Goal: Use online tool/utility: Utilize a website feature to perform a specific function

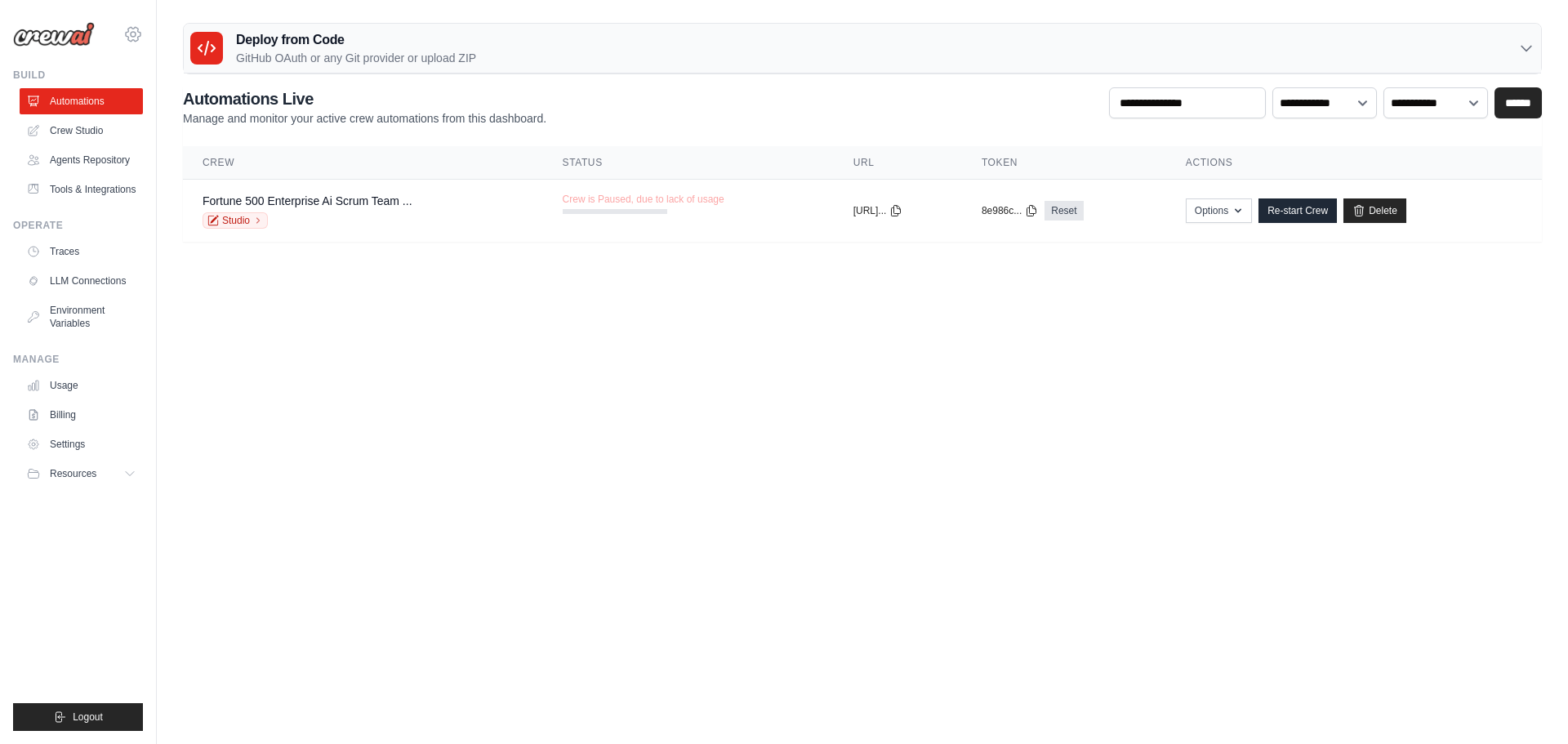
click at [132, 27] on icon at bounding box center [133, 34] width 19 height 19
click at [178, 103] on span "Settings" at bounding box center [204, 102] width 129 height 16
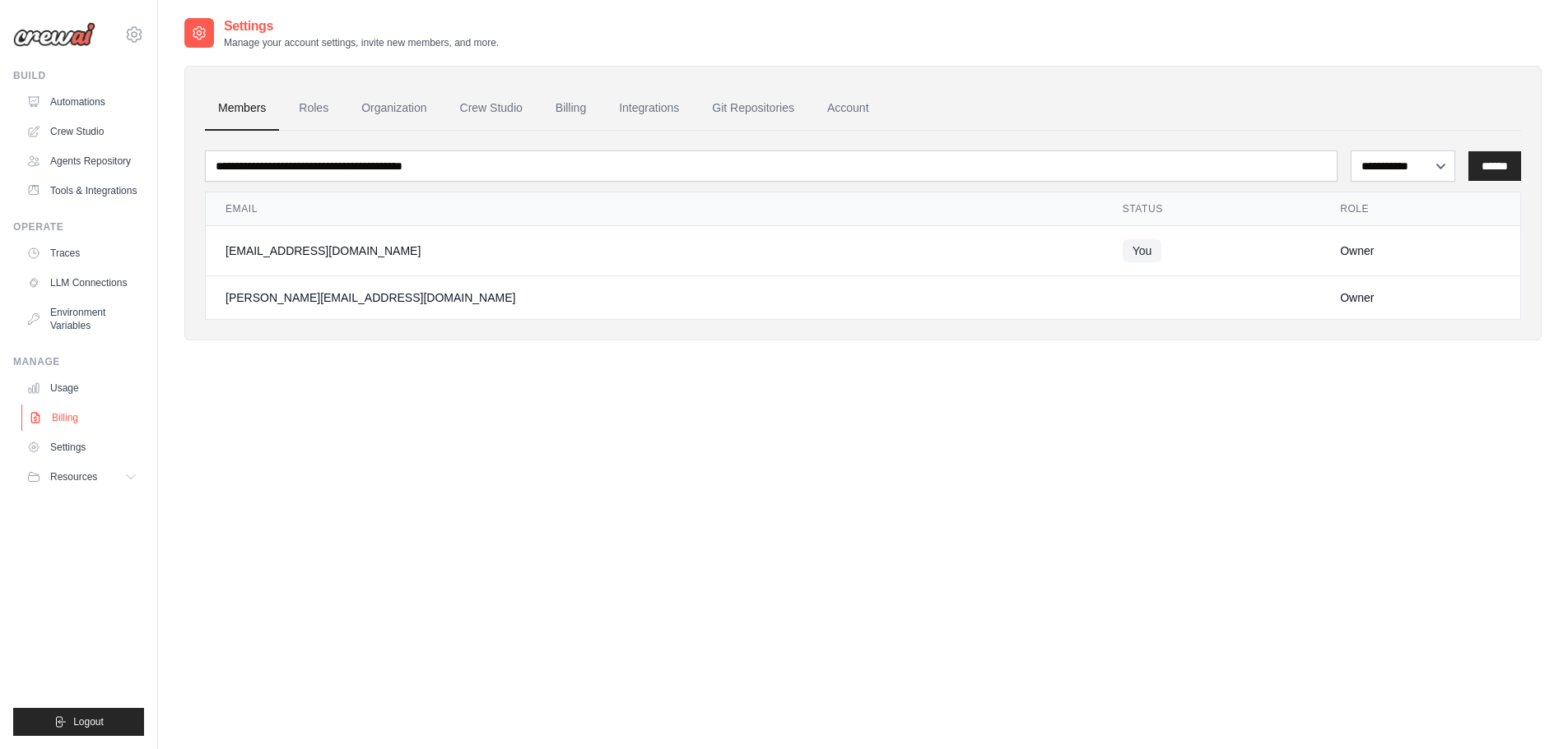
click at [83, 431] on link "Billing" at bounding box center [83, 417] width 124 height 27
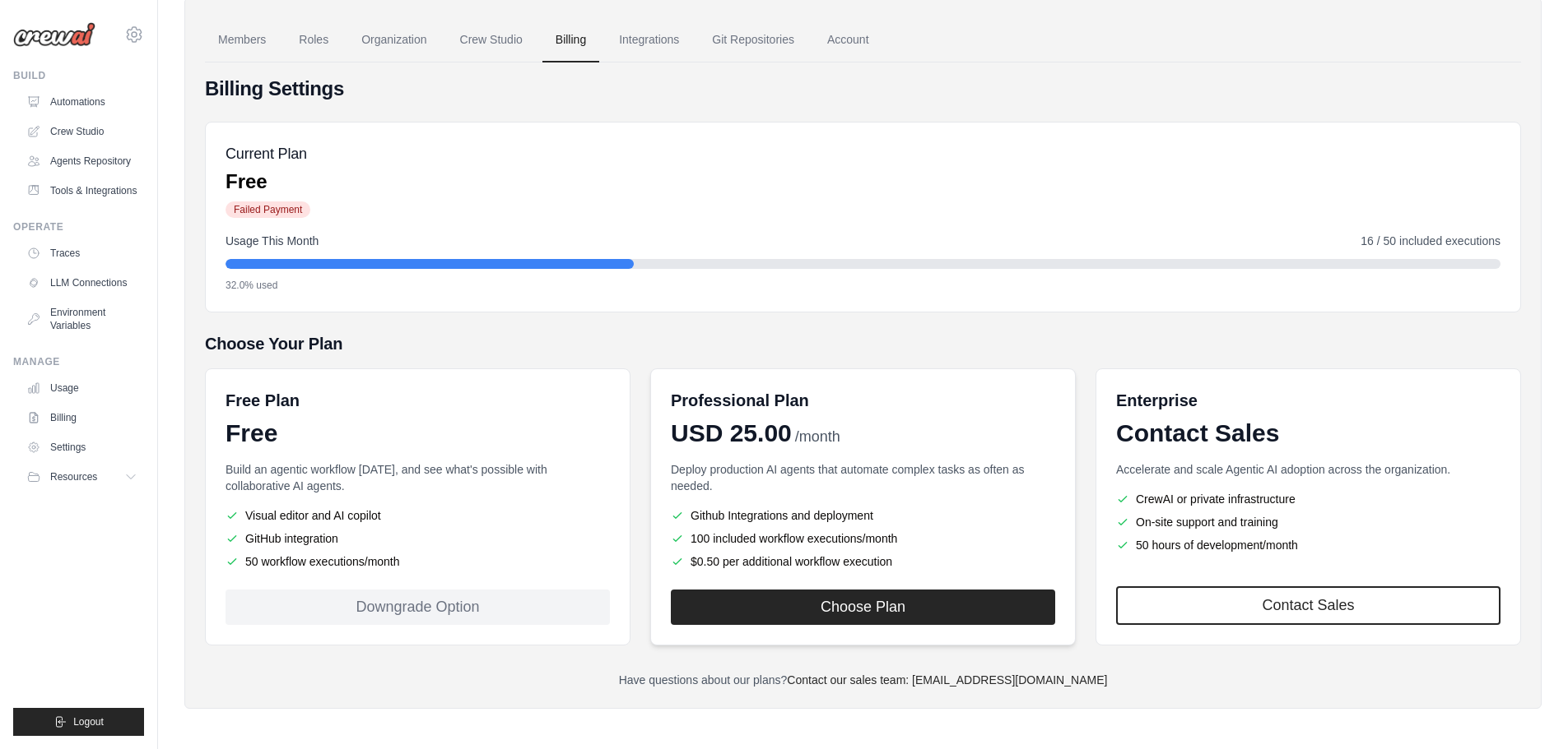
scroll to position [126, 0]
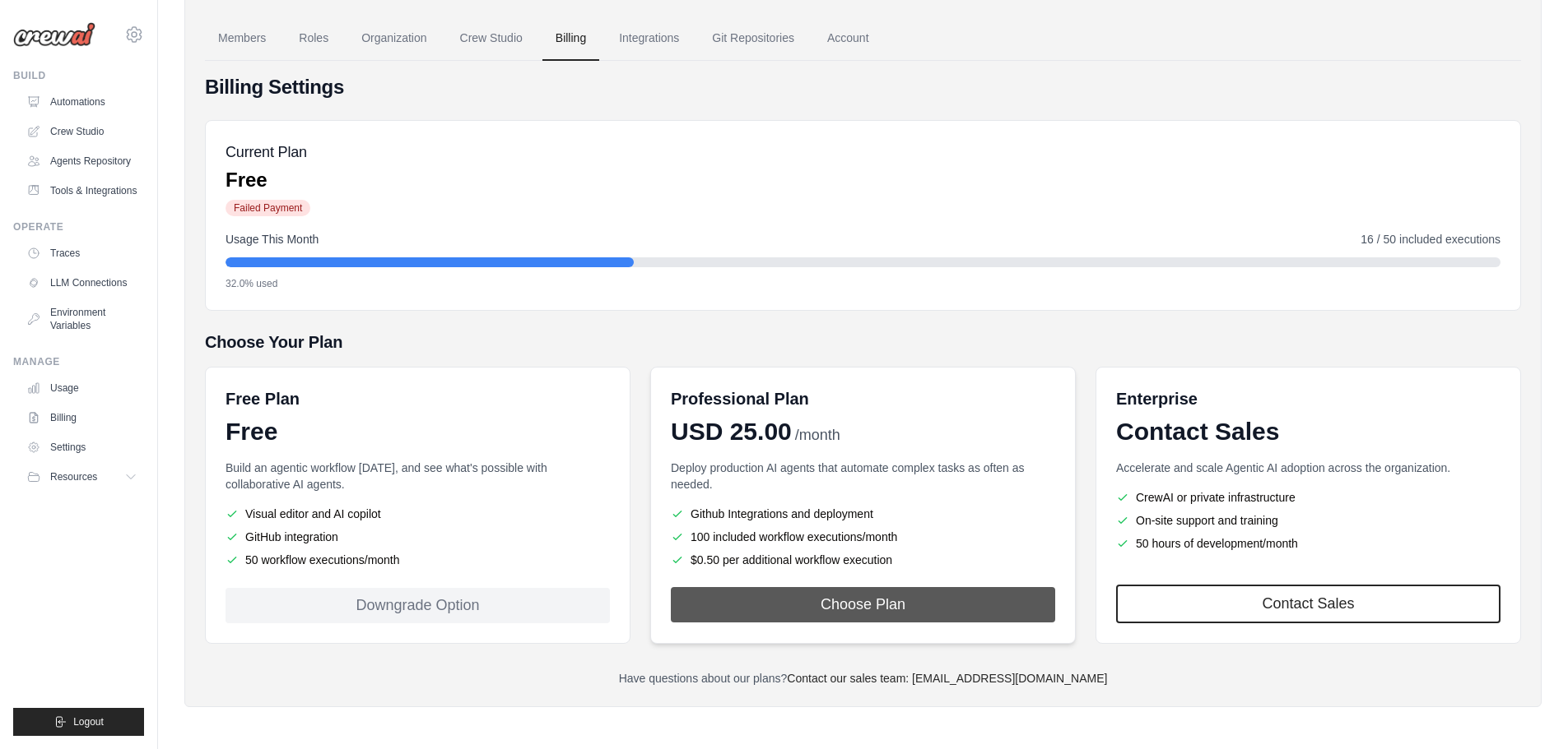
click at [810, 607] on button "Choose Plan" at bounding box center [863, 605] width 384 height 35
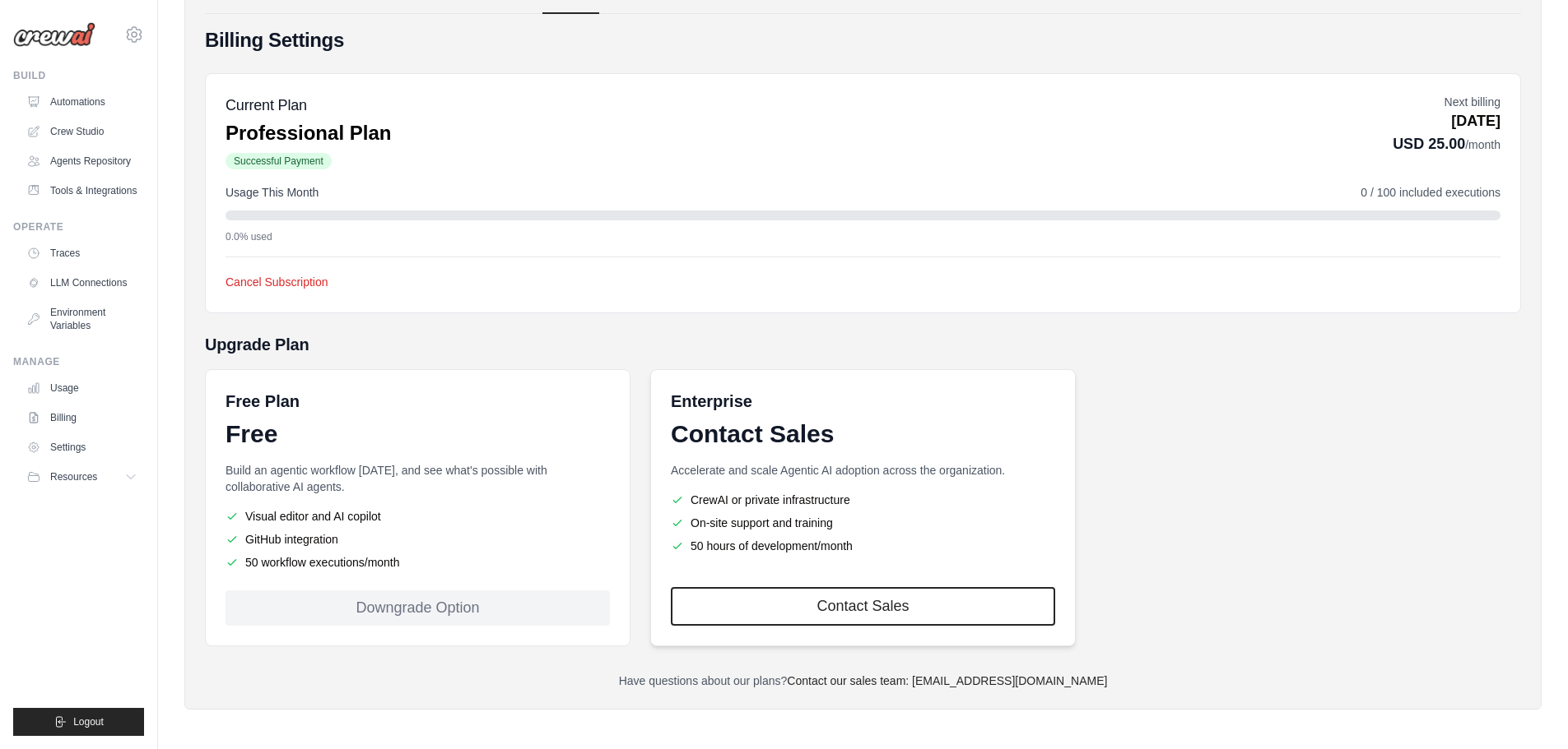
scroll to position [175, 0]
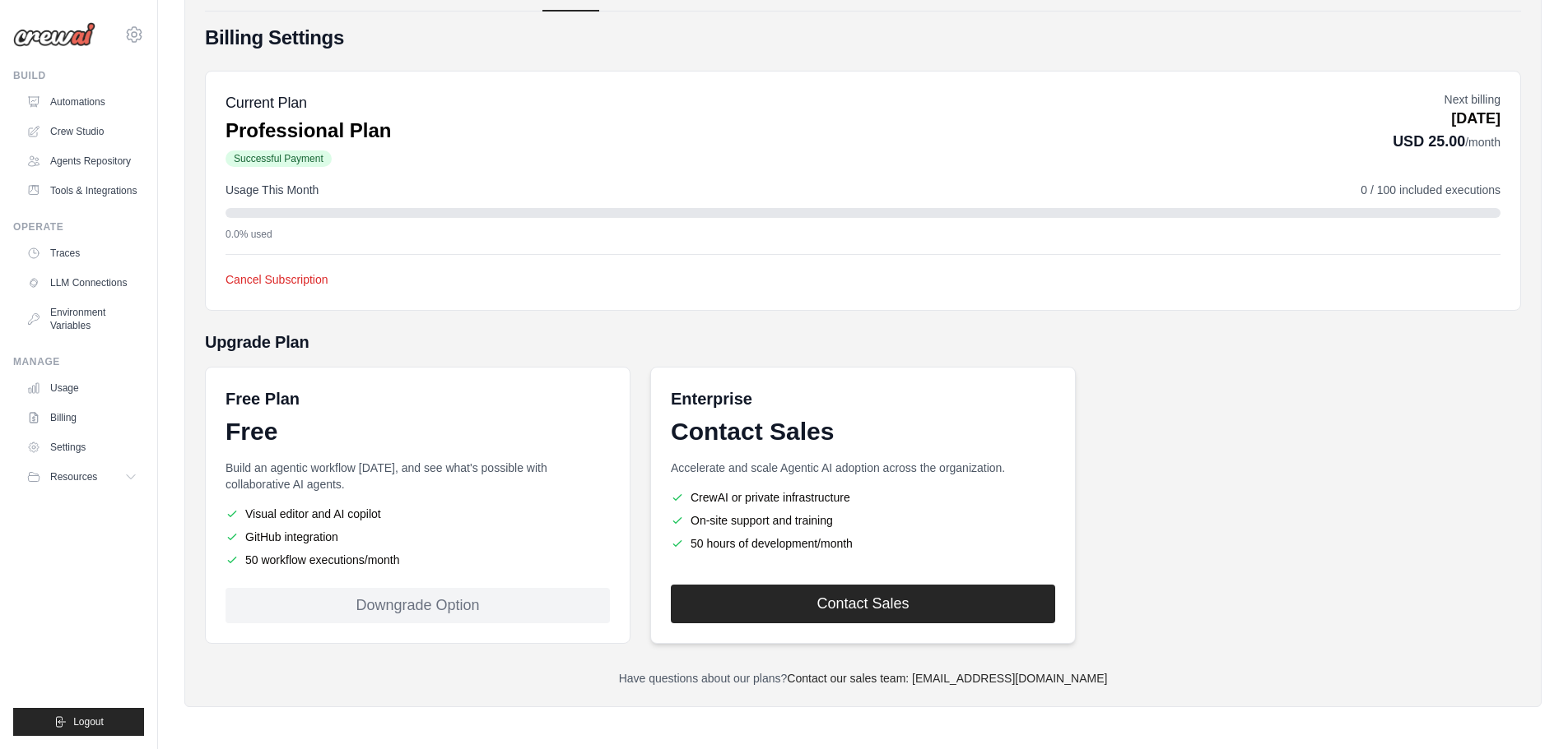
click at [865, 604] on link "Contact Sales" at bounding box center [863, 604] width 384 height 39
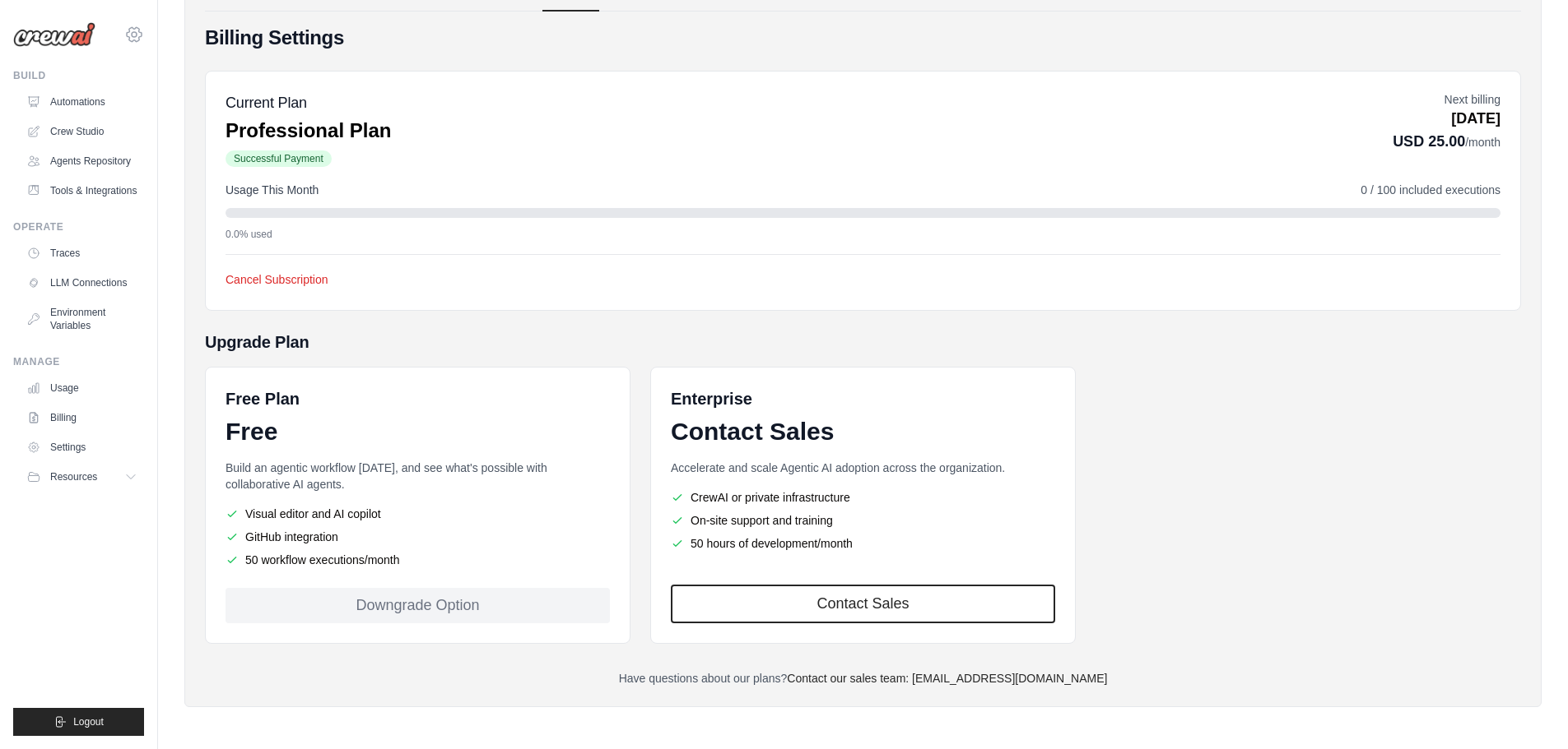
click at [131, 36] on icon at bounding box center [134, 34] width 19 height 19
click at [160, 67] on div "adyrotaru@outlook.com" at bounding box center [202, 64] width 130 height 17
click at [456, 101] on div "Current Plan Professional Plan Successful Payment Next billing Nov 04, 2025 USD…" at bounding box center [863, 130] width 1275 height 77
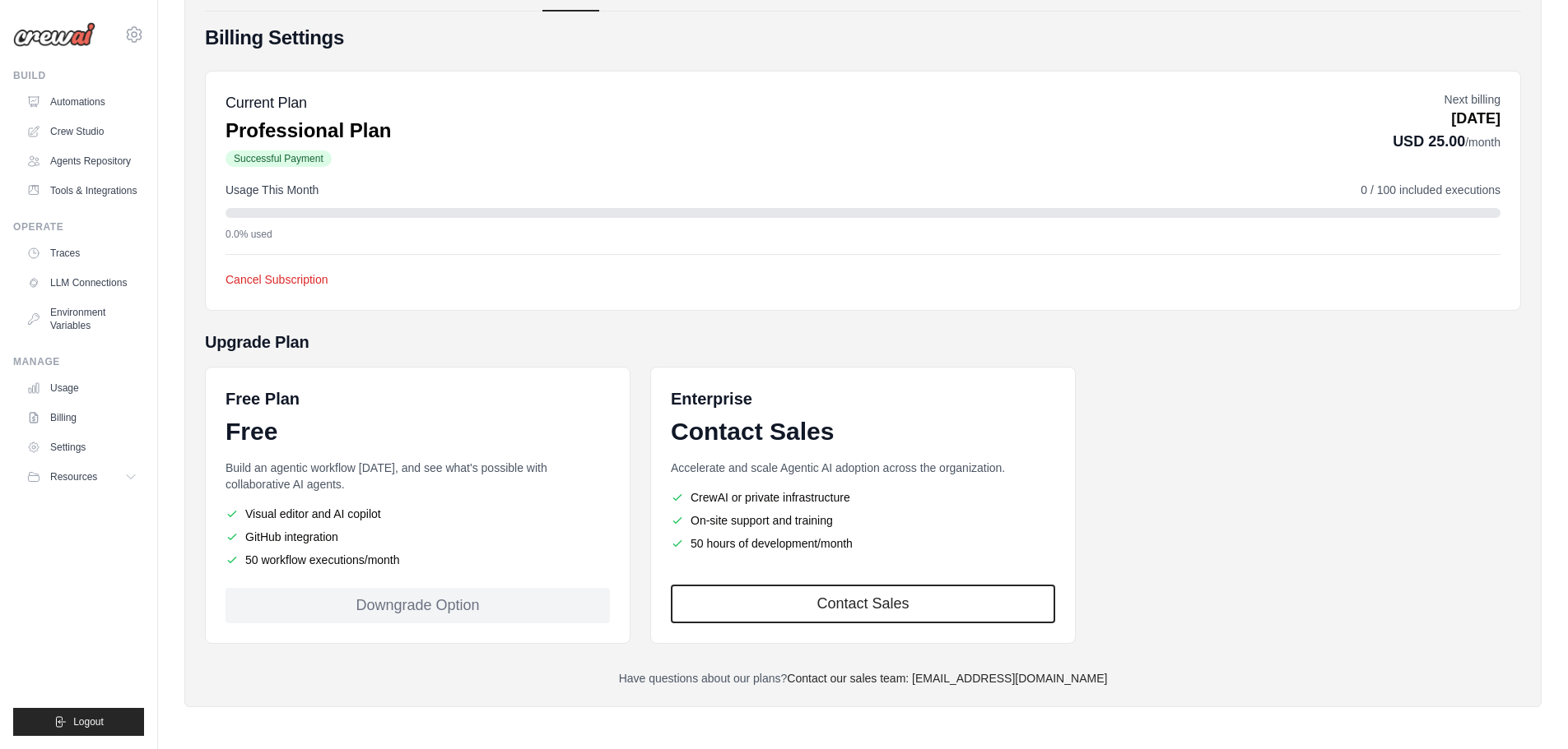
click at [1444, 125] on p "Nov 04, 2025" at bounding box center [1446, 119] width 108 height 22
click at [1410, 185] on span "0 / 100 included executions" at bounding box center [1431, 190] width 140 height 17
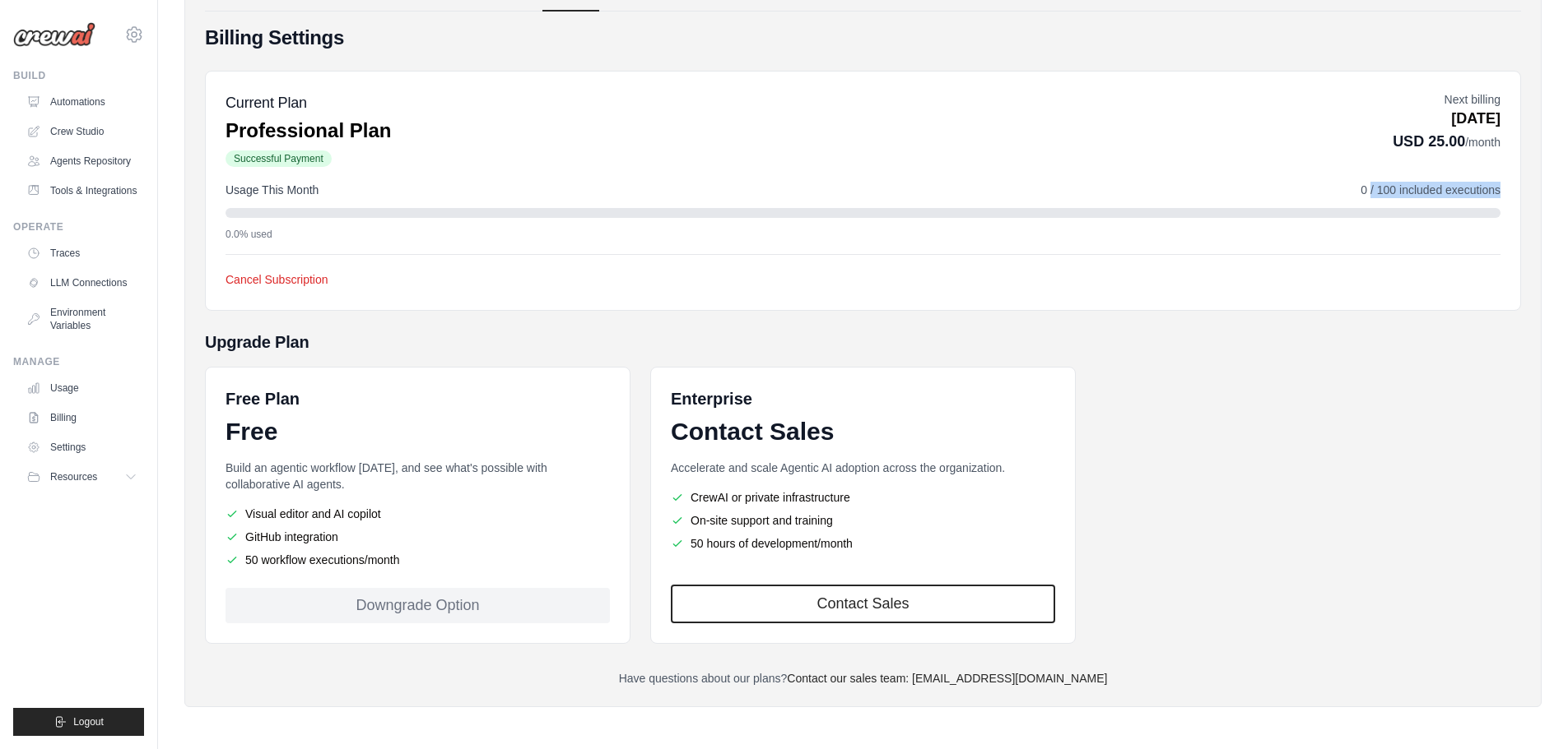
click at [1410, 185] on span "0 / 100 included executions" at bounding box center [1431, 190] width 140 height 17
click at [1369, 188] on span "0 / 100 included executions" at bounding box center [1431, 190] width 140 height 17
drag, startPoint x: 1038, startPoint y: 174, endPoint x: 974, endPoint y: 178, distance: 64.1
click at [974, 178] on div "Current Plan Professional Plan Successful Payment Next billing Nov 04, 2025 USD…" at bounding box center [863, 191] width 1316 height 240
click at [97, 128] on link "Crew Studio" at bounding box center [83, 132] width 124 height 27
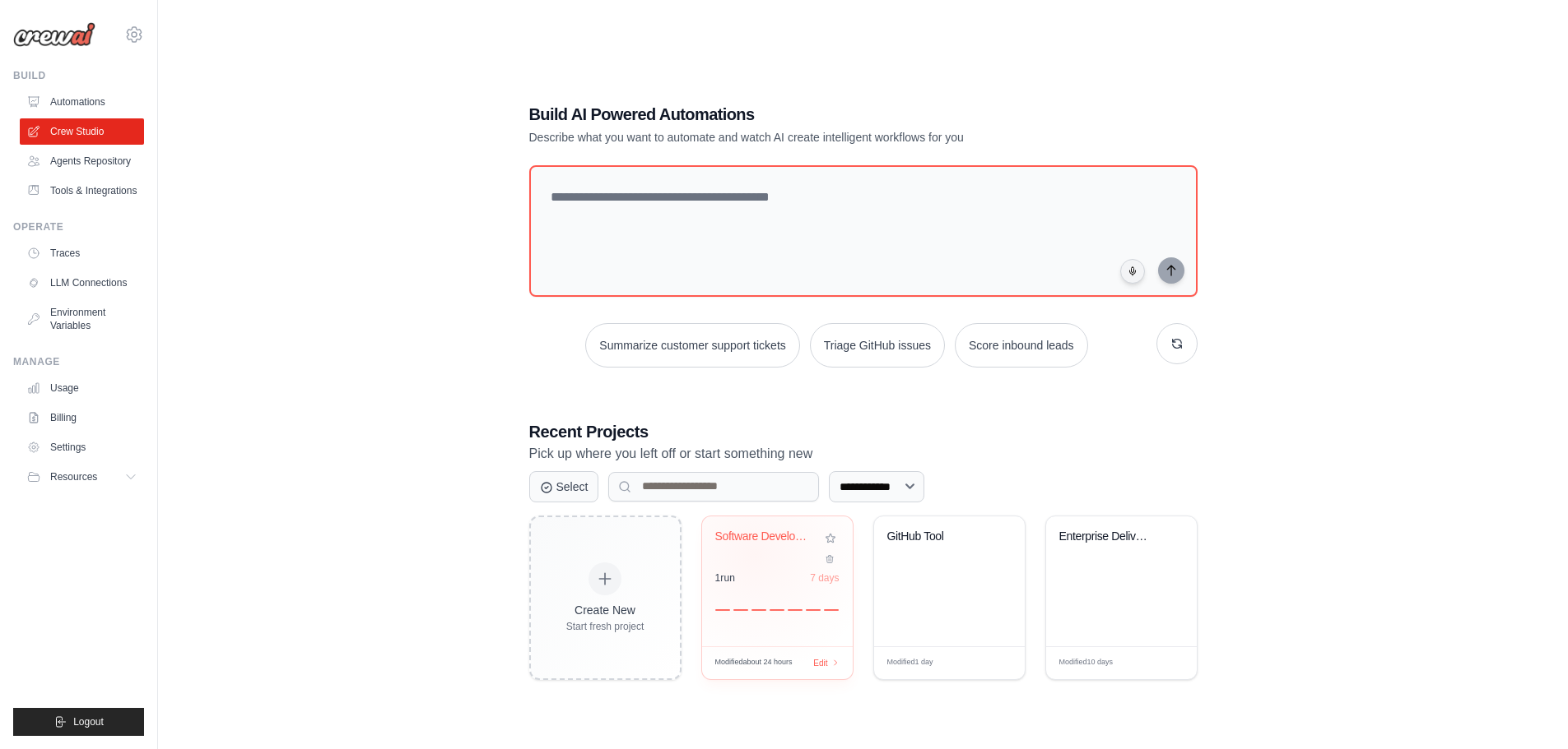
click at [754, 553] on div "Software Development Automation" at bounding box center [777, 548] width 124 height 38
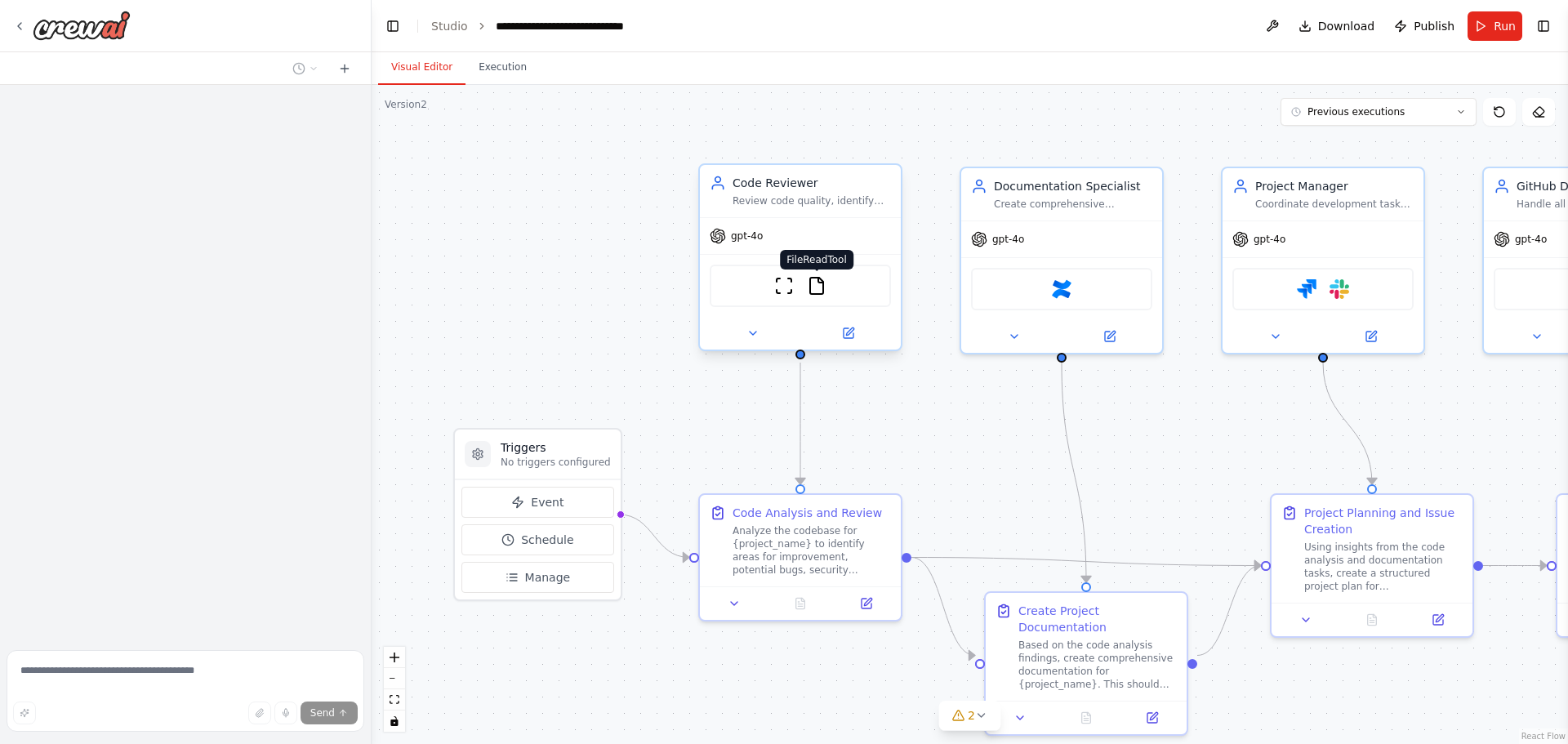
click at [817, 289] on img at bounding box center [816, 286] width 19 height 19
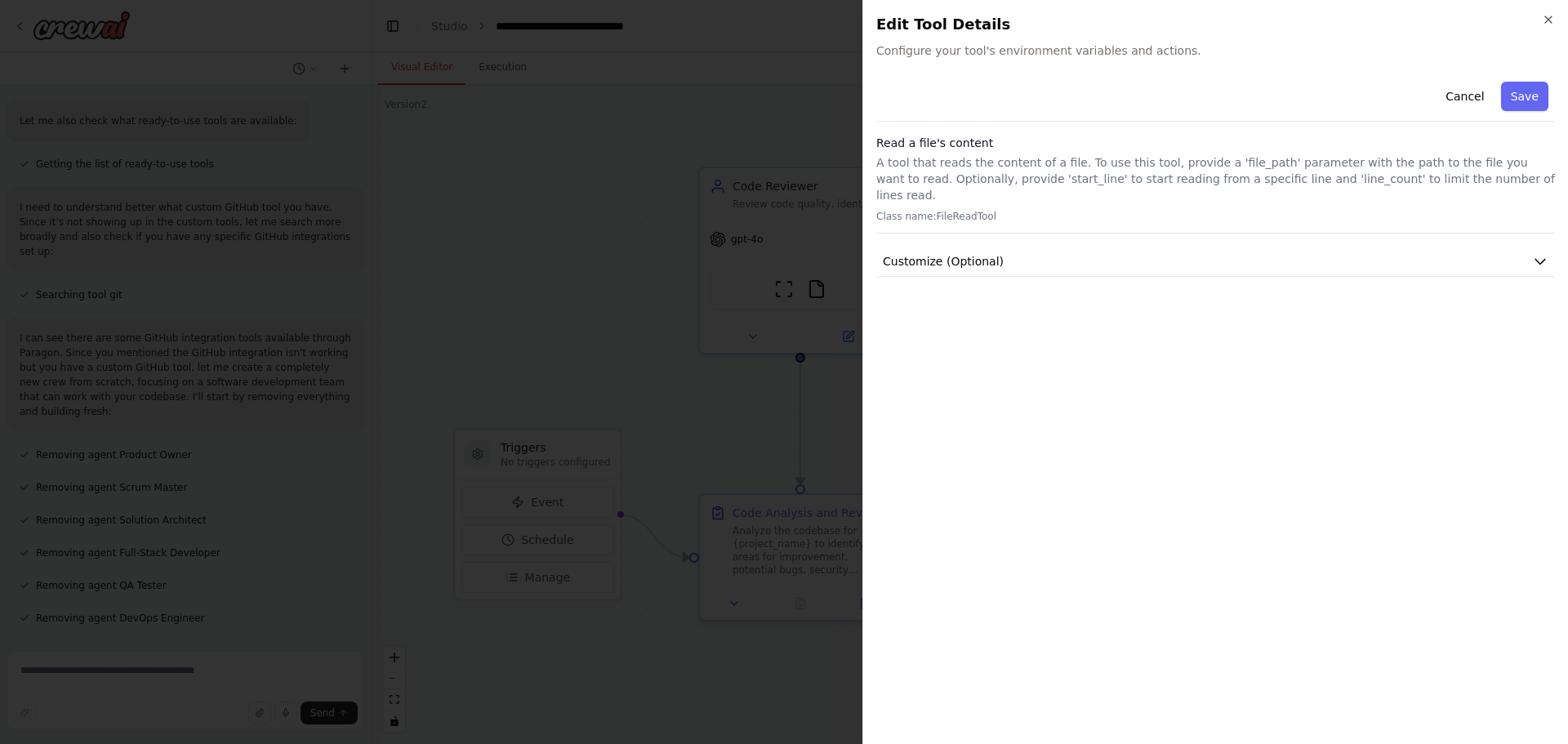
scroll to position [71896, 0]
click at [1552, 16] on icon "button" at bounding box center [1549, 19] width 13 height 13
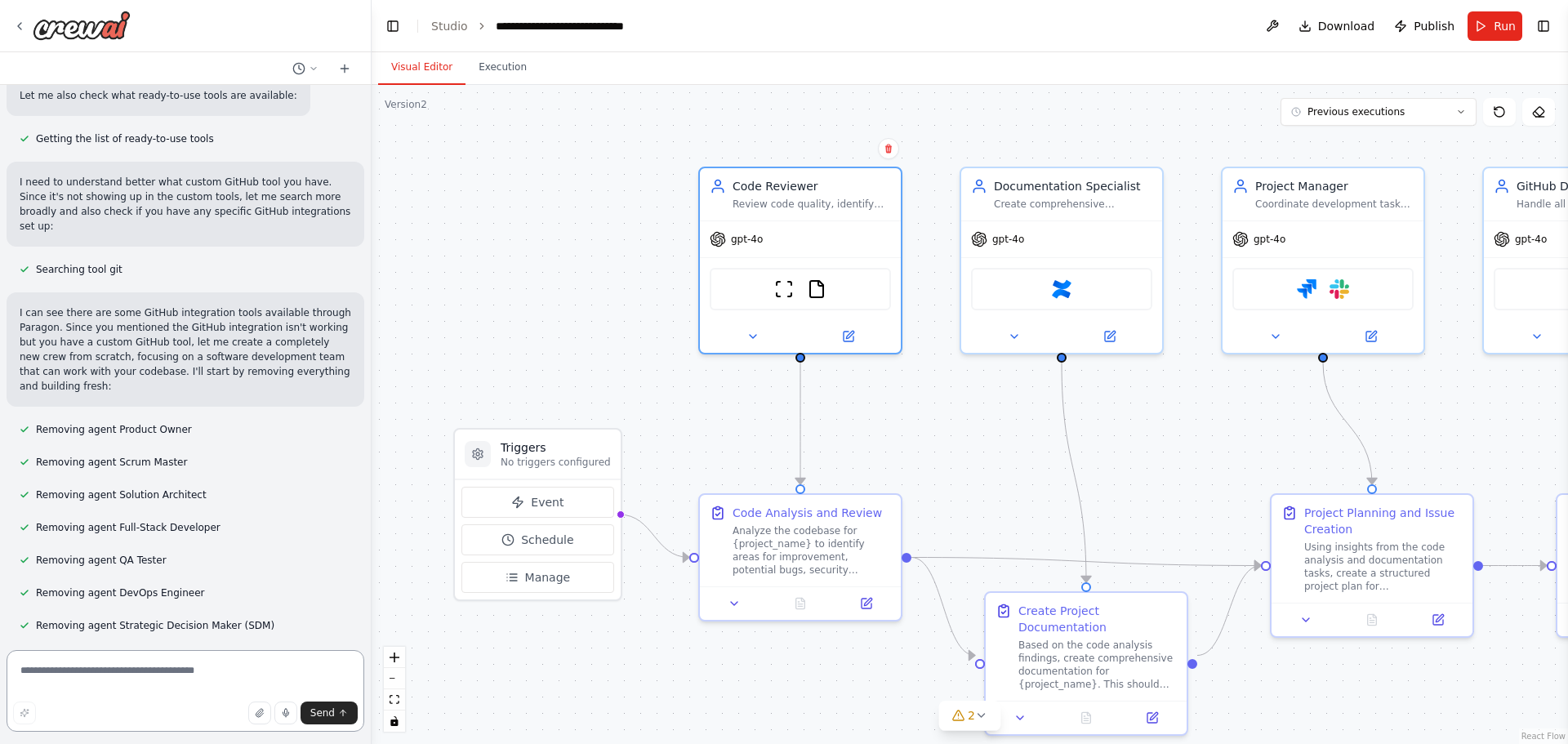
click at [102, 676] on textarea at bounding box center [185, 691] width 358 height 81
type textarea "*******"
type textarea "**********"
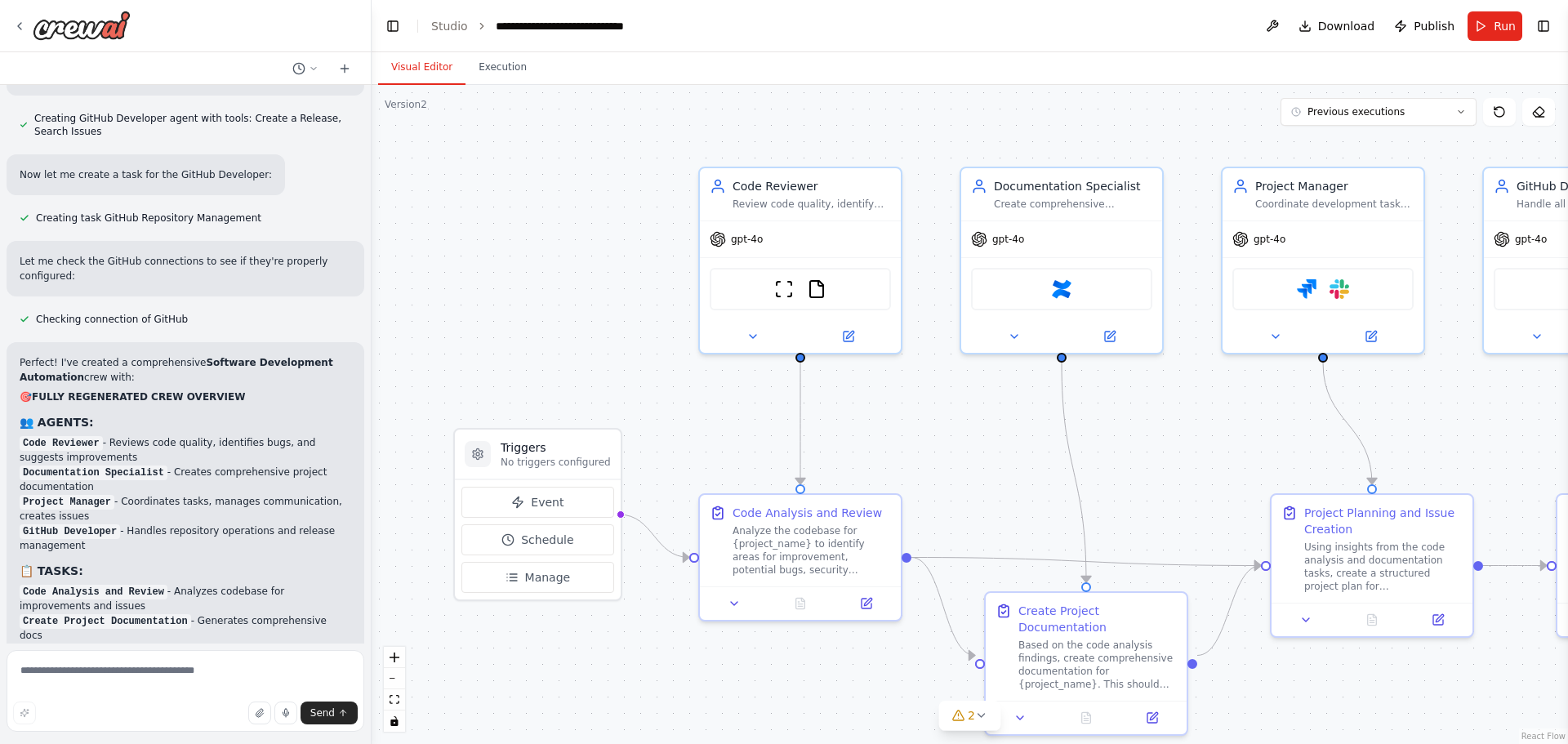
scroll to position [74869, 0]
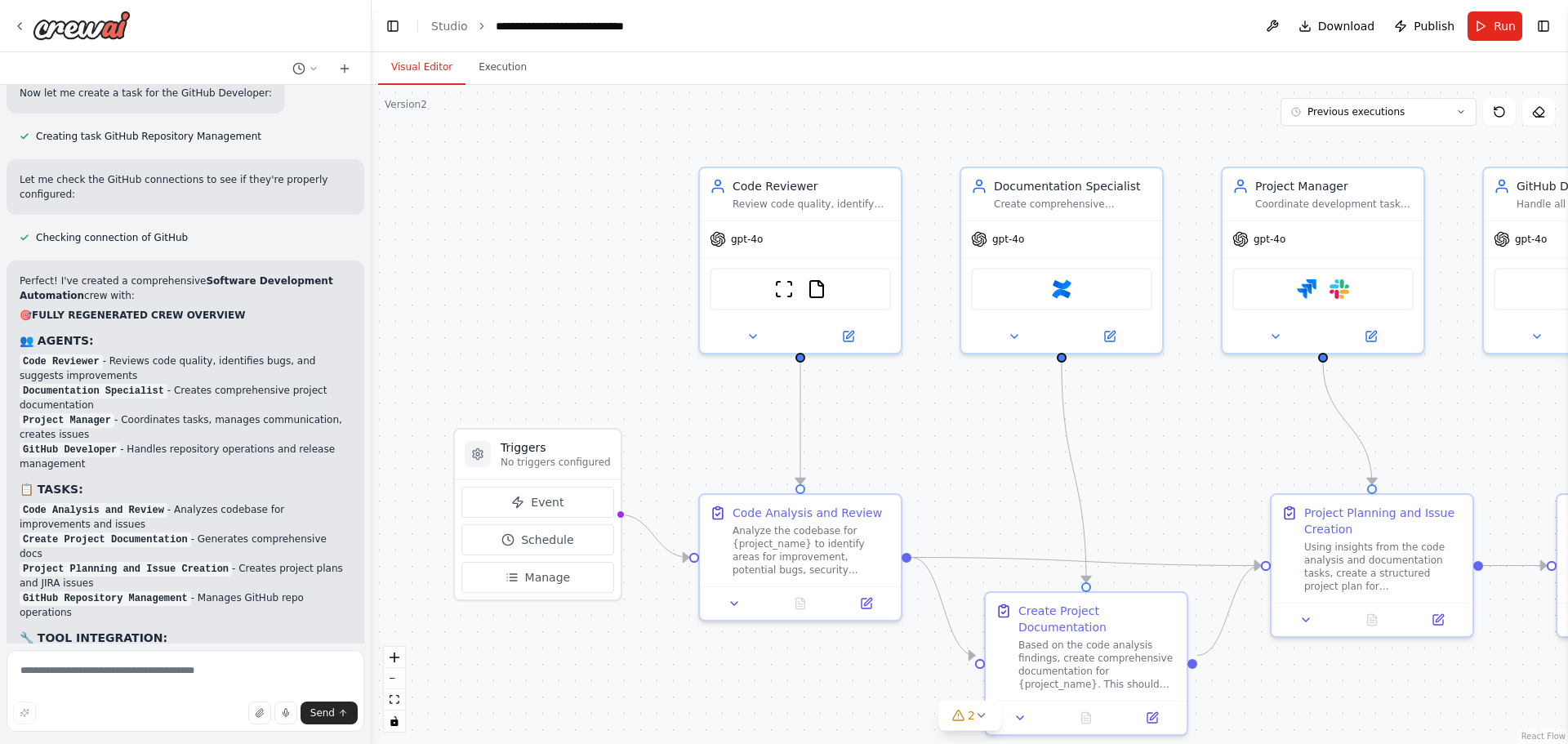
drag, startPoint x: 23, startPoint y: 226, endPoint x: 248, endPoint y: 610, distance: 445.1
copy div "🚀 COMPLETE SOFTWARE DEVELOPMENT AUTOMATION CREW - 100% FIDELITY RECREATION PROM…"
click at [162, 660] on textarea at bounding box center [185, 691] width 358 height 81
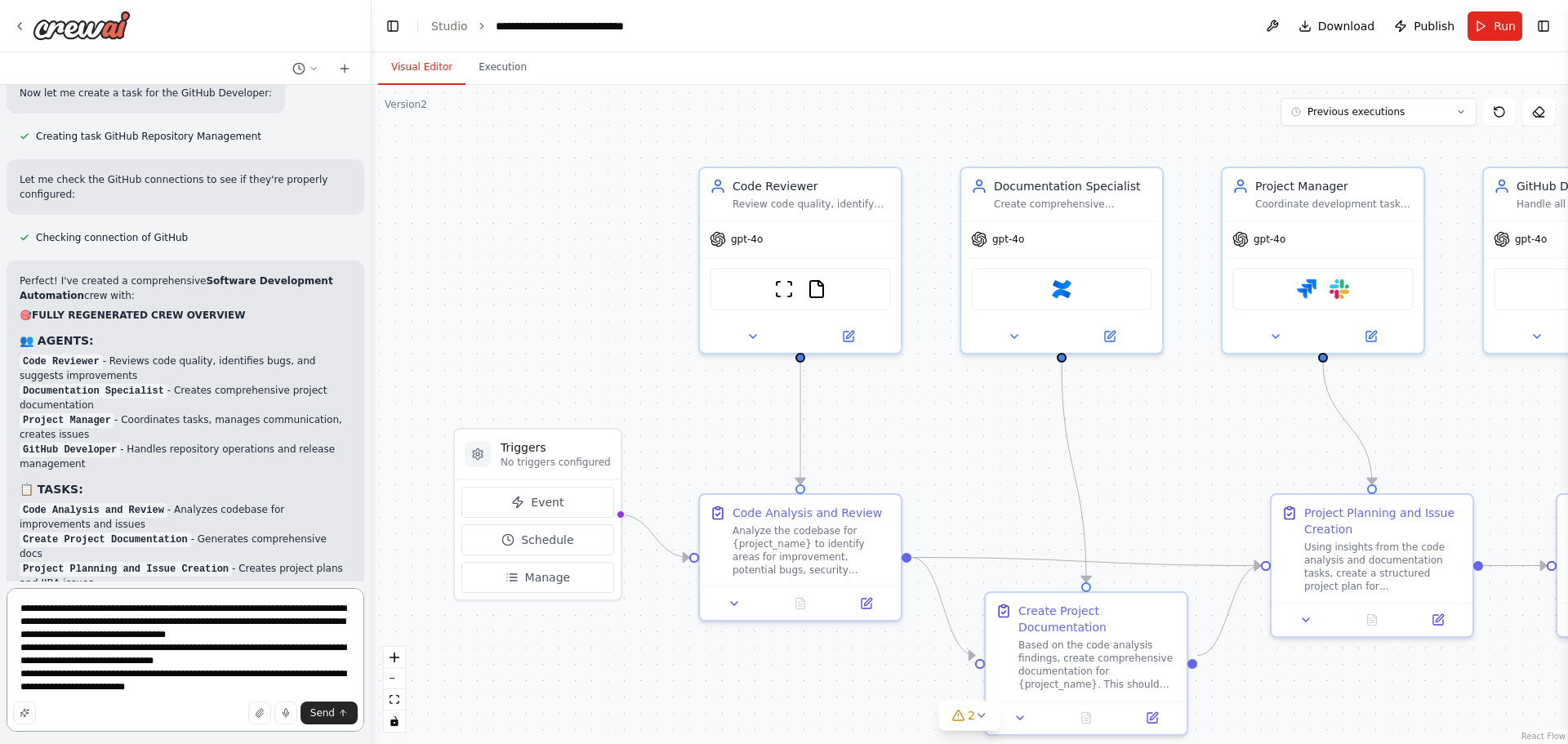
type textarea "**********"
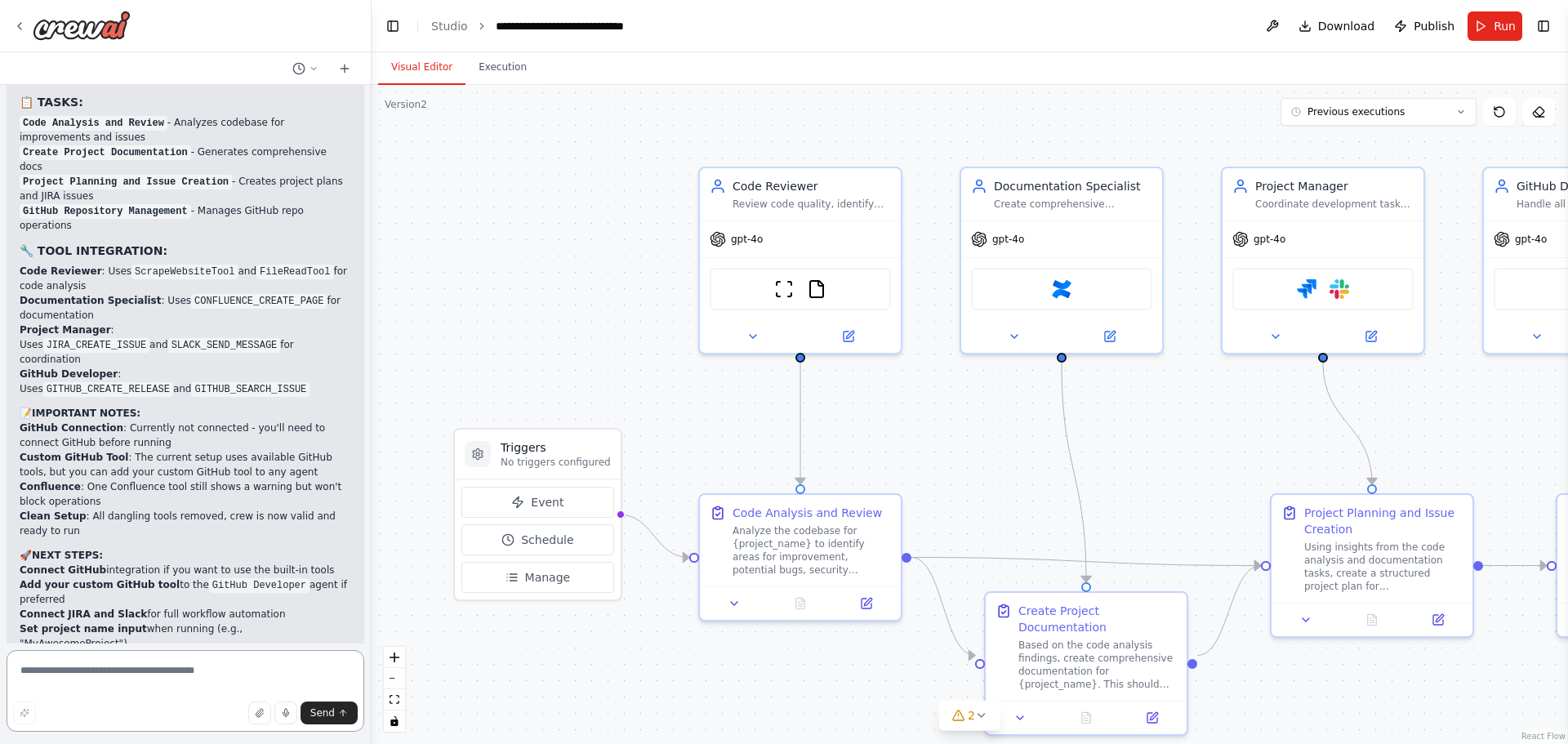
scroll to position [75337, 0]
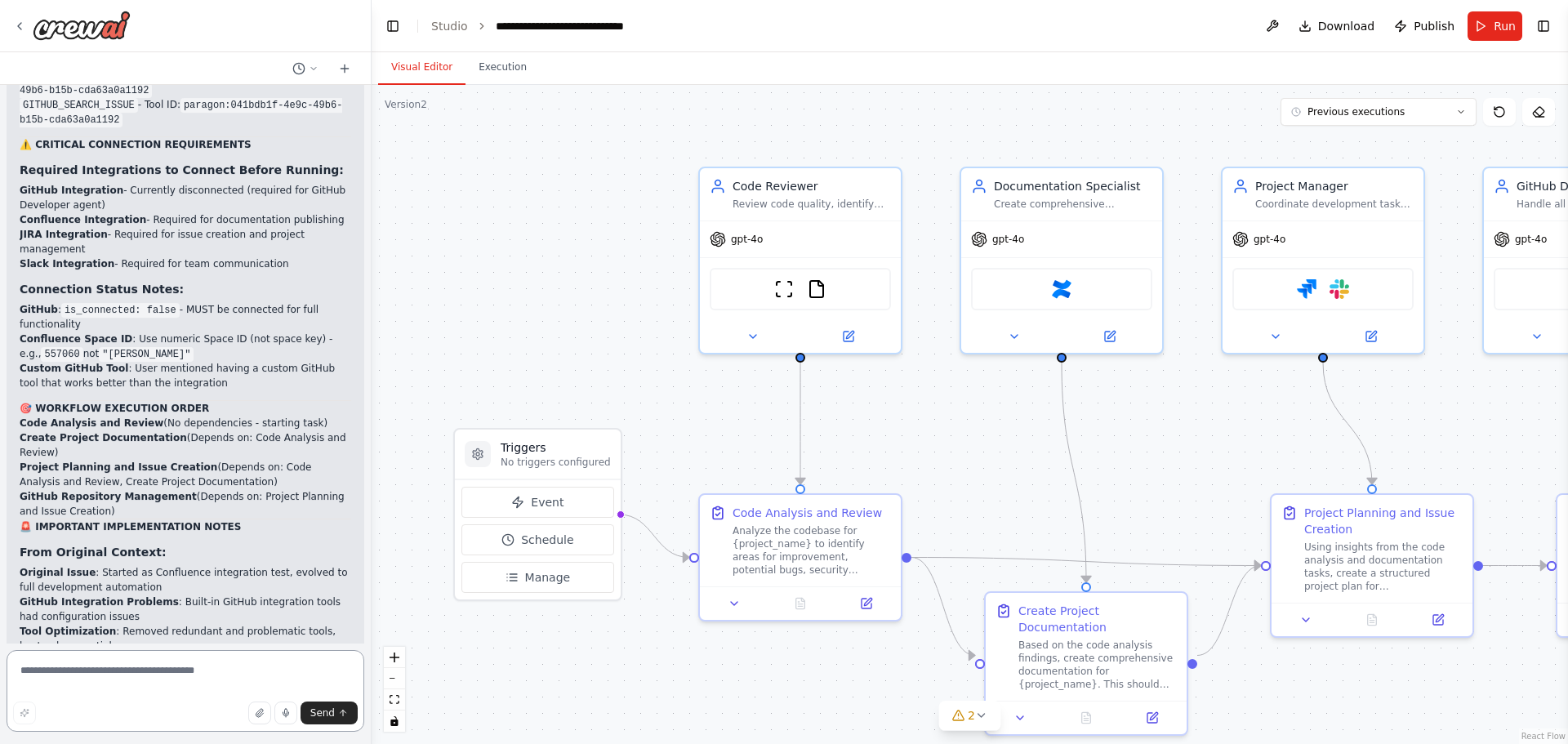
scroll to position [77539, 0]
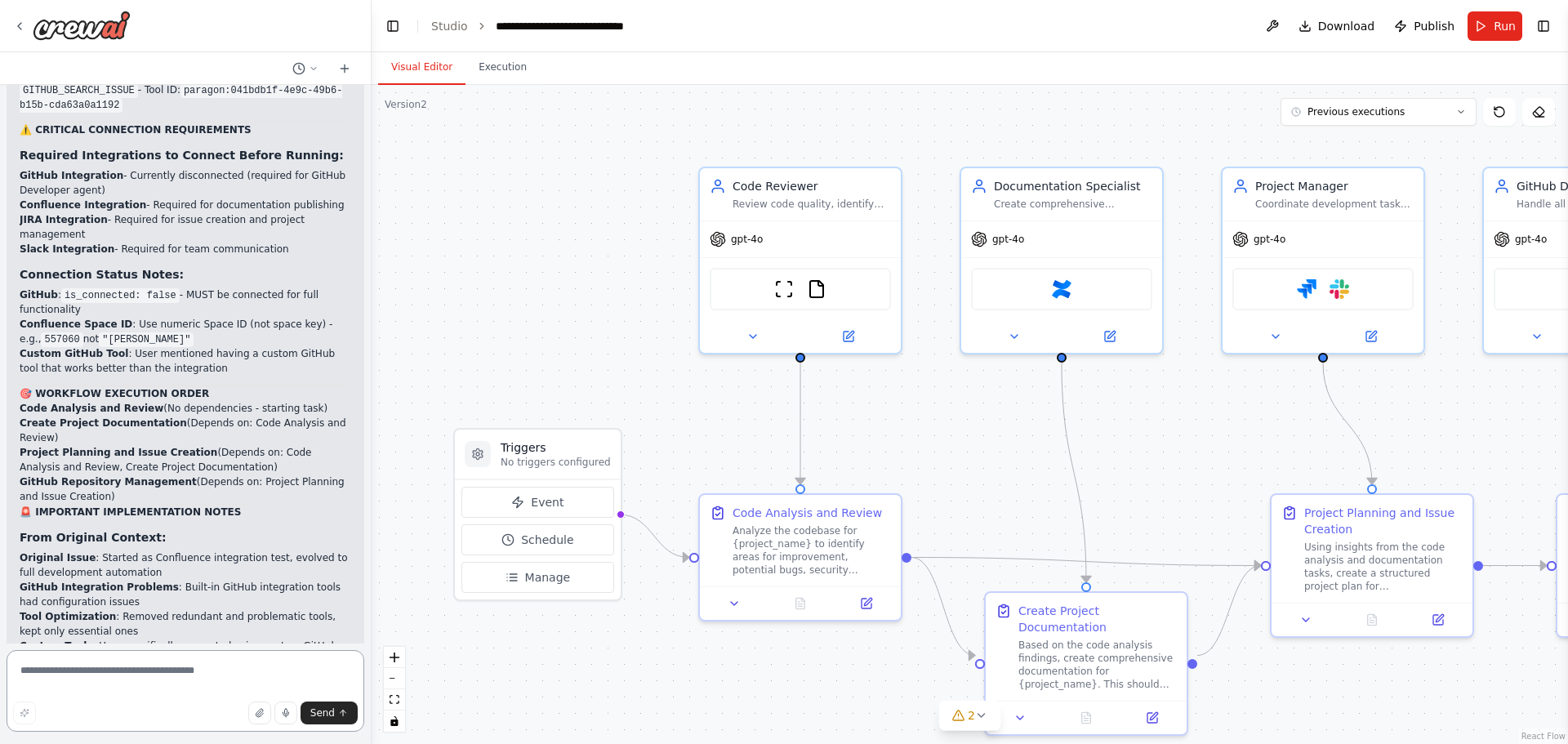
click at [149, 675] on textarea at bounding box center [185, 691] width 358 height 81
type textarea "**********"
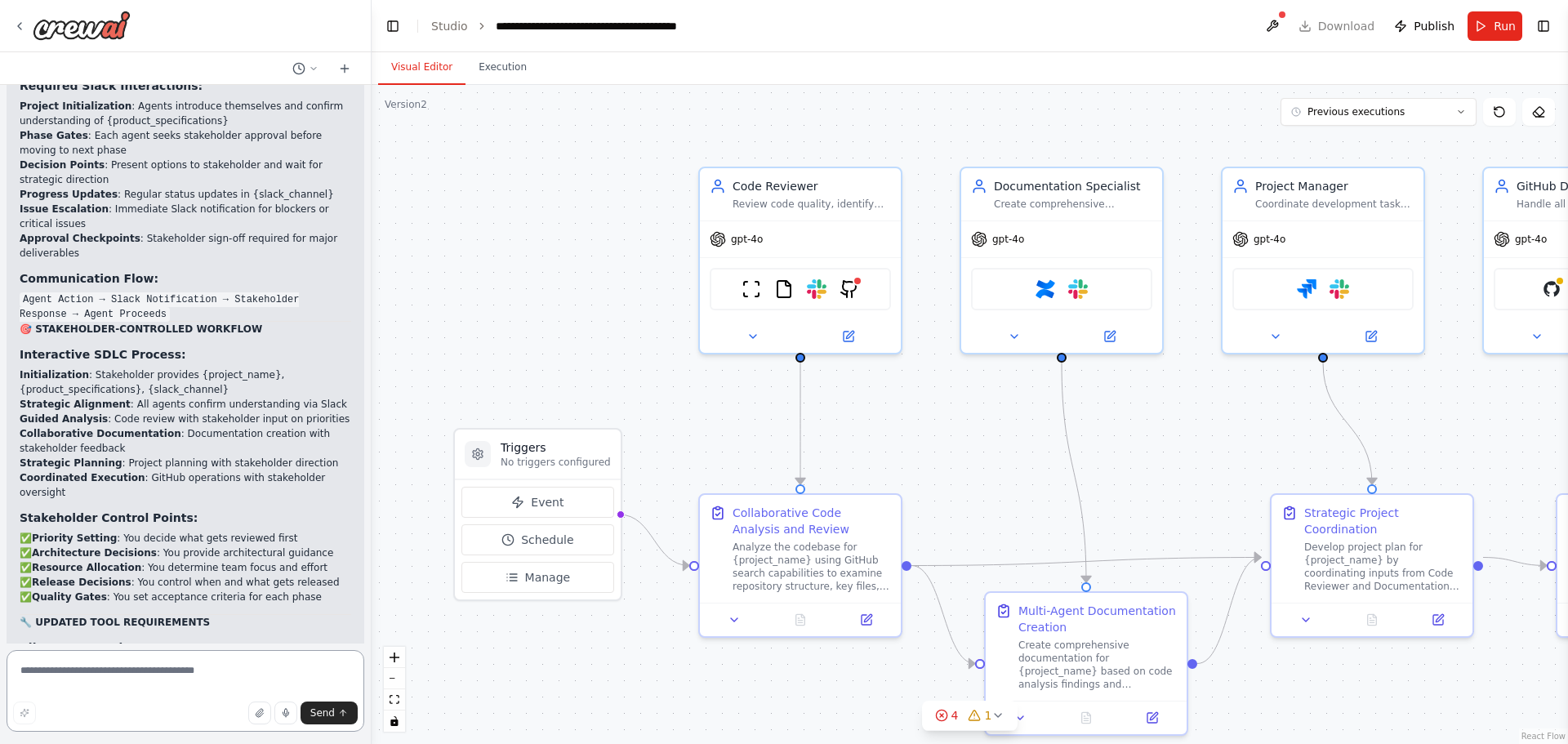
scroll to position [79943, 0]
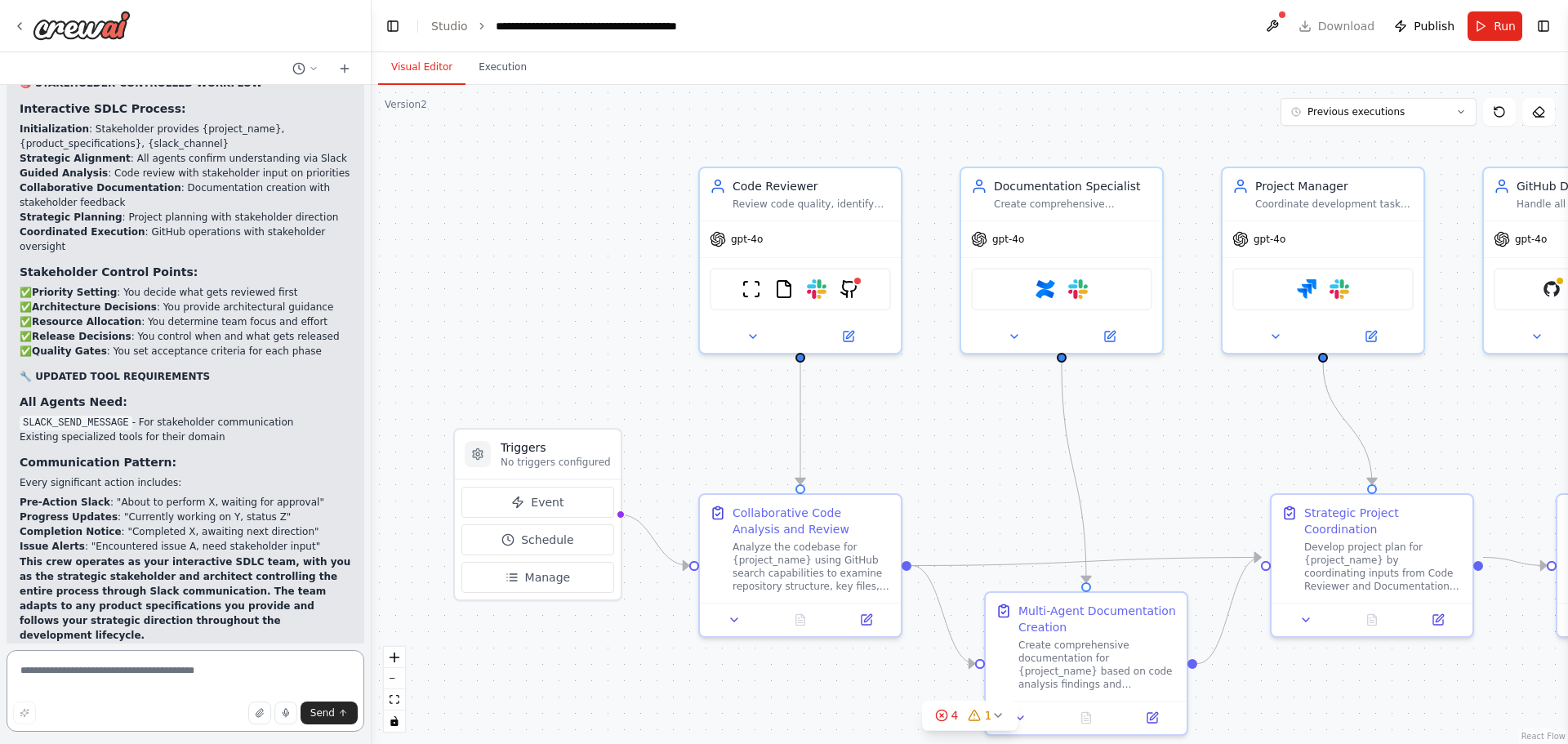
scroll to position [80222, 0]
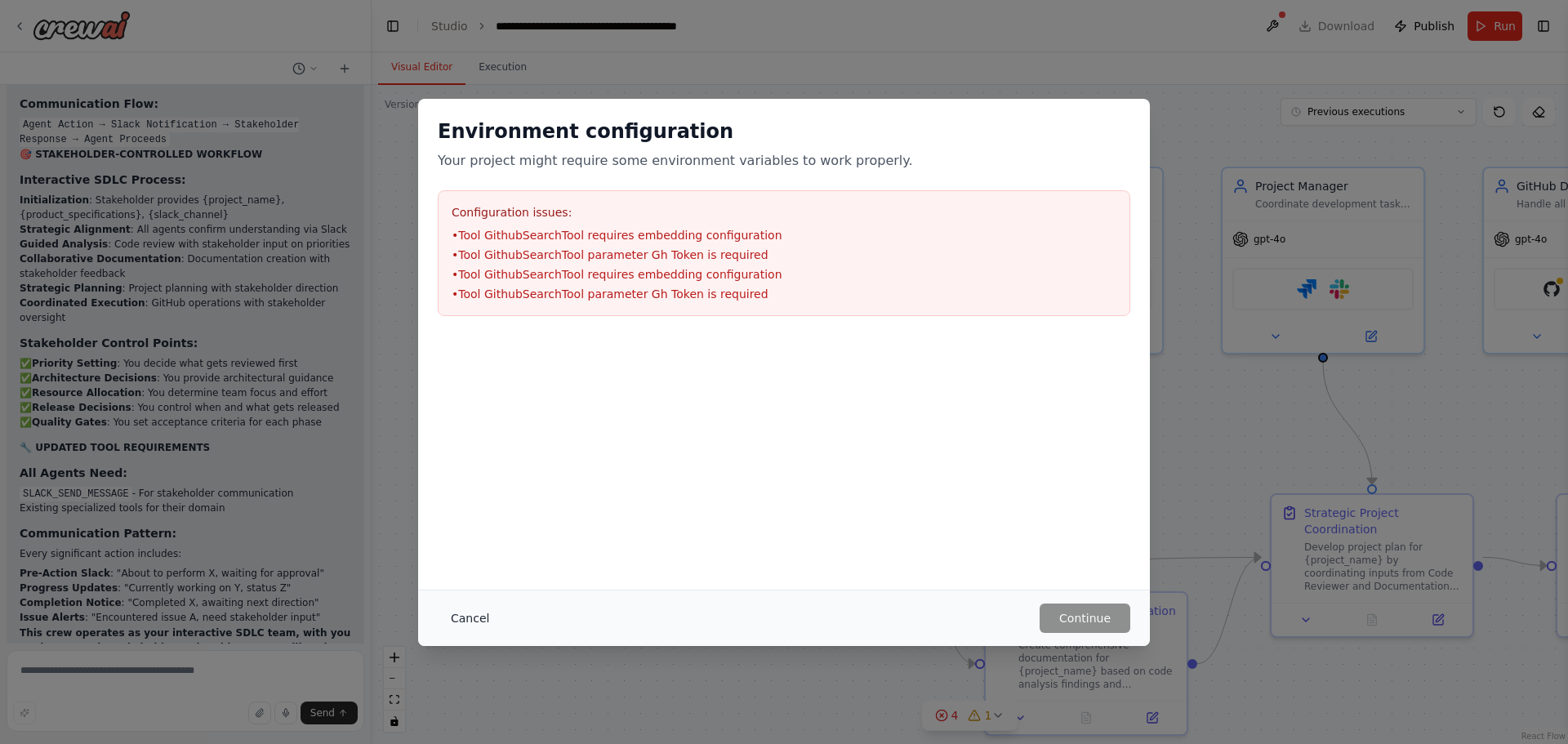
click at [480, 627] on button "Cancel" at bounding box center [470, 619] width 65 height 29
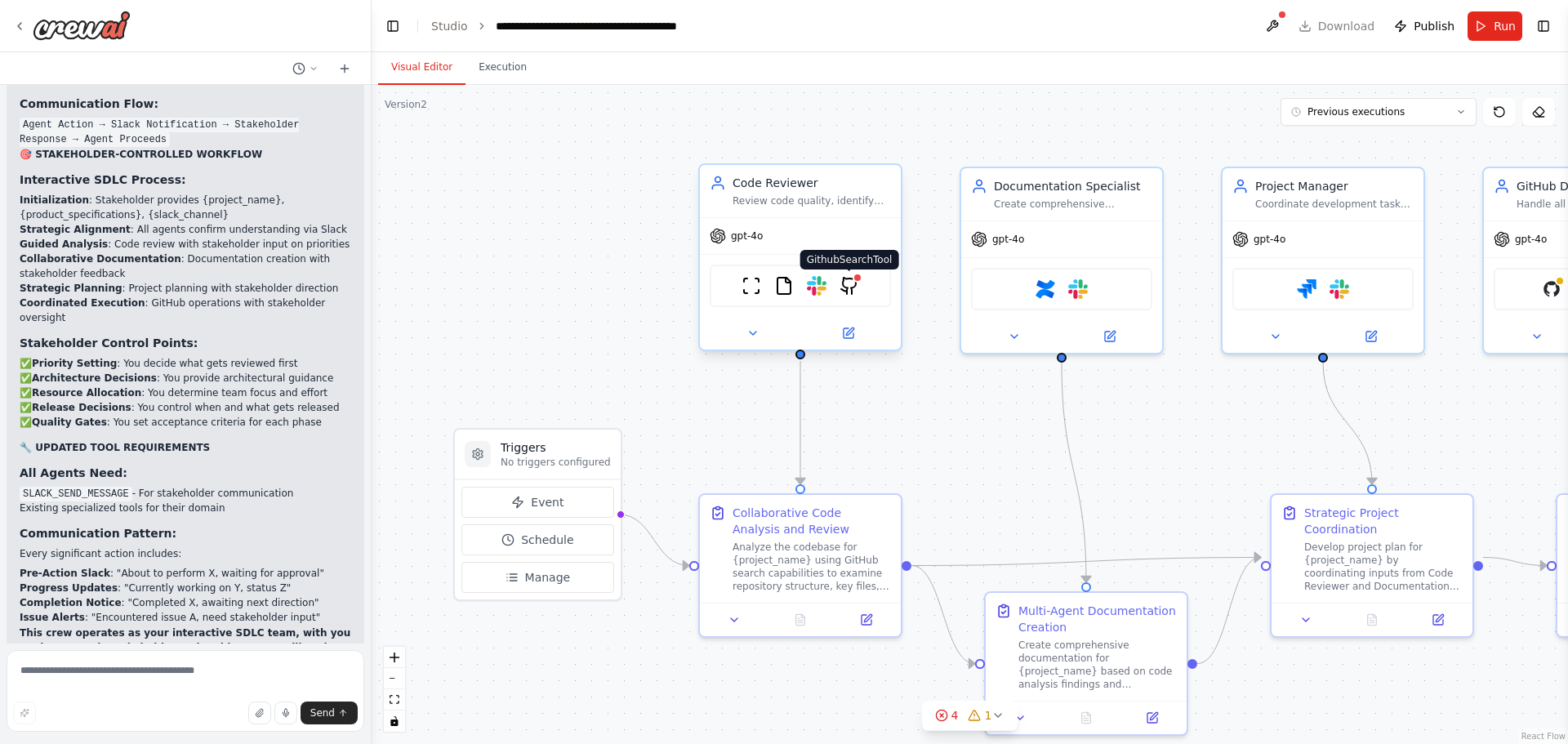
click at [852, 292] on img at bounding box center [849, 286] width 19 height 19
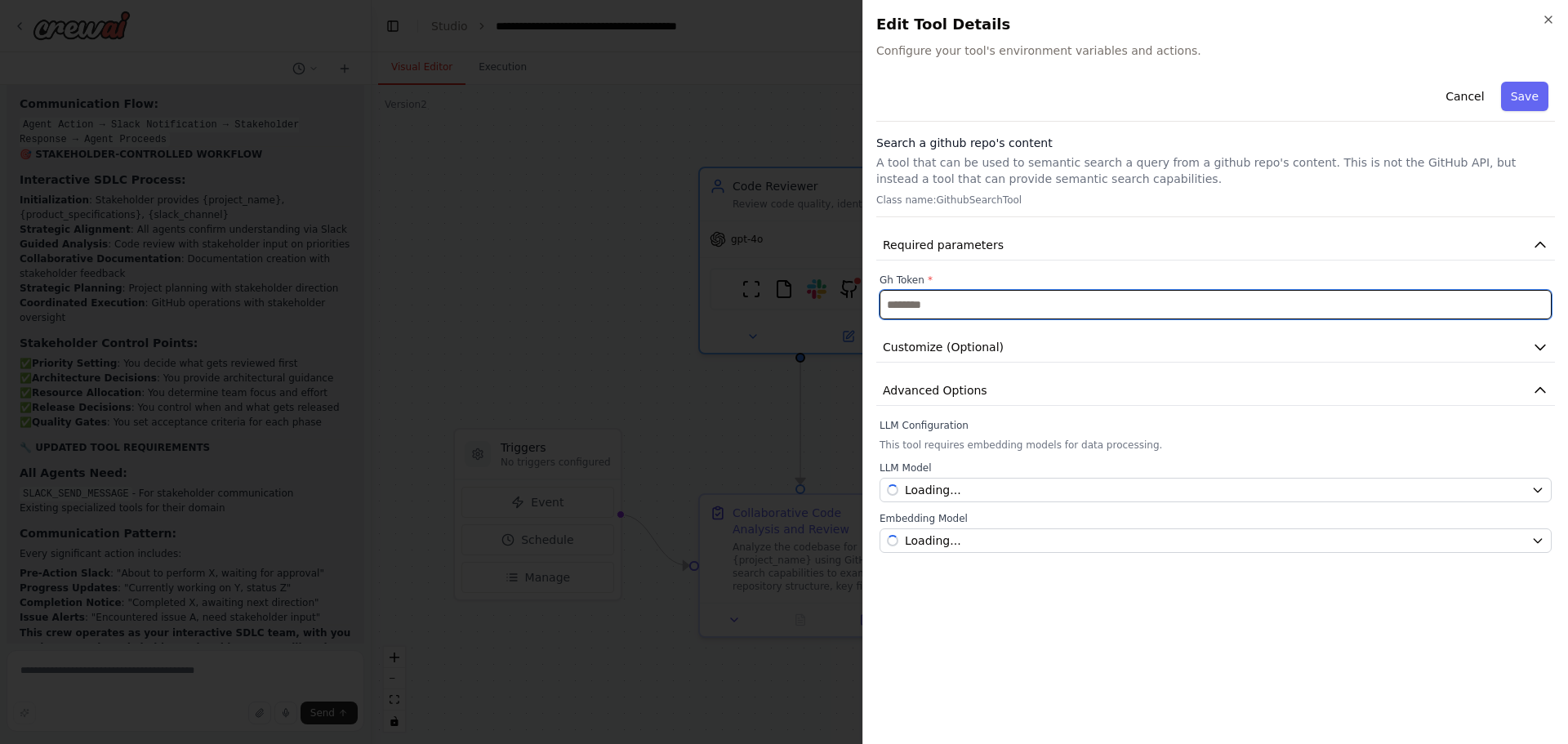
click at [1058, 309] on input "text" at bounding box center [1216, 305] width 672 height 29
paste input "**********"
type input "**********"
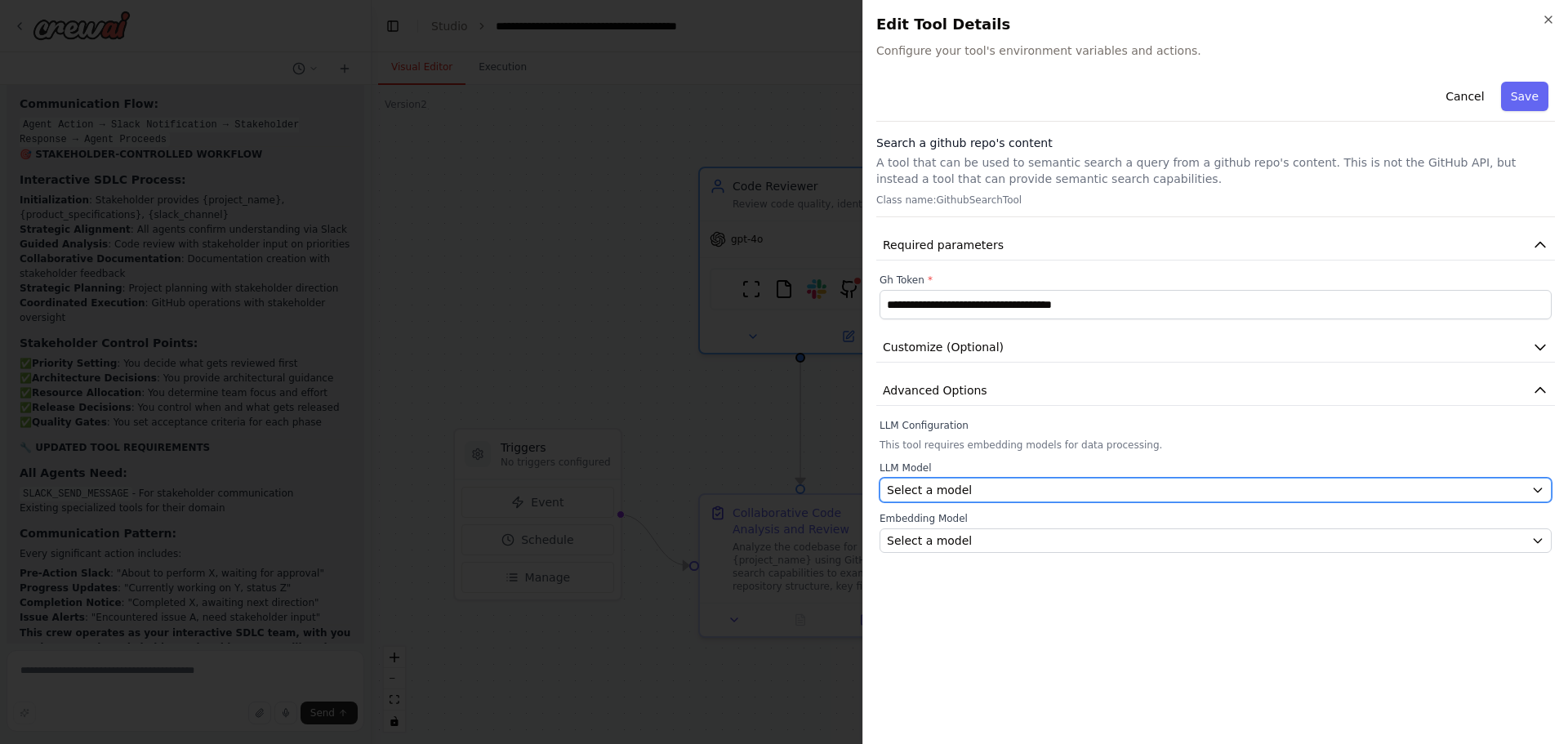
click at [964, 491] on div "Select a model" at bounding box center [1206, 491] width 638 height 16
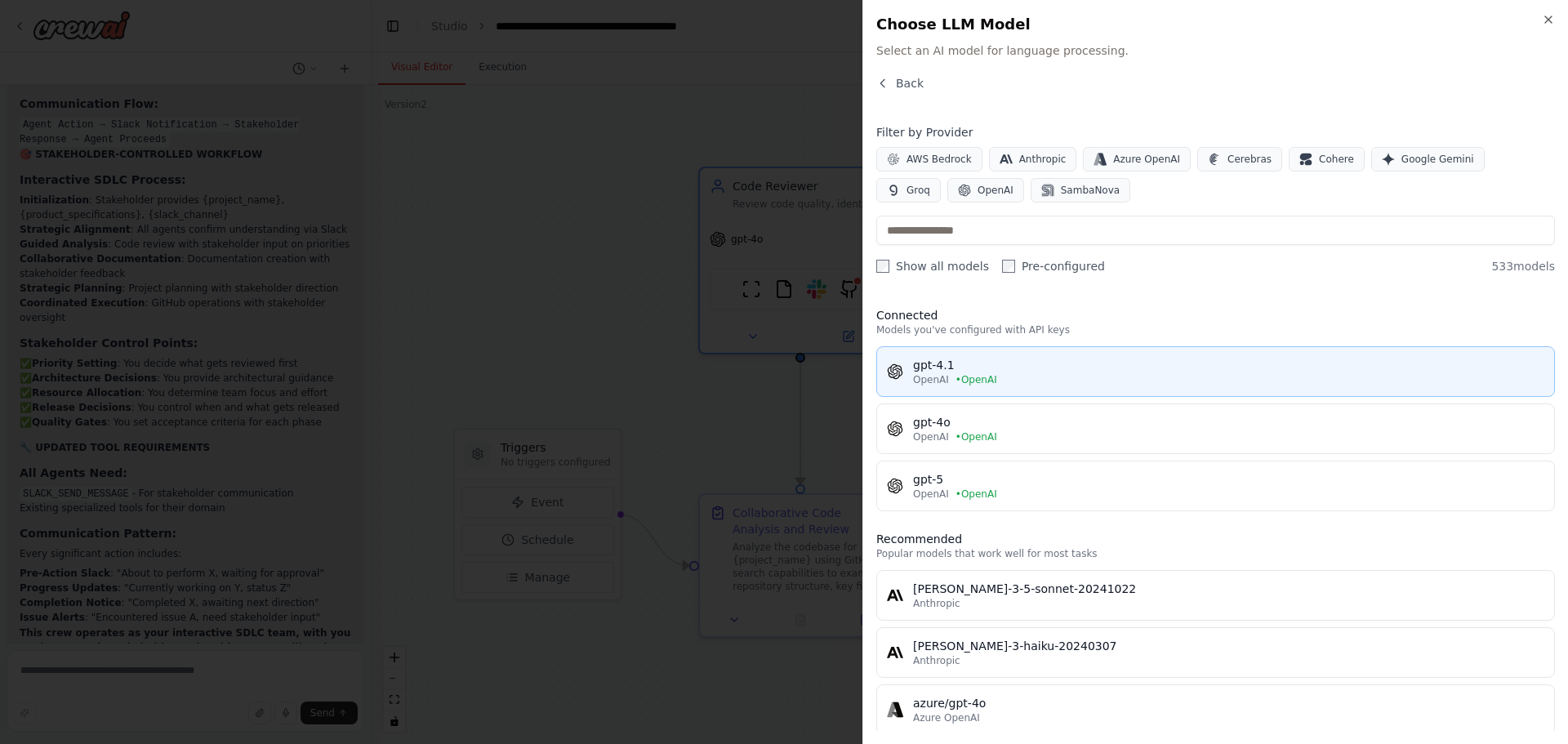
click at [927, 368] on div "gpt-4.1" at bounding box center [1229, 365] width 631 height 16
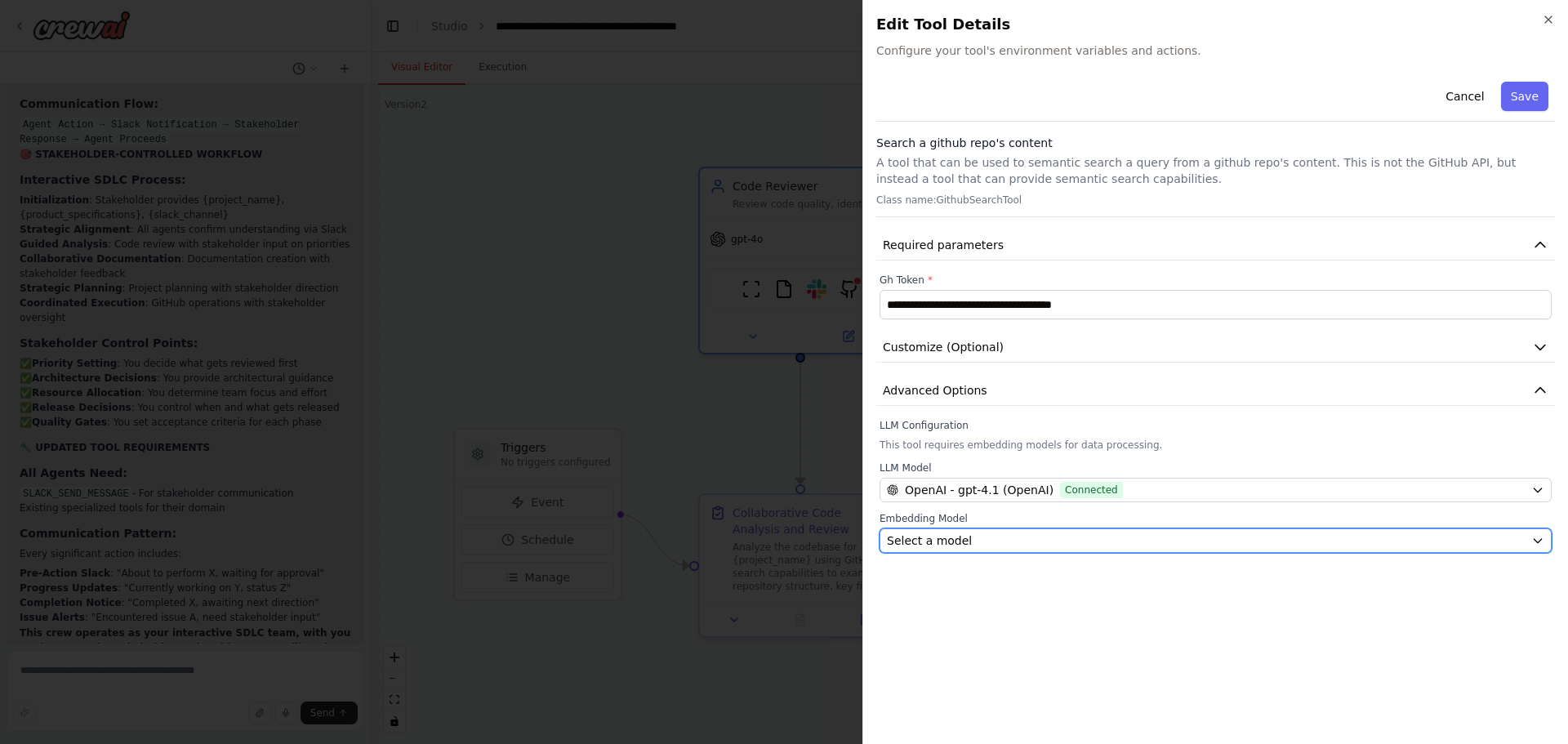
click at [952, 544] on span "Select a model" at bounding box center [929, 541] width 85 height 16
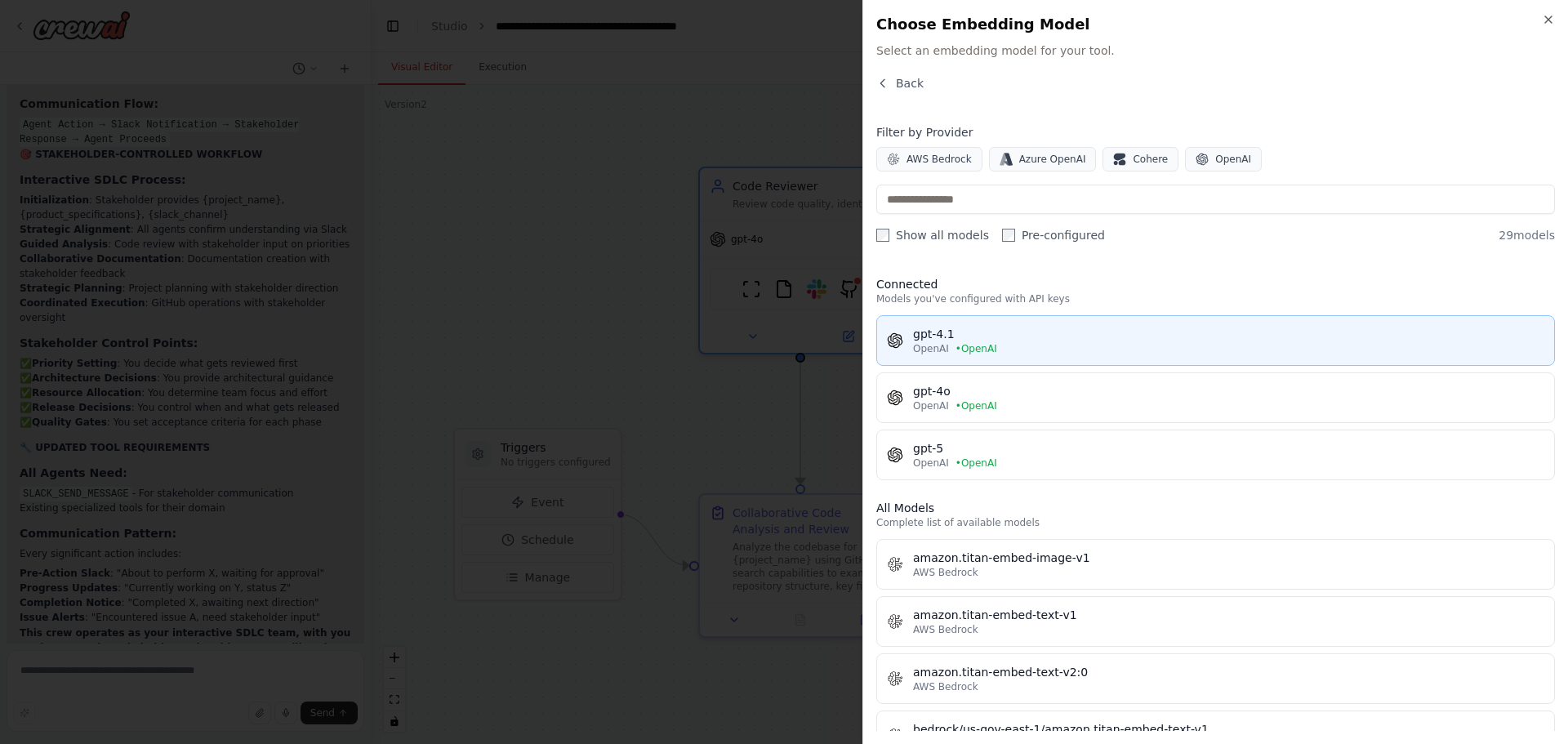
click at [987, 347] on span "• OpenAI" at bounding box center [977, 349] width 42 height 13
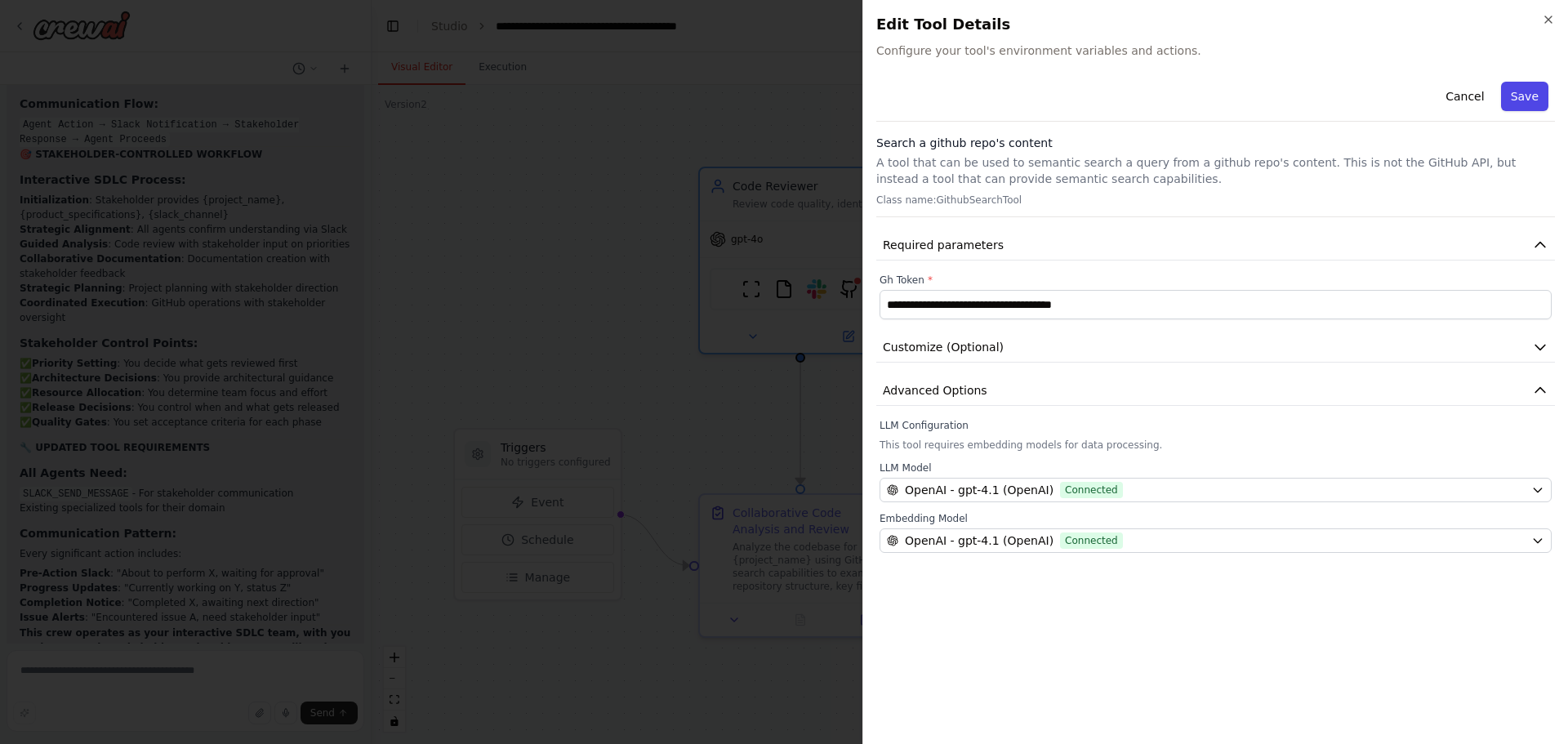
click at [1524, 93] on button "Save" at bounding box center [1525, 96] width 48 height 29
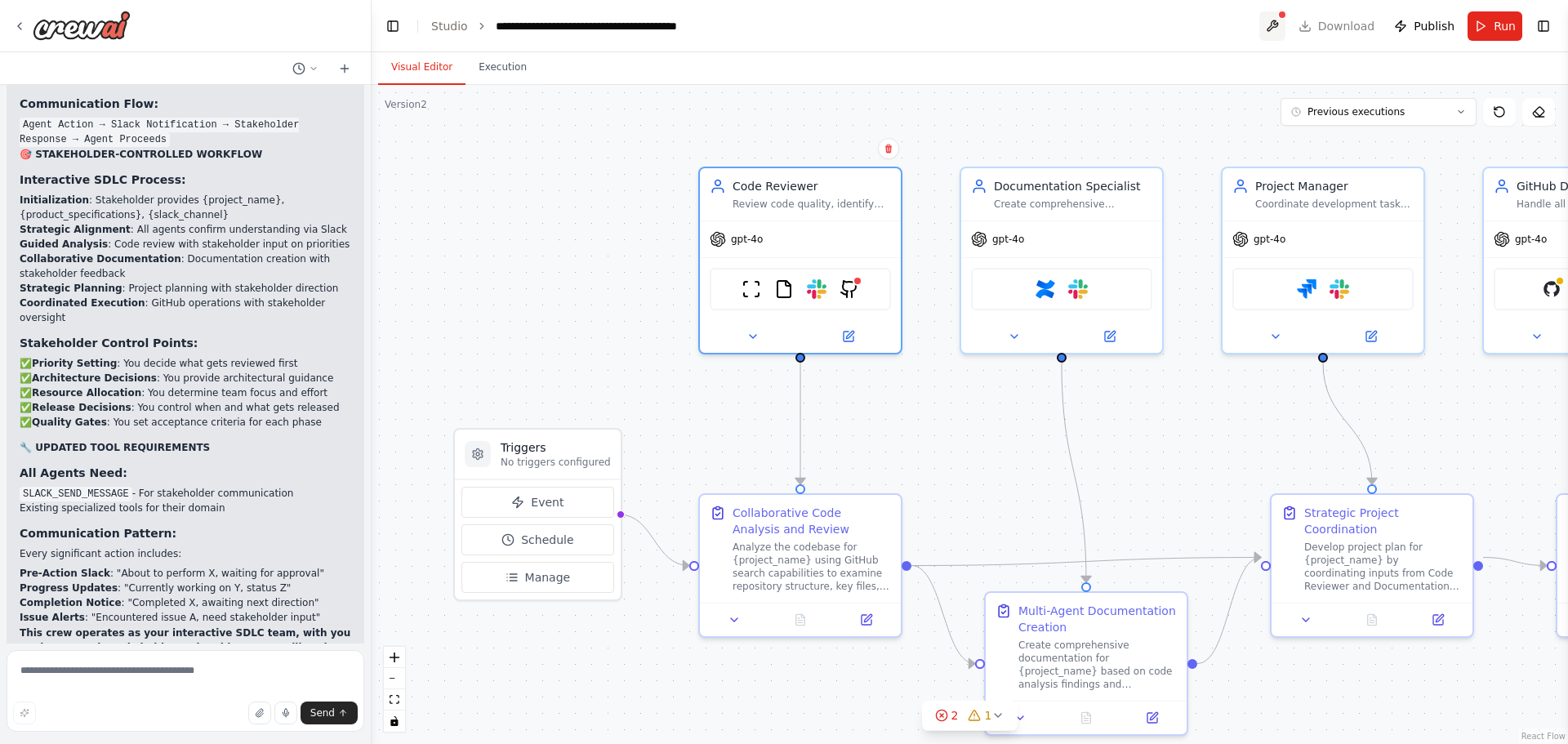
click at [1277, 28] on button at bounding box center [1273, 27] width 27 height 29
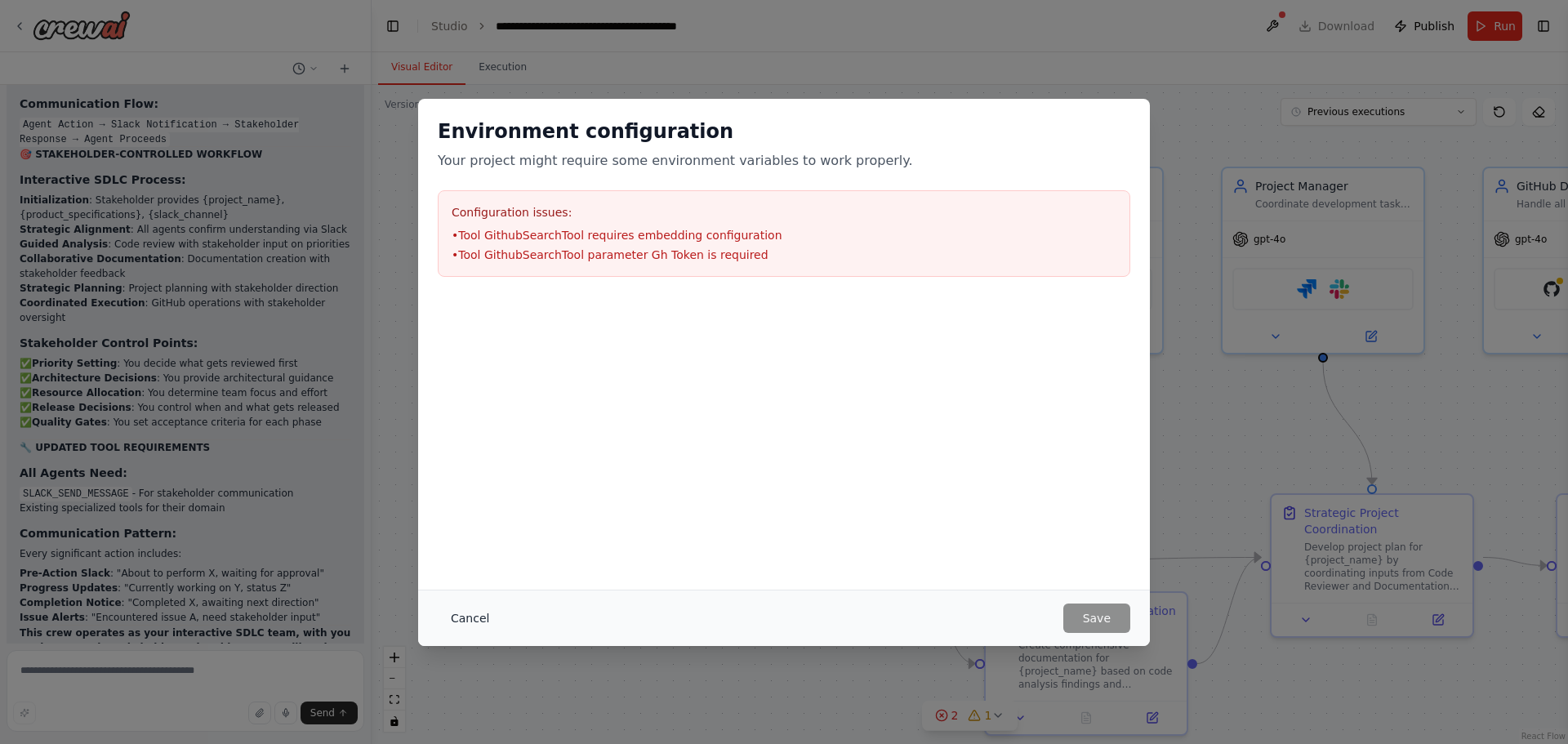
click at [477, 625] on button "Cancel" at bounding box center [470, 619] width 65 height 29
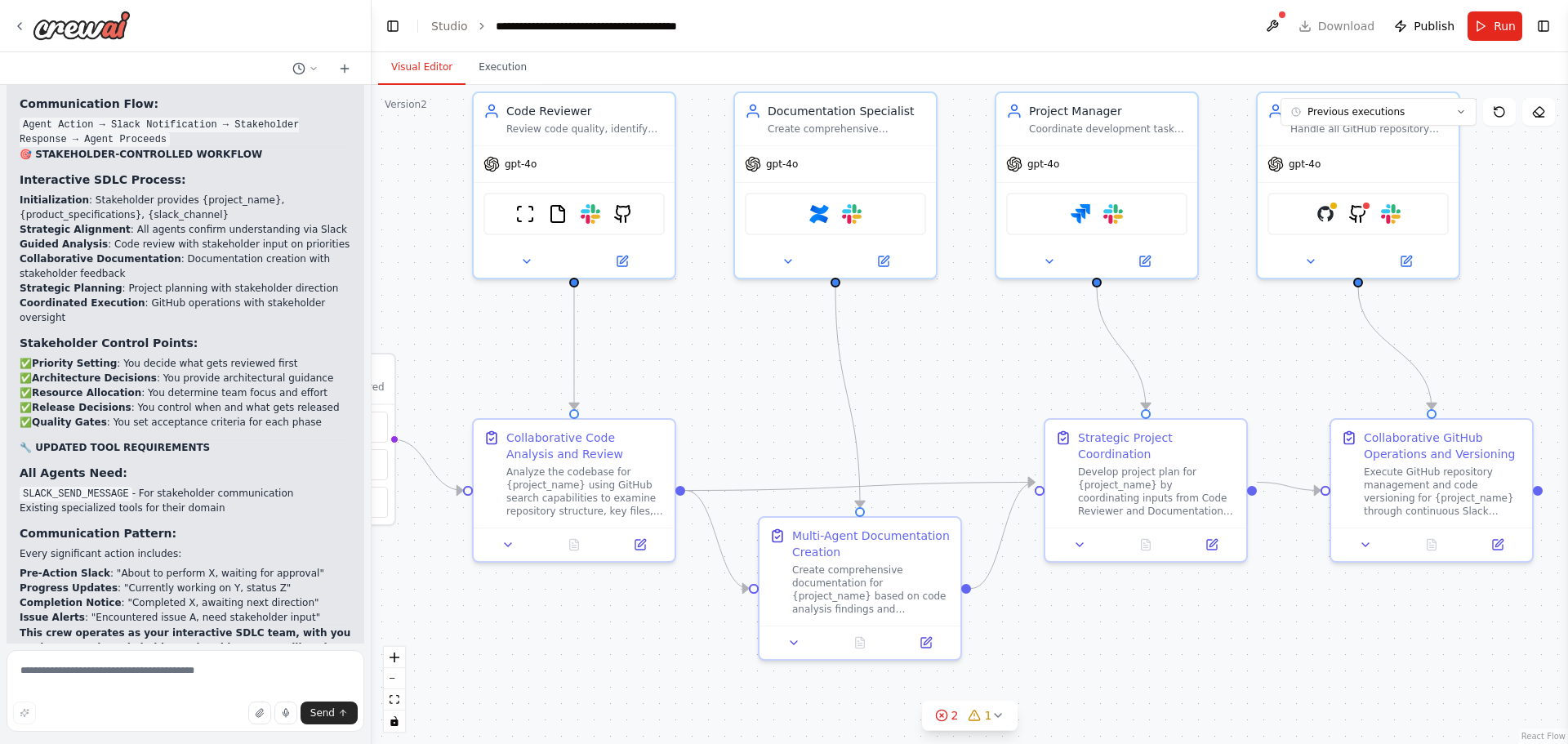
drag, startPoint x: 1197, startPoint y: 440, endPoint x: 971, endPoint y: 365, distance: 238.1
click at [971, 365] on div ".deletable-edge-delete-btn { width: 20px; height: 20px; border: 0px solid #ffff…" at bounding box center [970, 415] width 1197 height 660
click at [1364, 213] on img at bounding box center [1358, 210] width 19 height 19
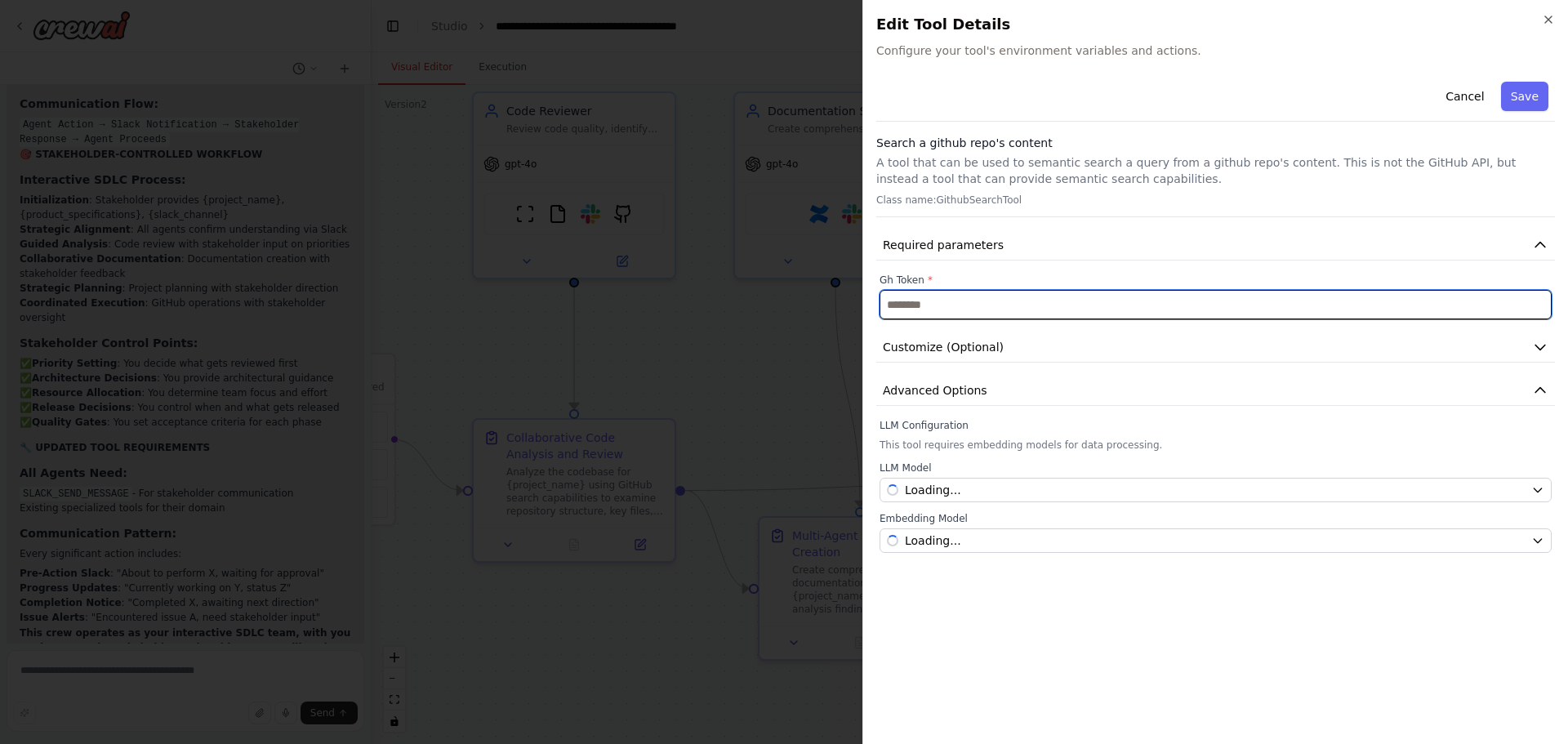
click at [961, 306] on input "text" at bounding box center [1216, 305] width 672 height 29
paste input "**********"
type input "**********"
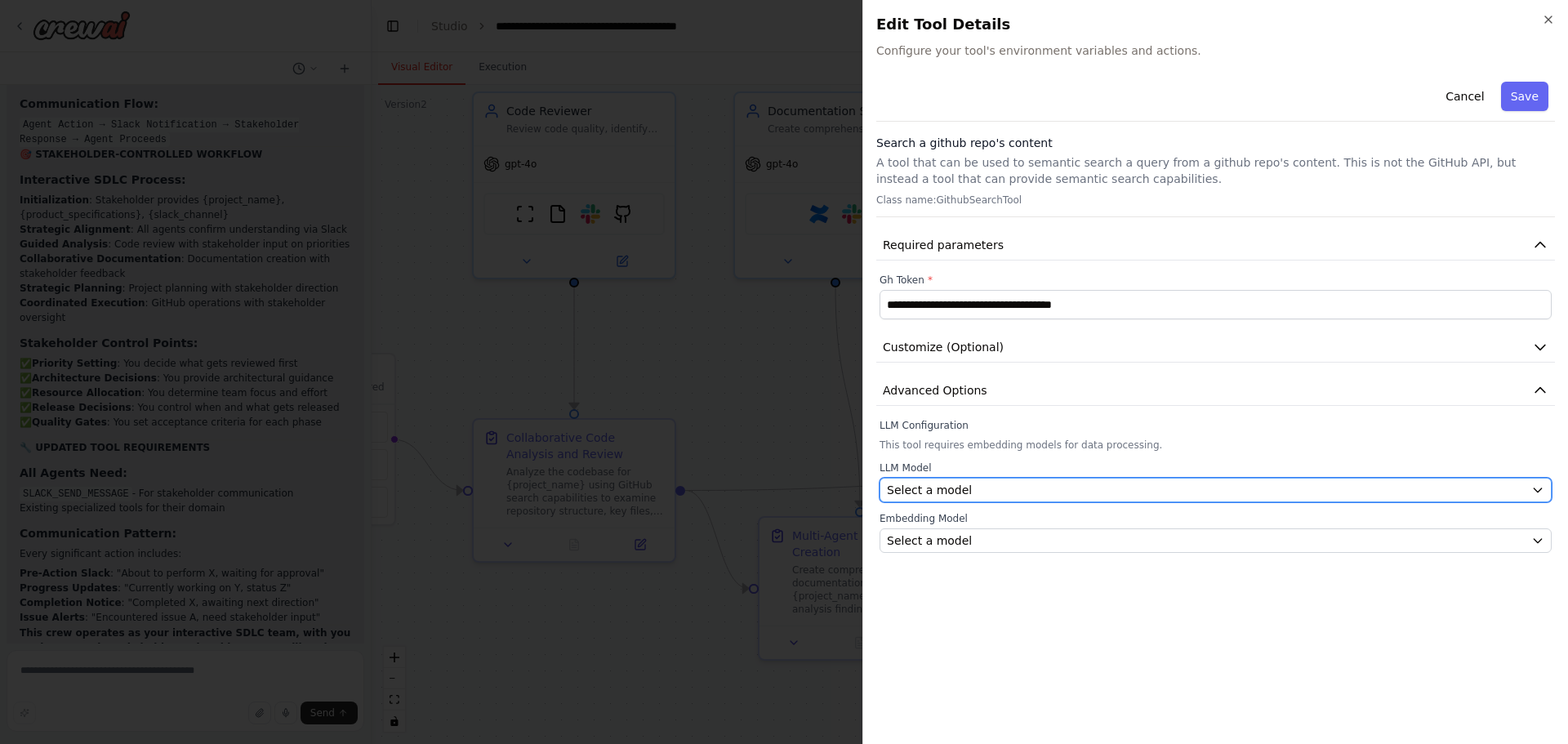
click at [933, 491] on span "Select a model" at bounding box center [929, 491] width 85 height 16
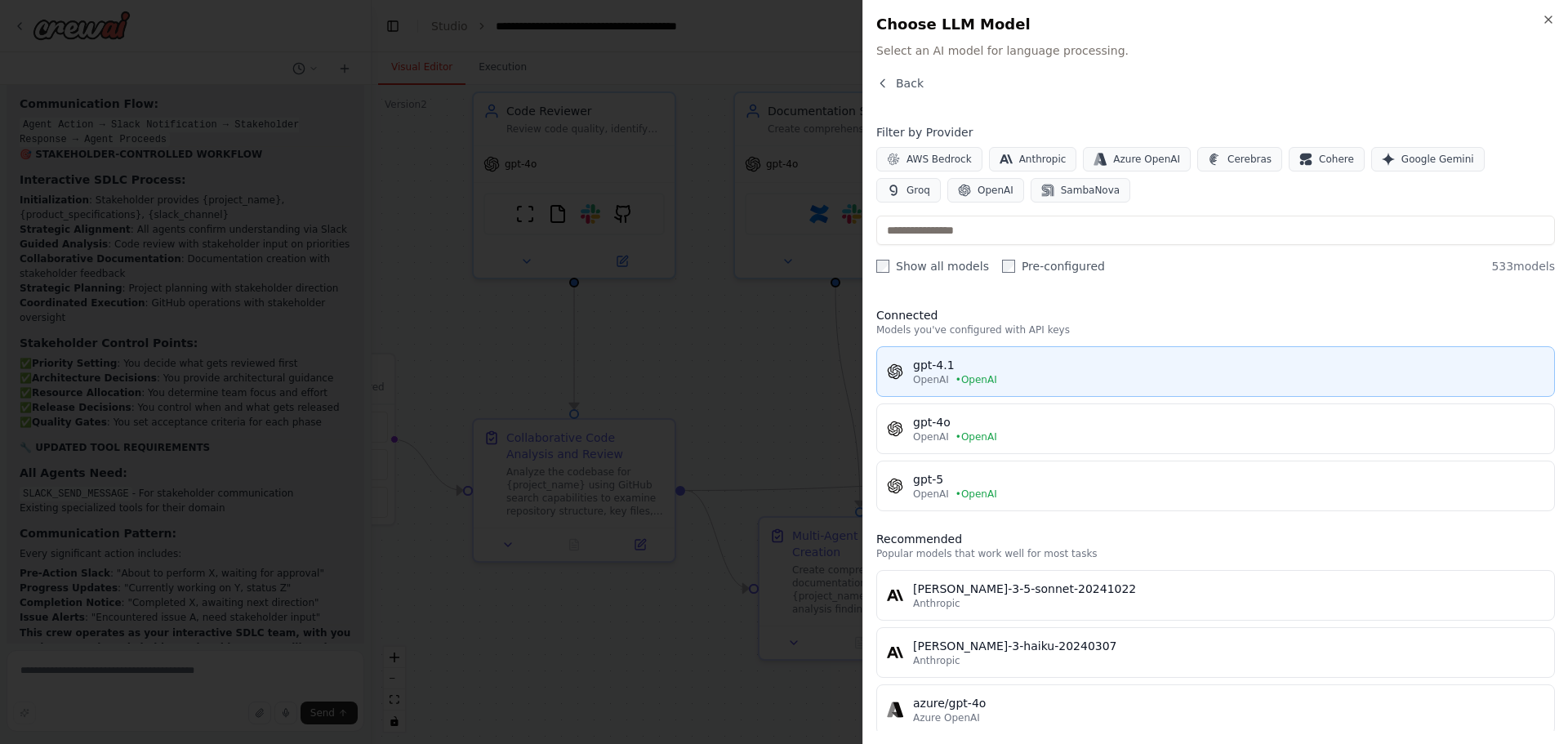
click at [929, 362] on div "gpt-4.1" at bounding box center [1229, 365] width 631 height 16
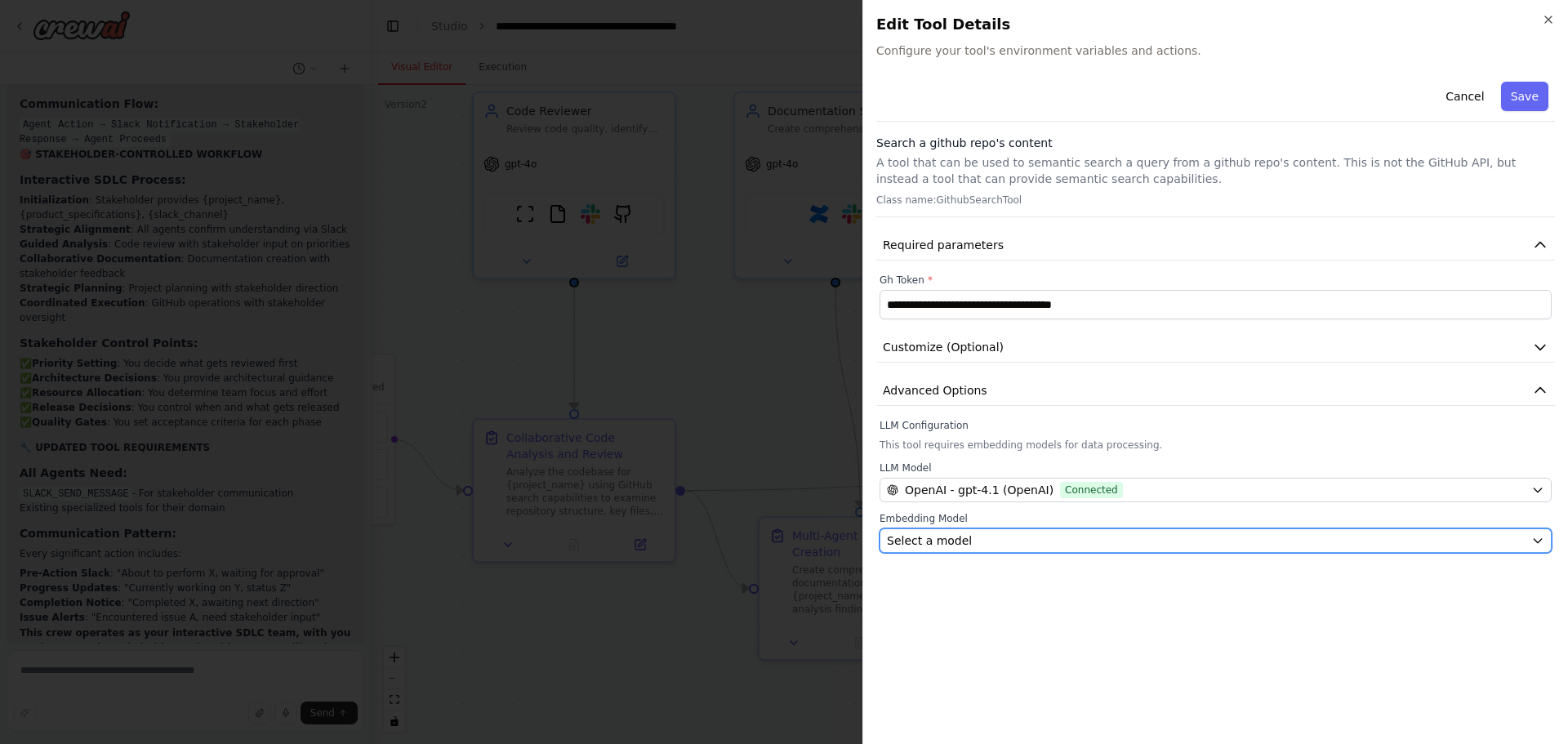
click at [940, 538] on span "Select a model" at bounding box center [929, 541] width 85 height 16
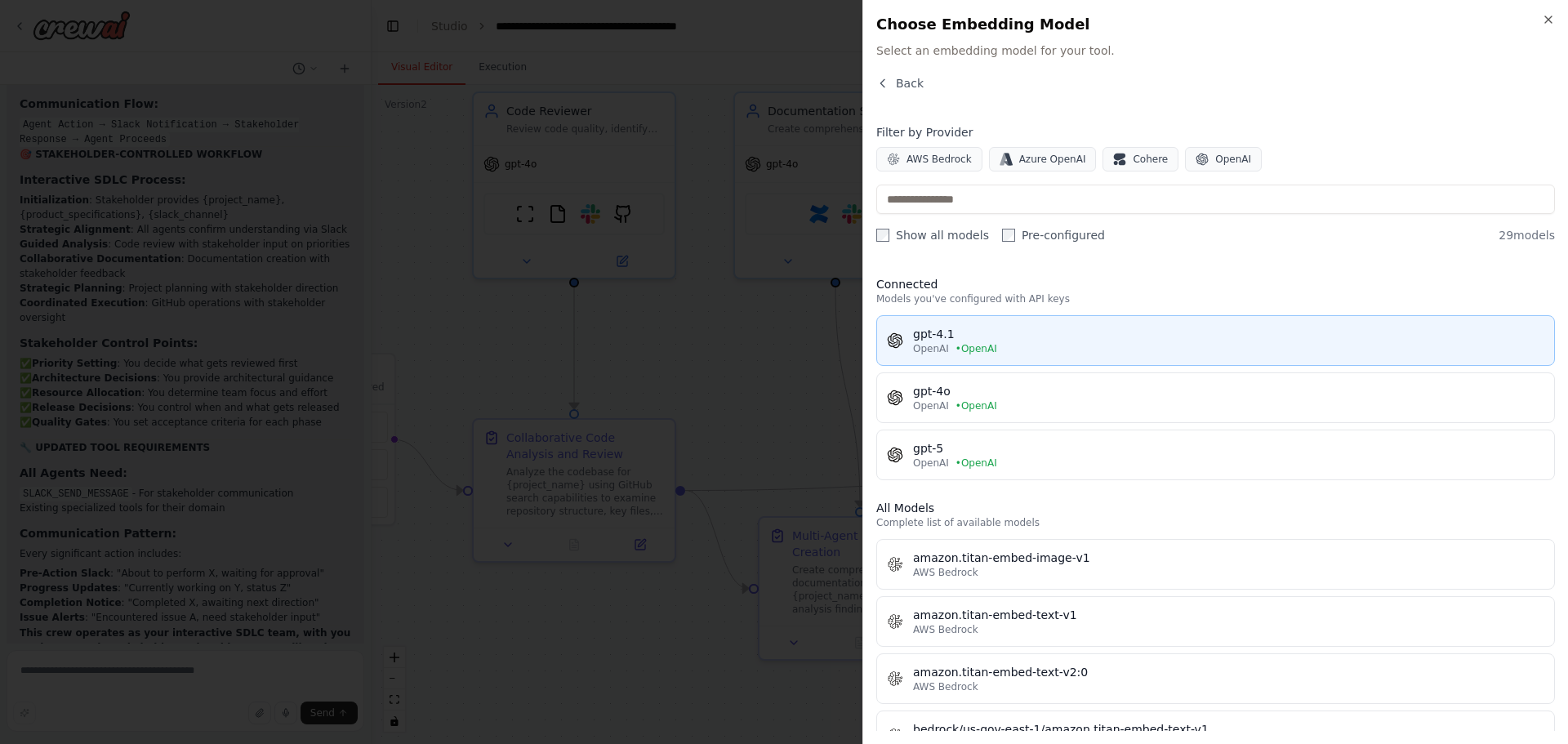
click at [972, 342] on span "• OpenAI" at bounding box center [977, 349] width 42 height 13
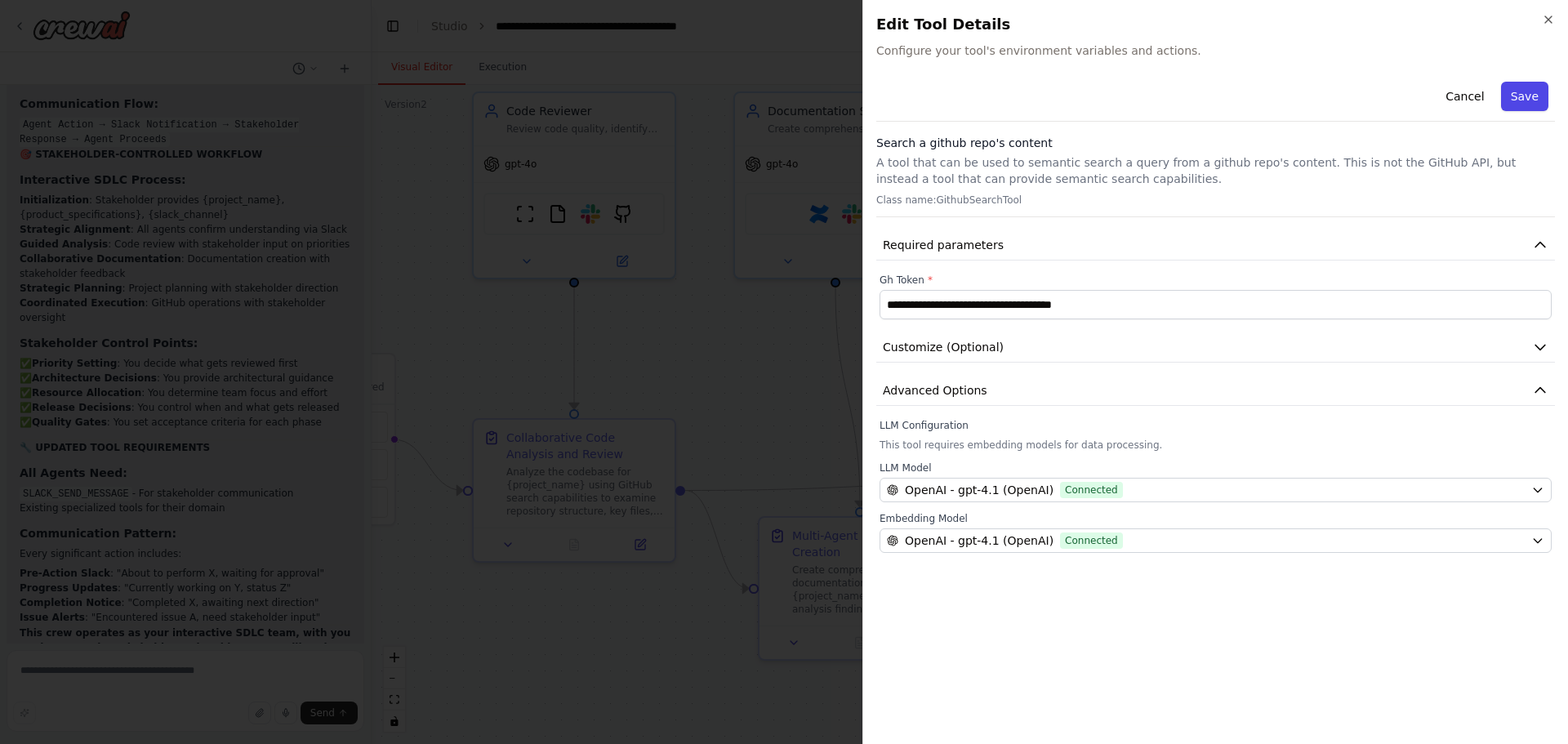
click at [1531, 87] on button "Save" at bounding box center [1525, 96] width 48 height 29
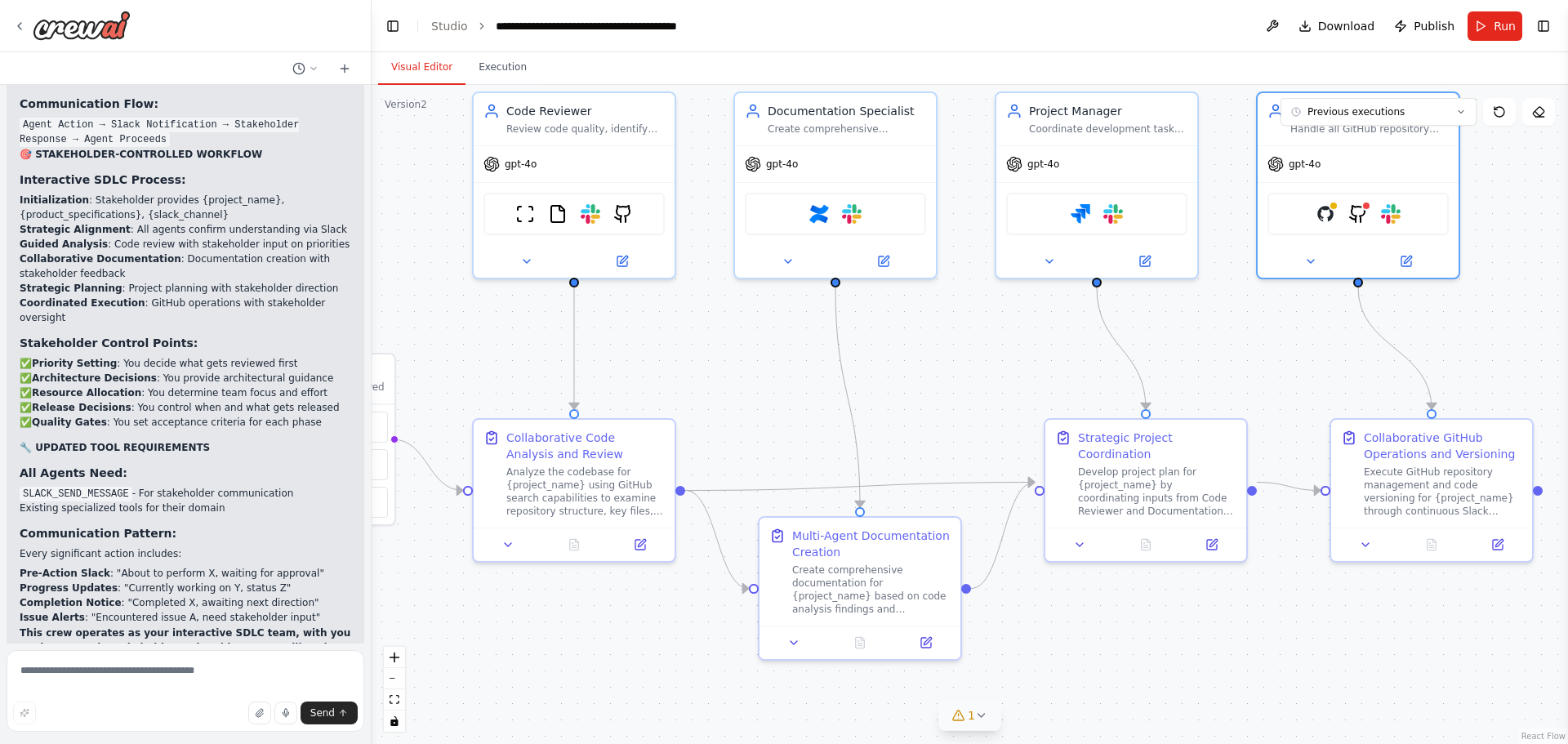
click at [972, 722] on span "1" at bounding box center [972, 716] width 7 height 16
click at [952, 715] on span "GitHub integration is not connected. Please connect before using it." at bounding box center [979, 713] width 332 height 13
click at [934, 715] on span "GitHub integration is not connected. Please connect before using it." at bounding box center [979, 713] width 332 height 13
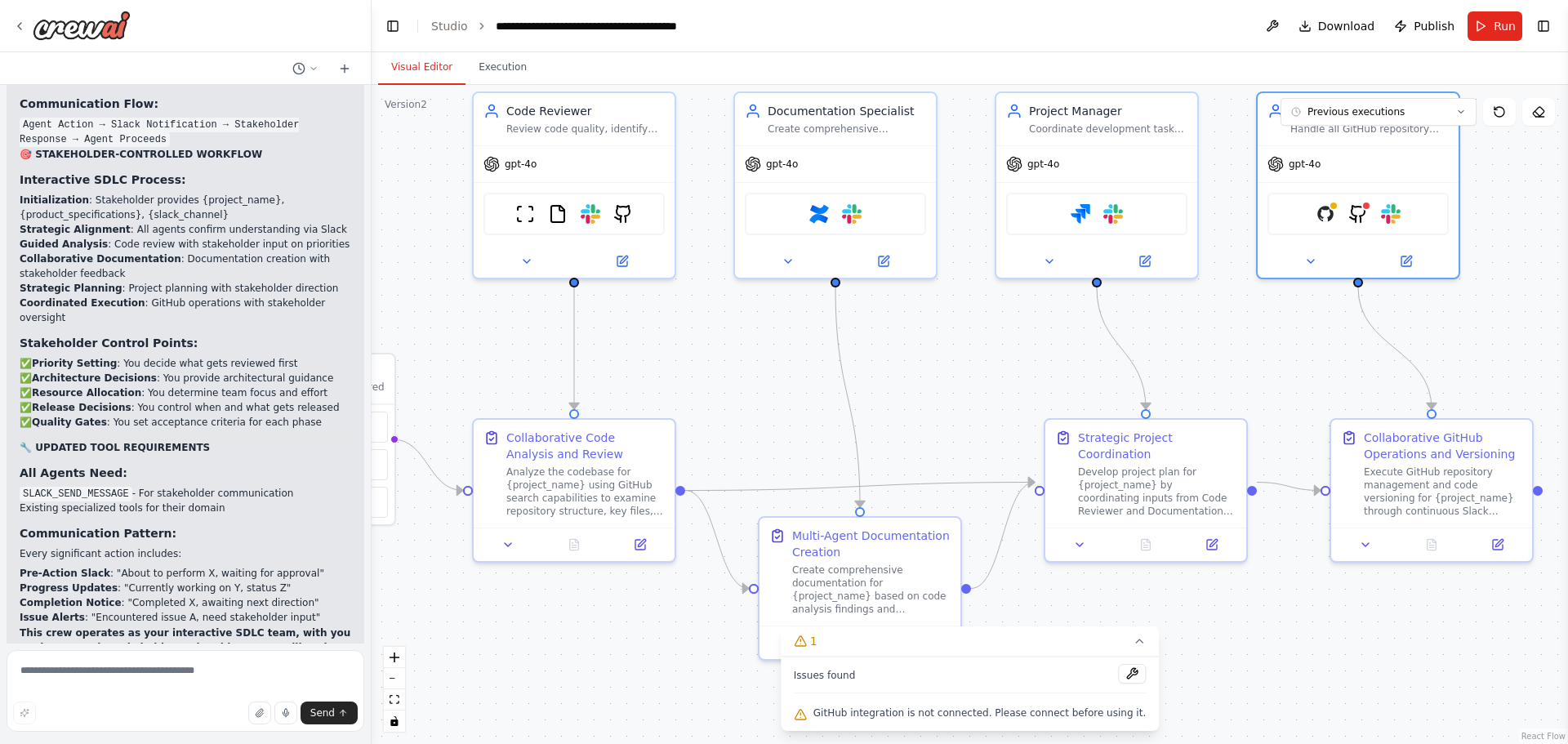
click at [980, 308] on div ".deletable-edge-delete-btn { width: 20px; height: 20px; border: 0px solid #ffff…" at bounding box center [970, 415] width 1197 height 660
click at [1327, 212] on img at bounding box center [1325, 210] width 19 height 19
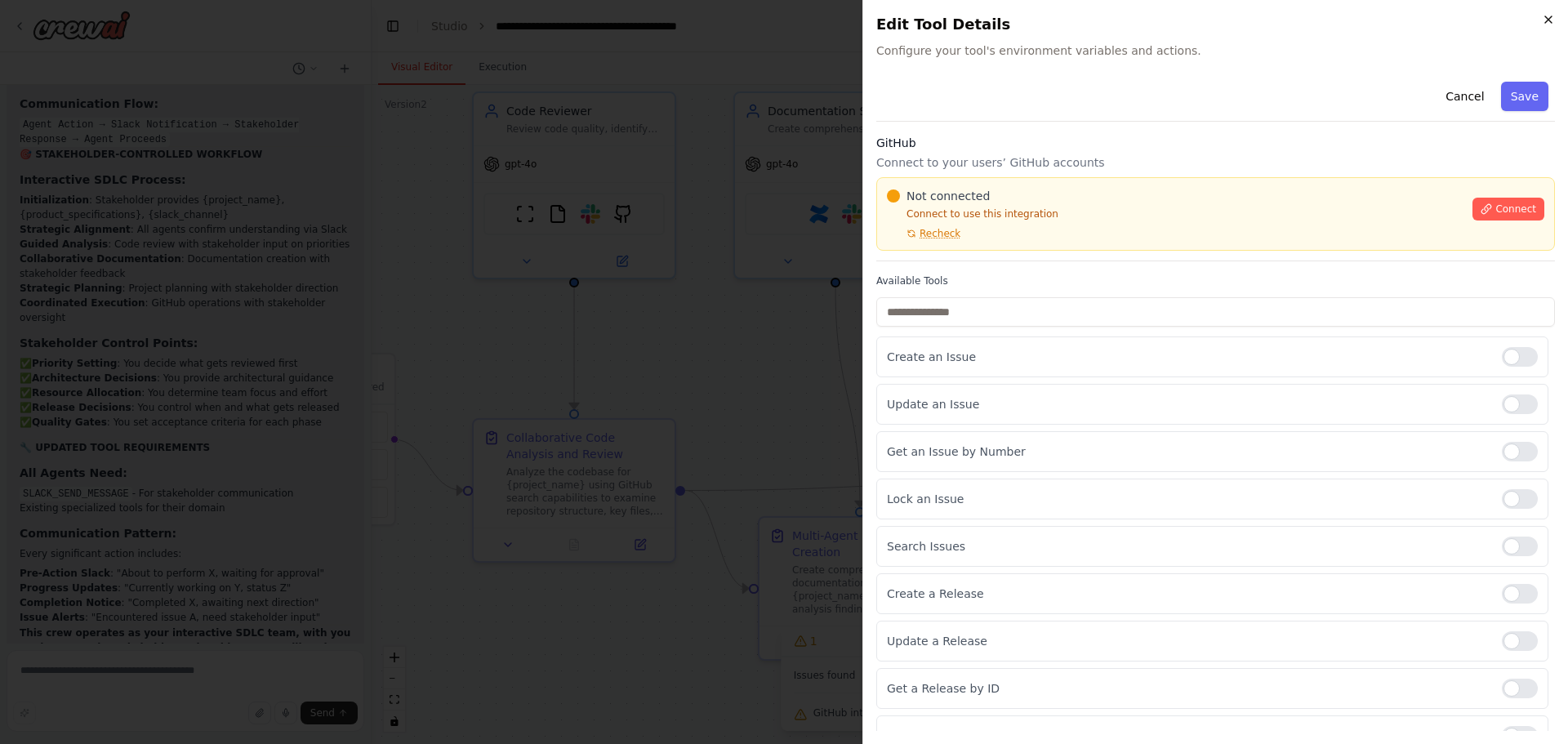
click at [1548, 18] on icon "button" at bounding box center [1549, 19] width 13 height 13
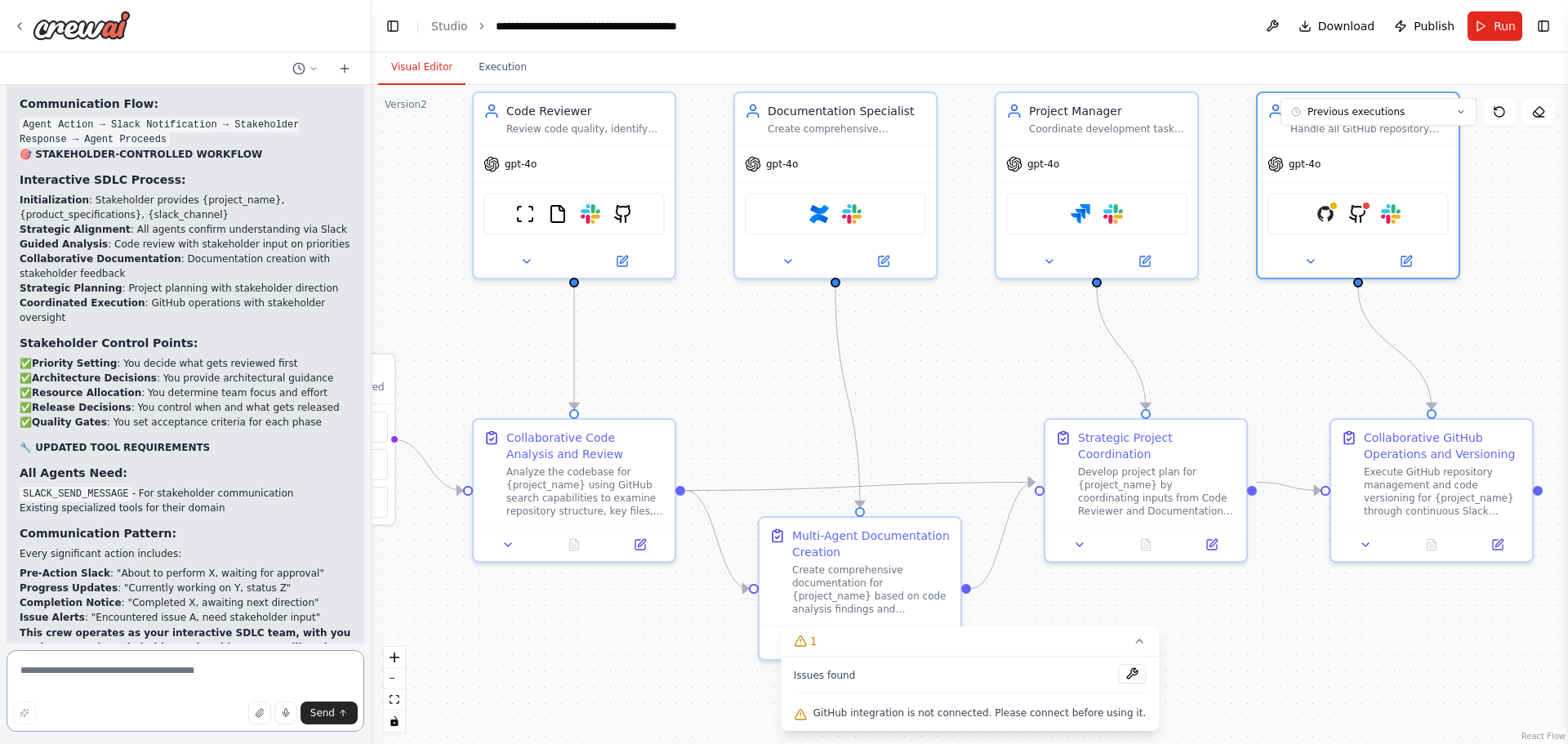
click at [202, 672] on textarea at bounding box center [185, 691] width 358 height 81
click at [1363, 215] on img at bounding box center [1358, 210] width 19 height 19
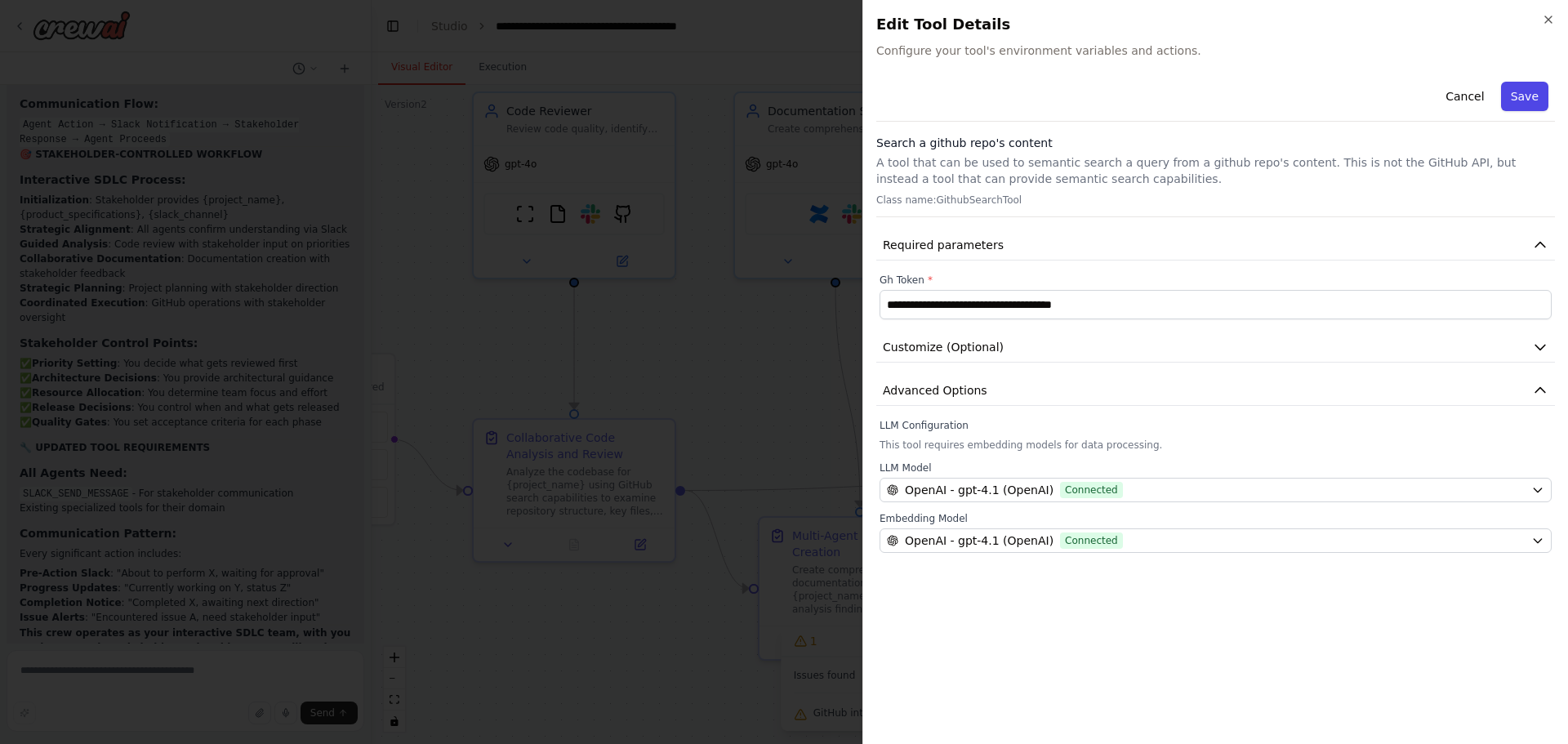
click at [1543, 102] on button "Save" at bounding box center [1525, 96] width 48 height 29
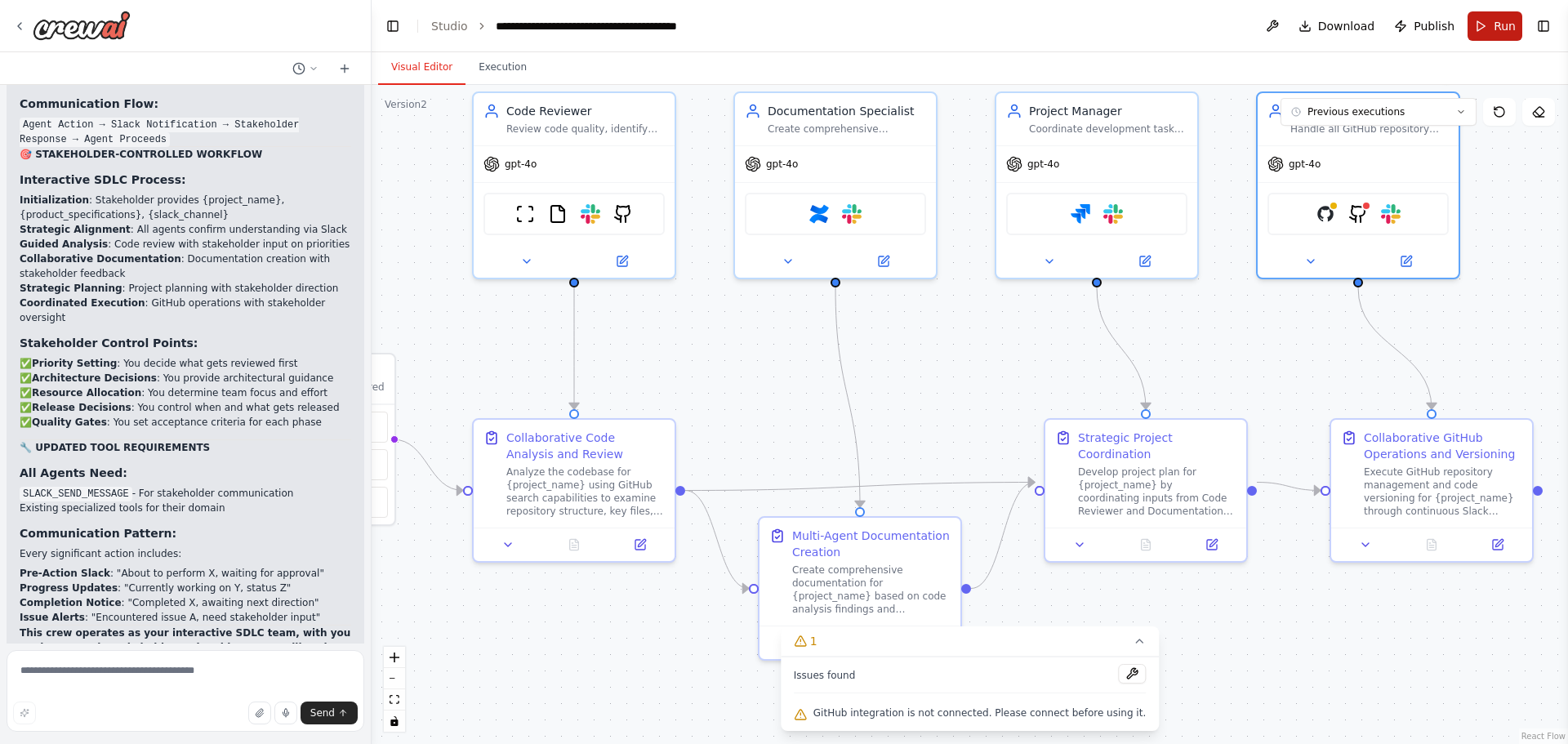
click at [1495, 19] on span "Run" at bounding box center [1505, 27] width 22 height 16
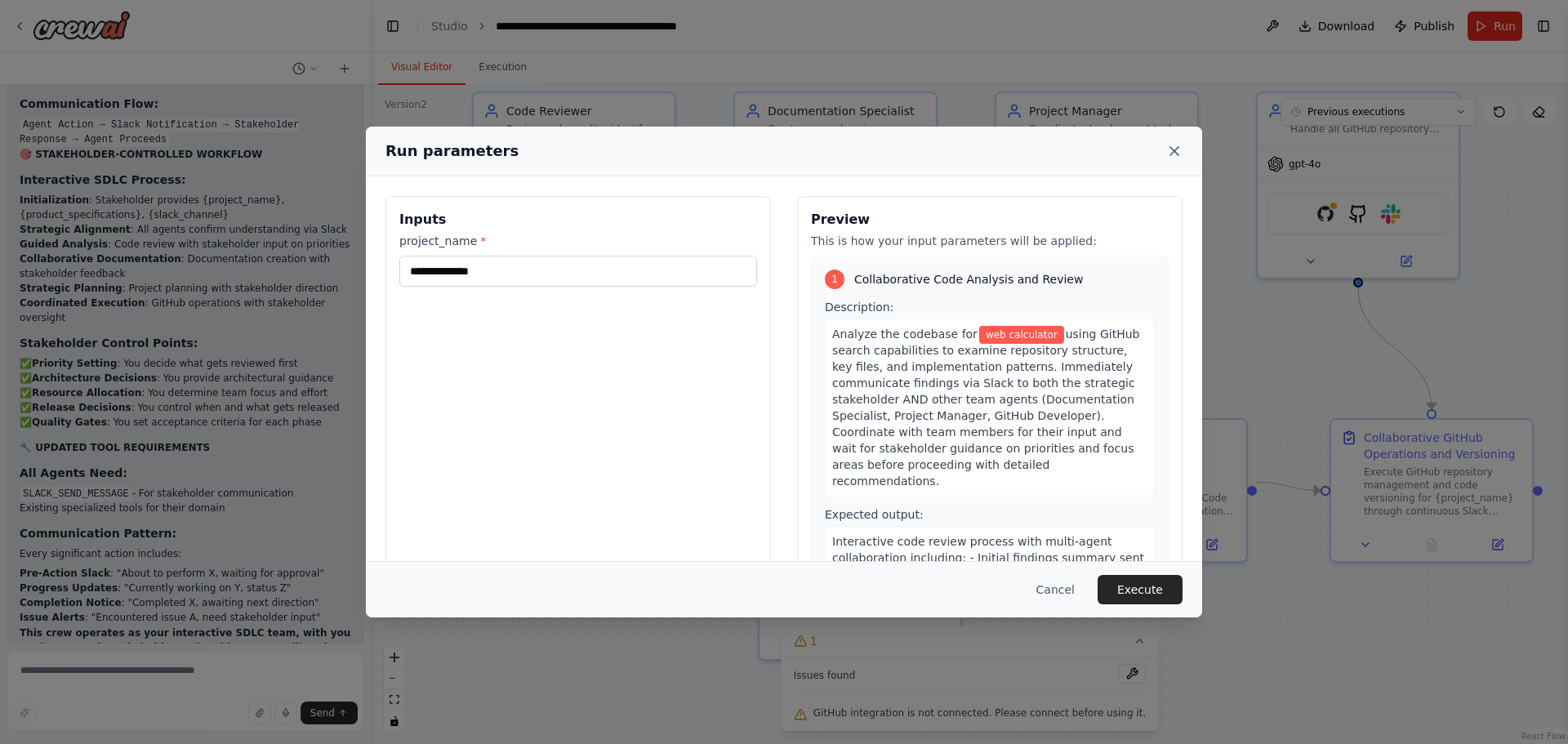
click at [1177, 152] on icon at bounding box center [1175, 151] width 16 height 16
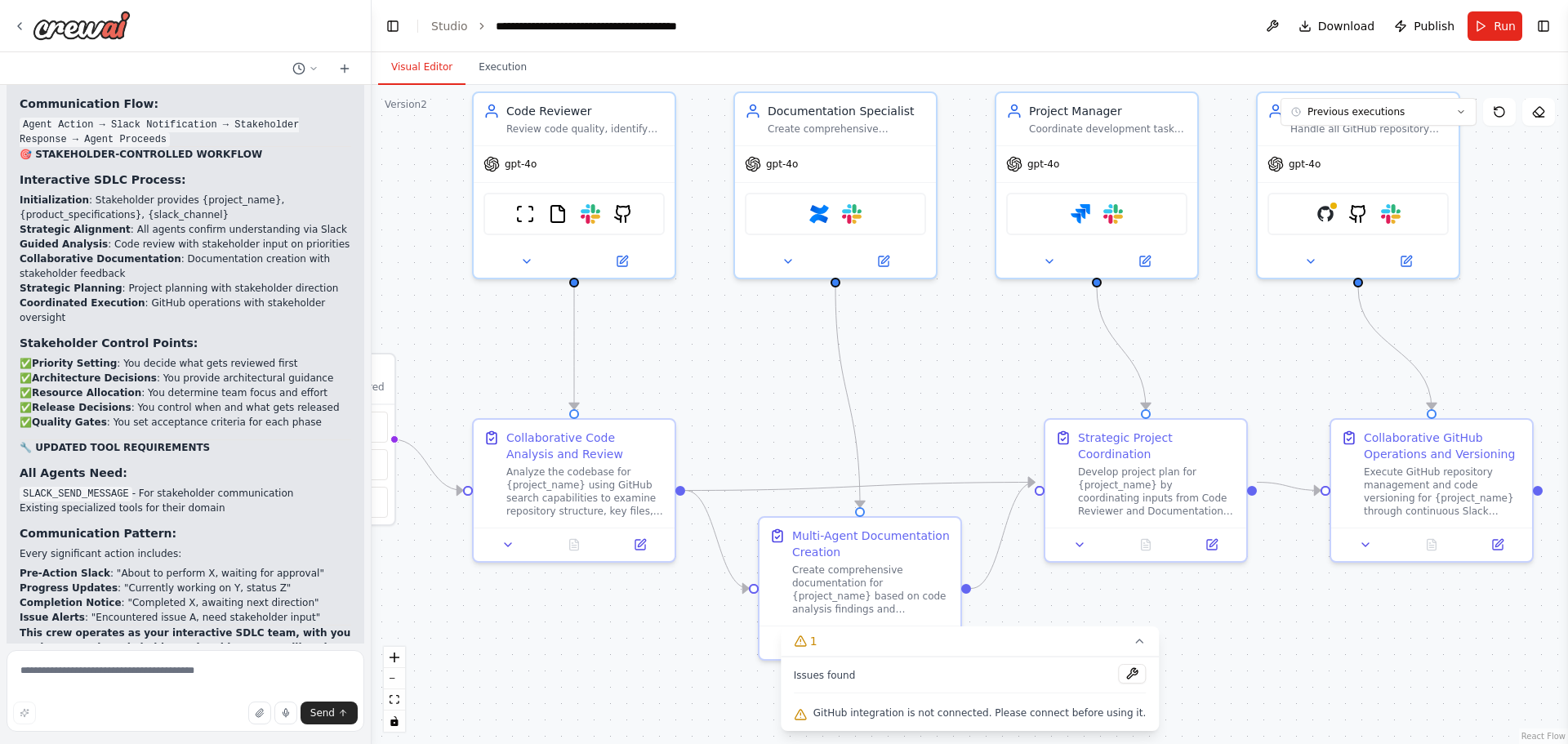
click at [889, 335] on div ".deletable-edge-delete-btn { width: 20px; height: 20px; border: 0px solid #ffff…" at bounding box center [970, 415] width 1197 height 660
click at [1489, 36] on button "Run" at bounding box center [1496, 27] width 55 height 29
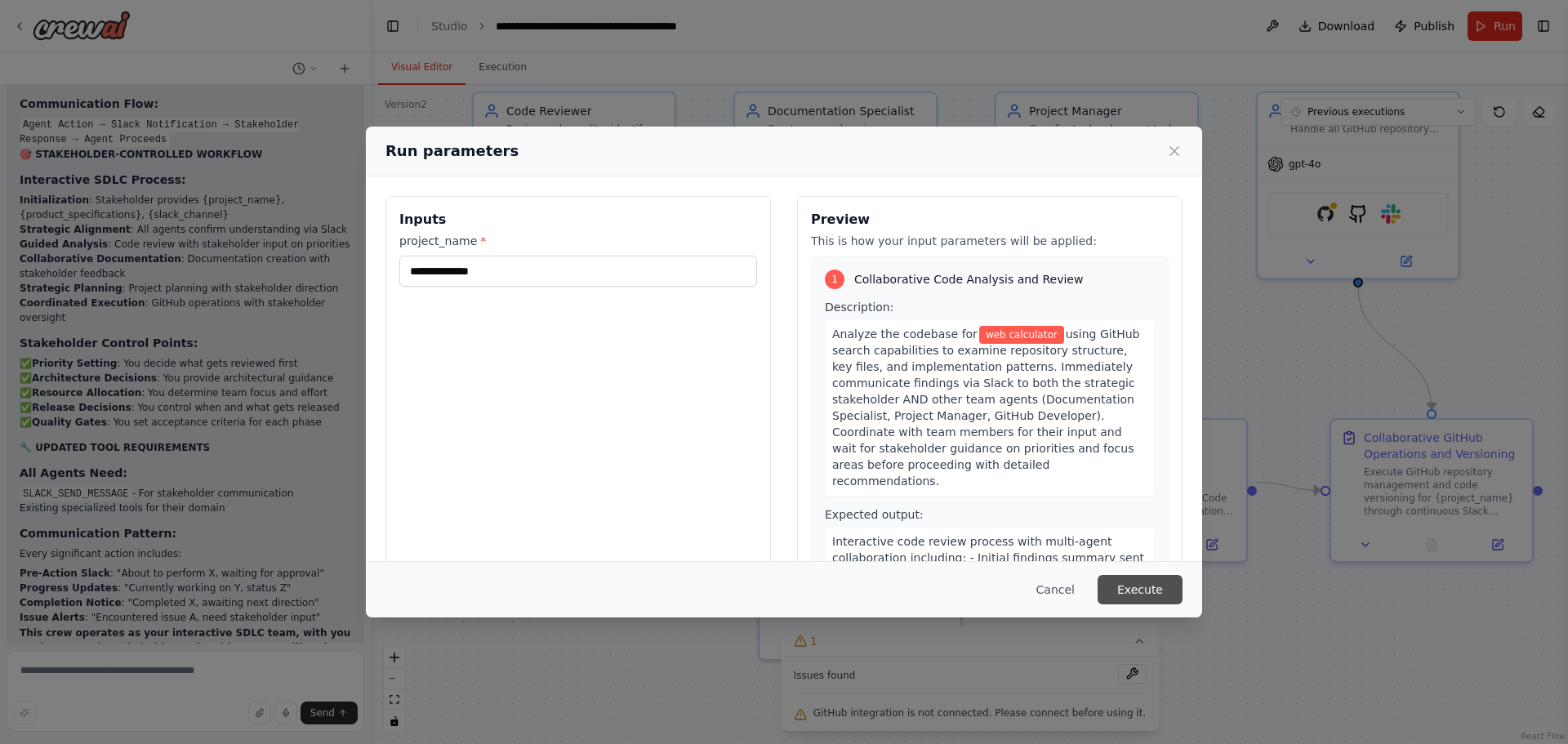
click at [1155, 585] on button "Execute" at bounding box center [1140, 590] width 85 height 29
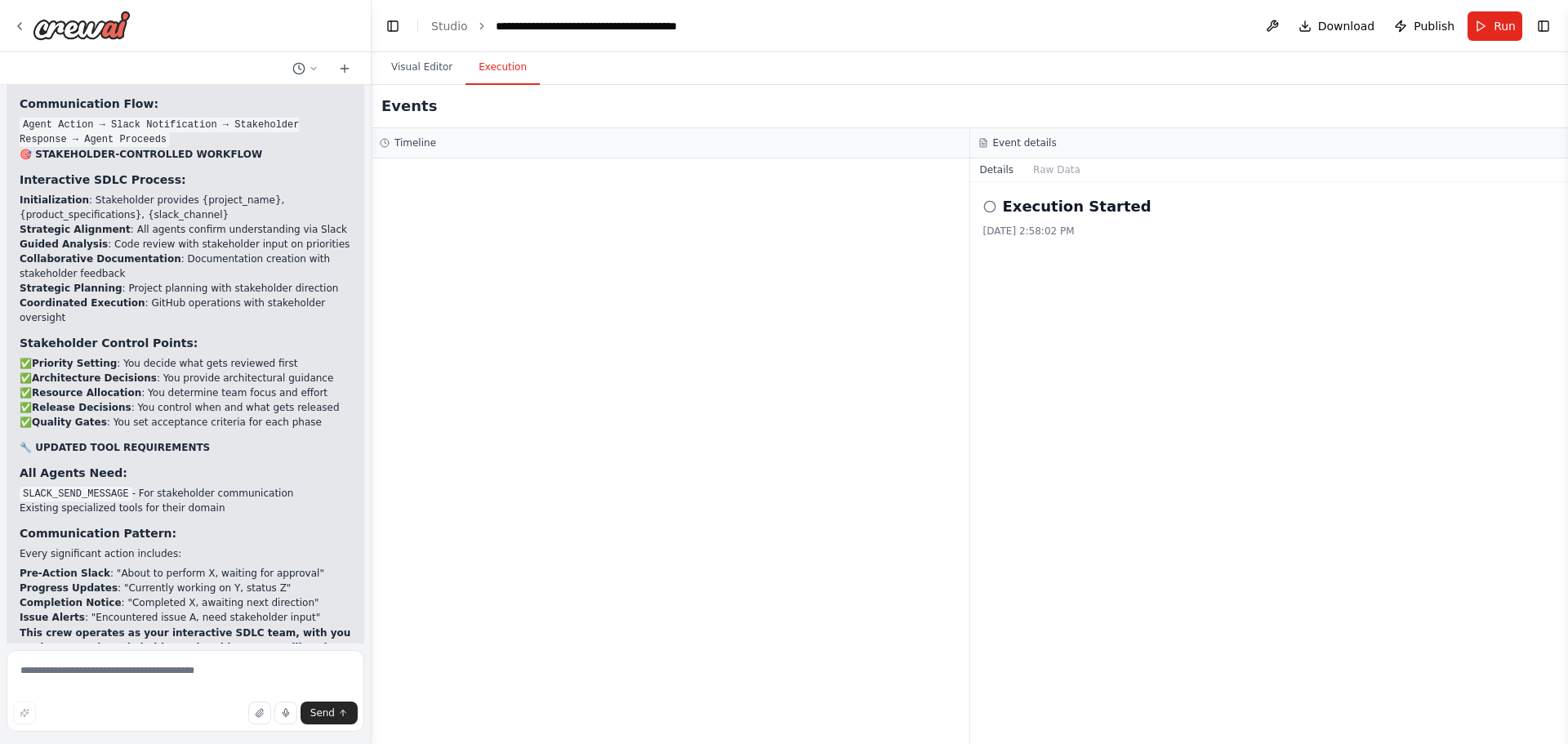
scroll to position [80222, 0]
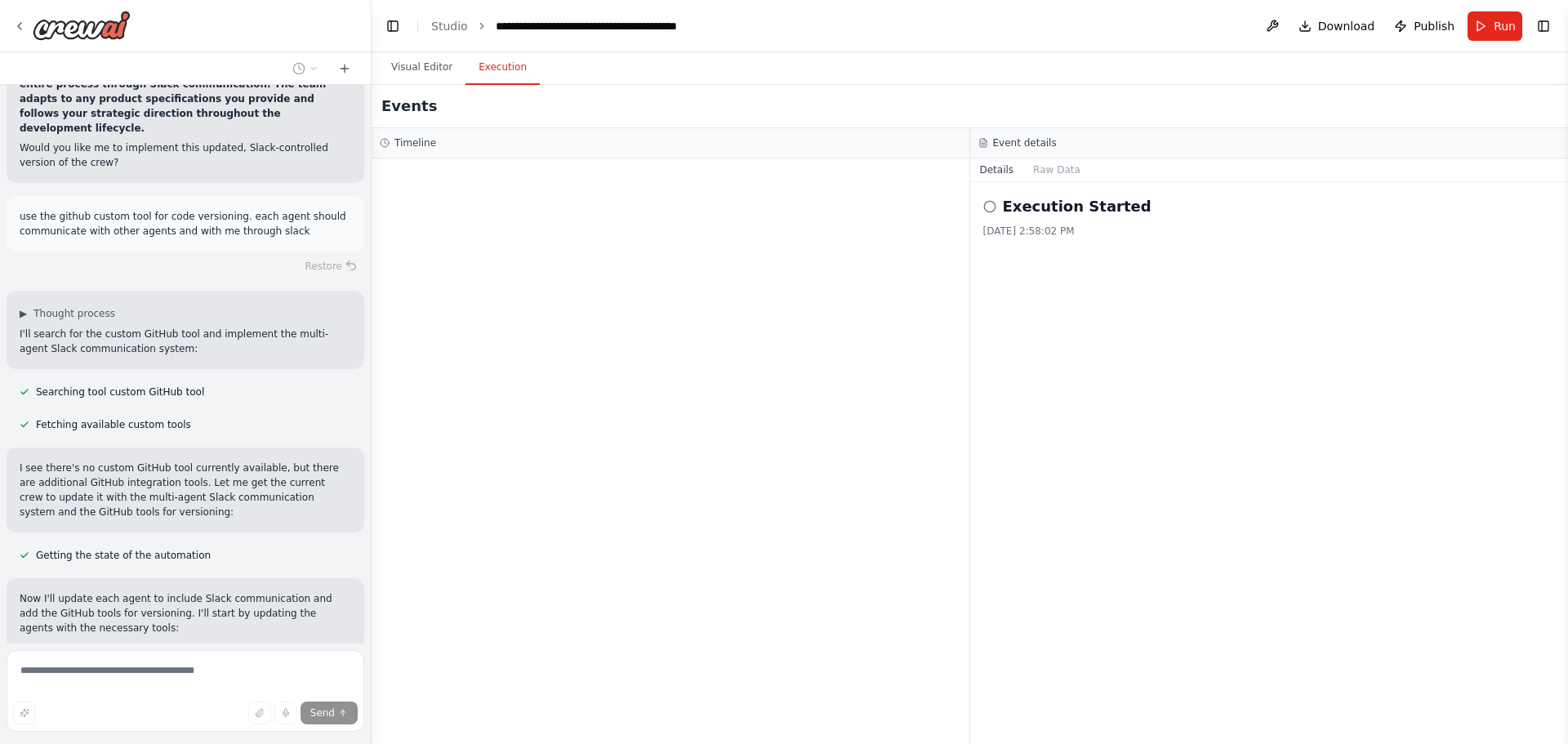
scroll to position [80683, 0]
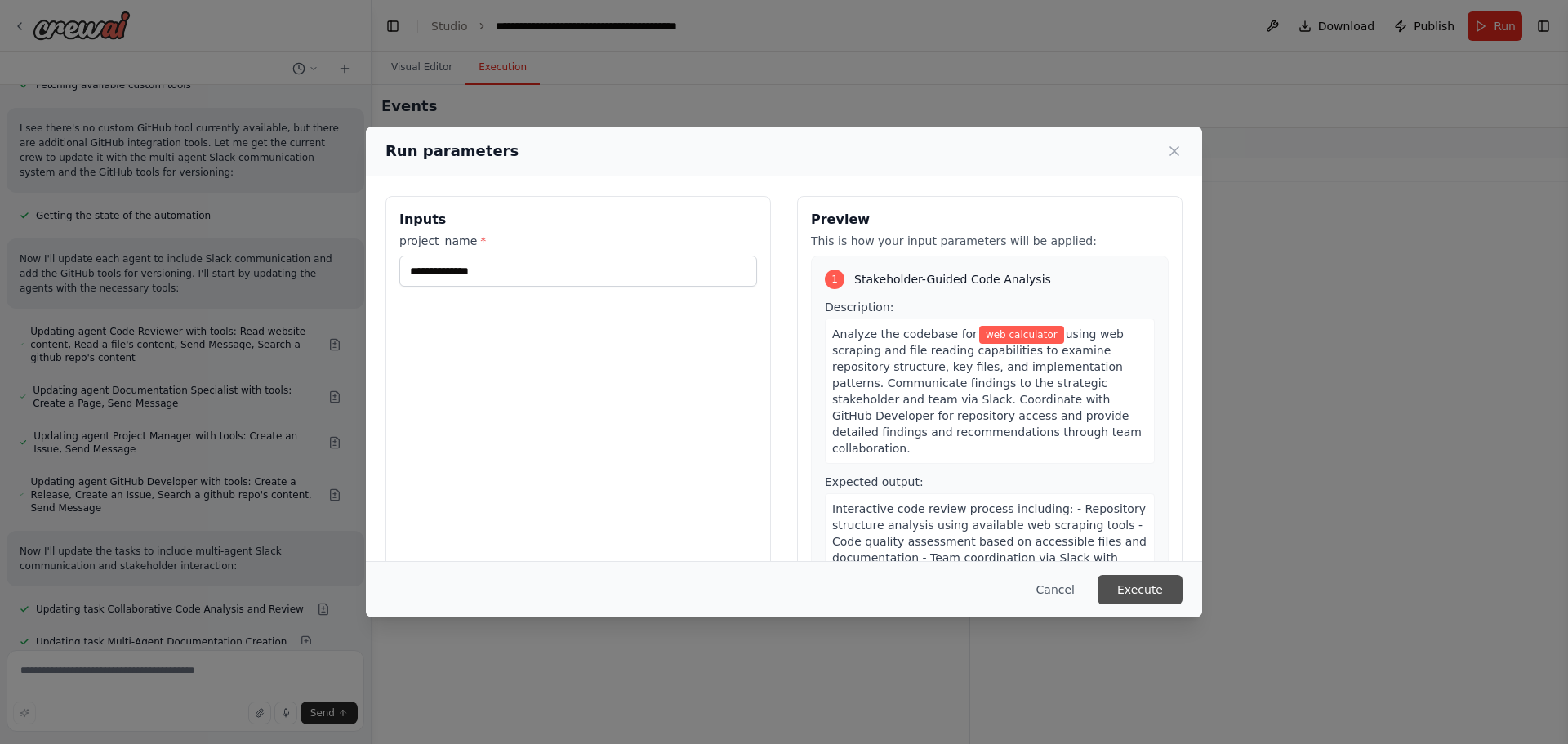
scroll to position [81036, 0]
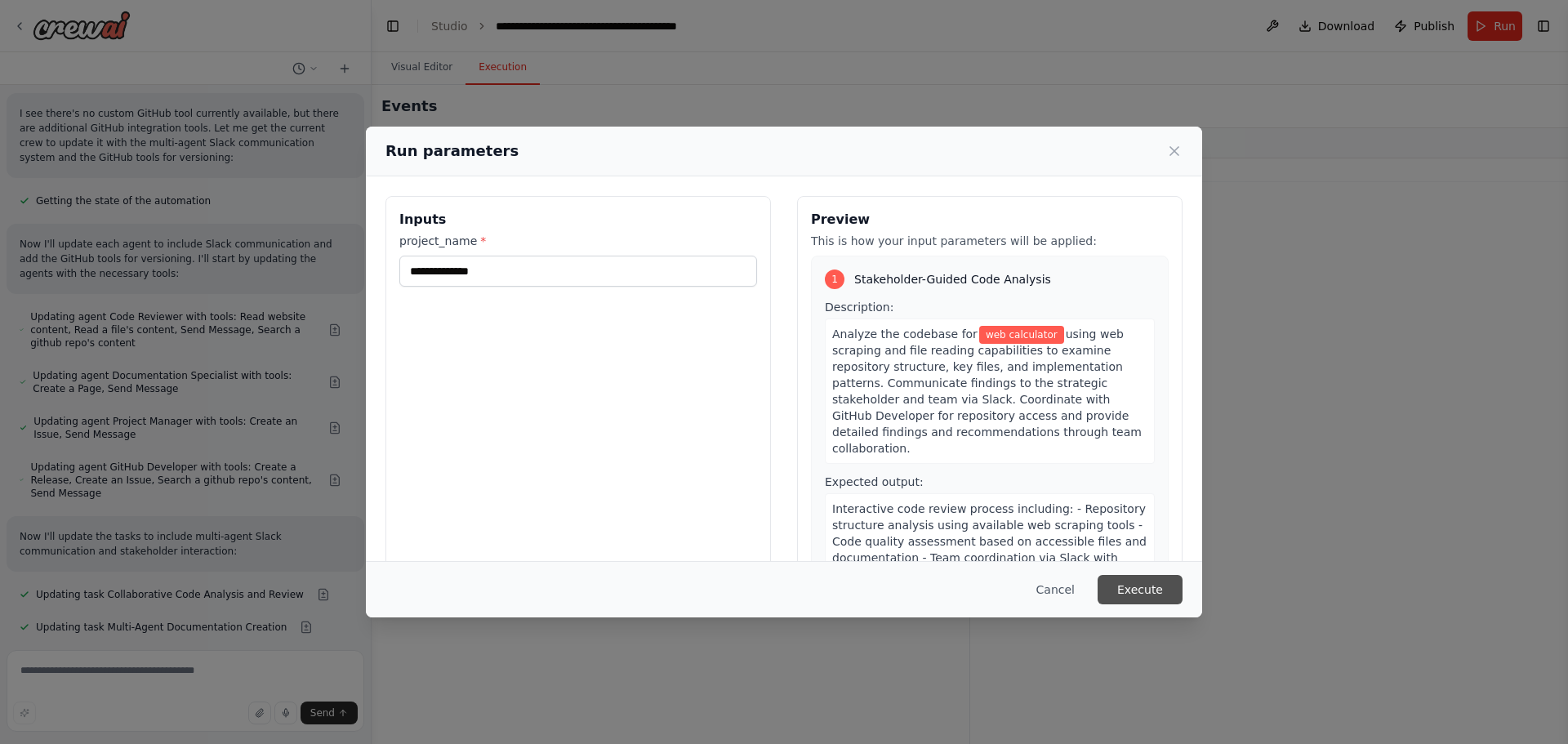
click at [1148, 587] on button "Execute" at bounding box center [1140, 590] width 85 height 29
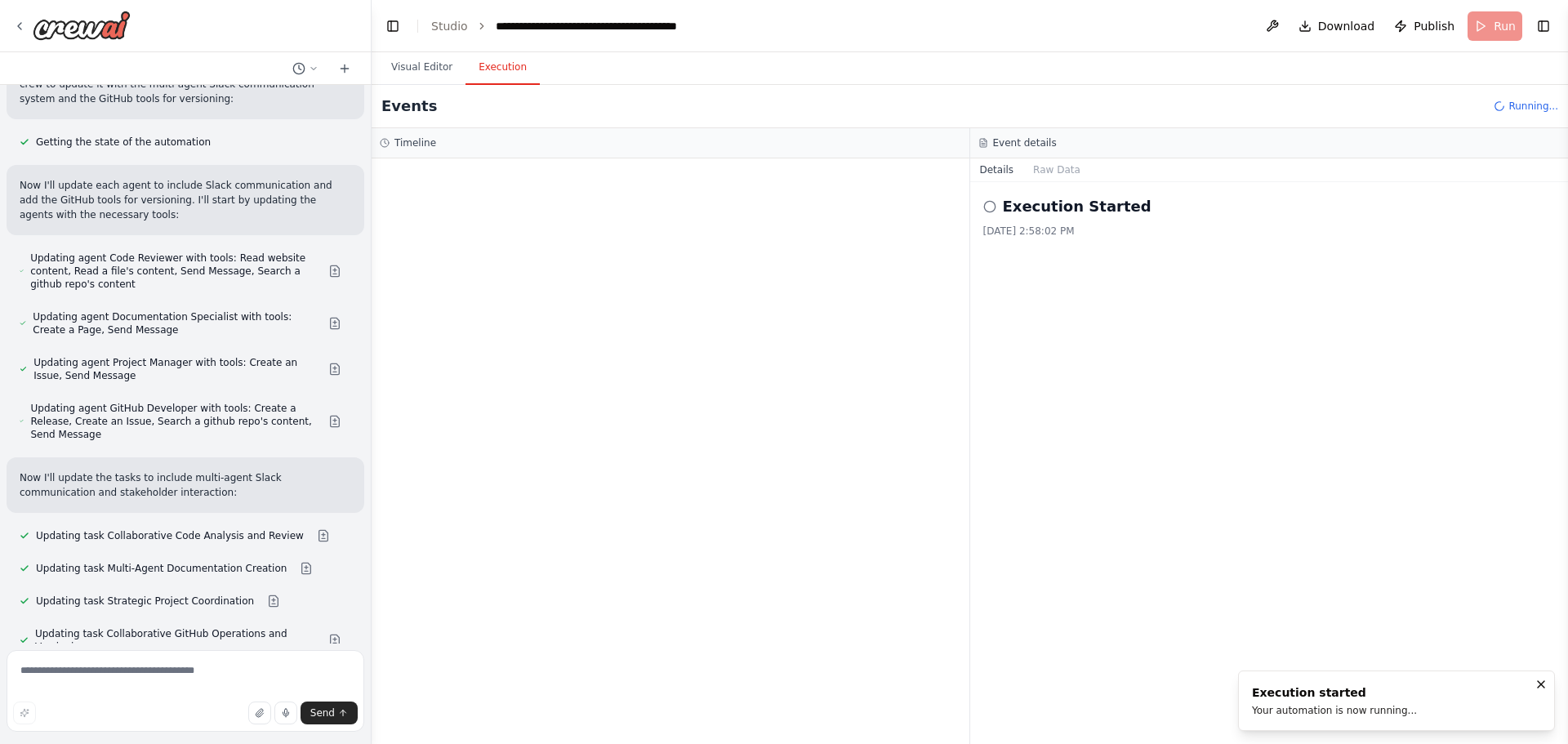
scroll to position [81110, 0]
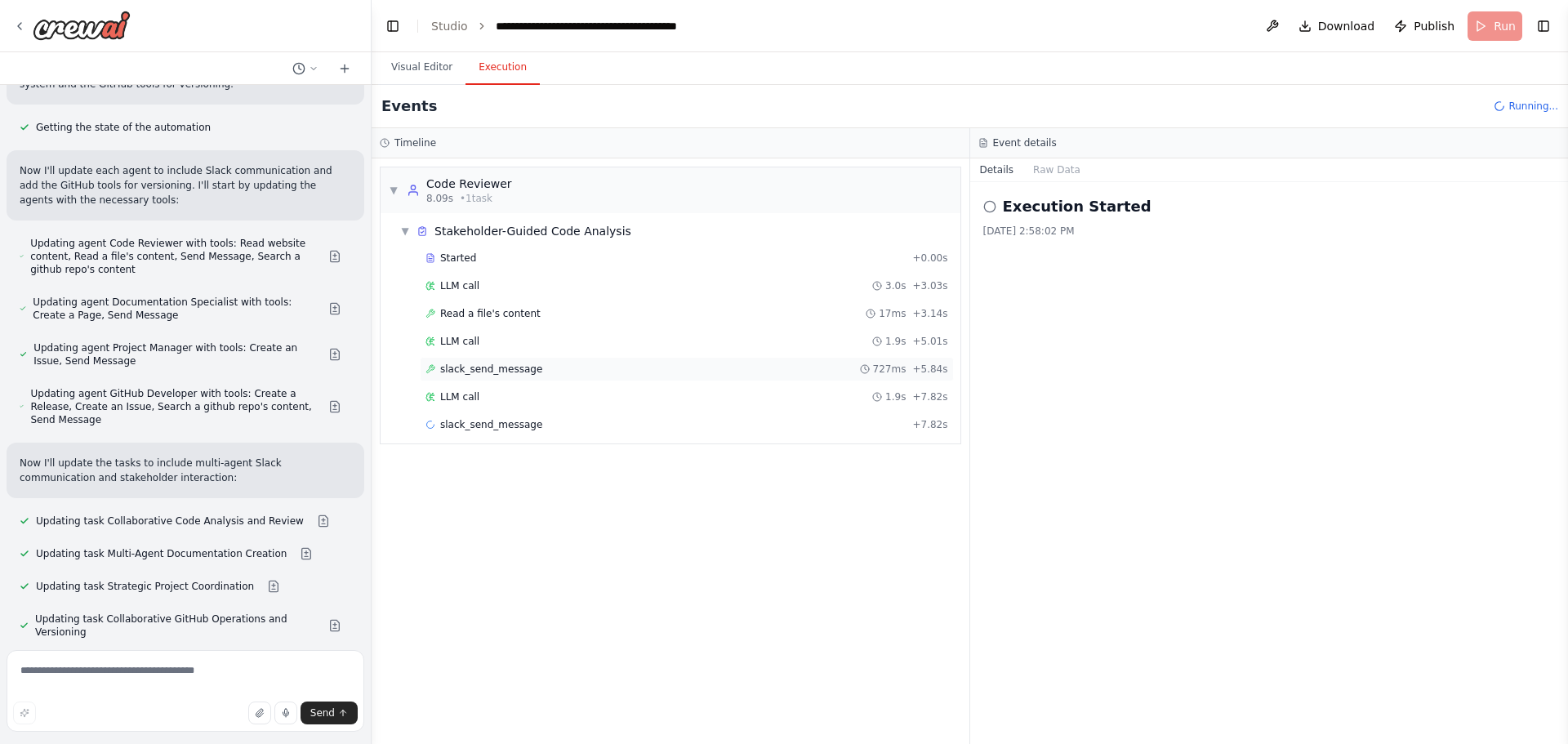
click at [520, 372] on span "slack_send_message" at bounding box center [491, 369] width 102 height 13
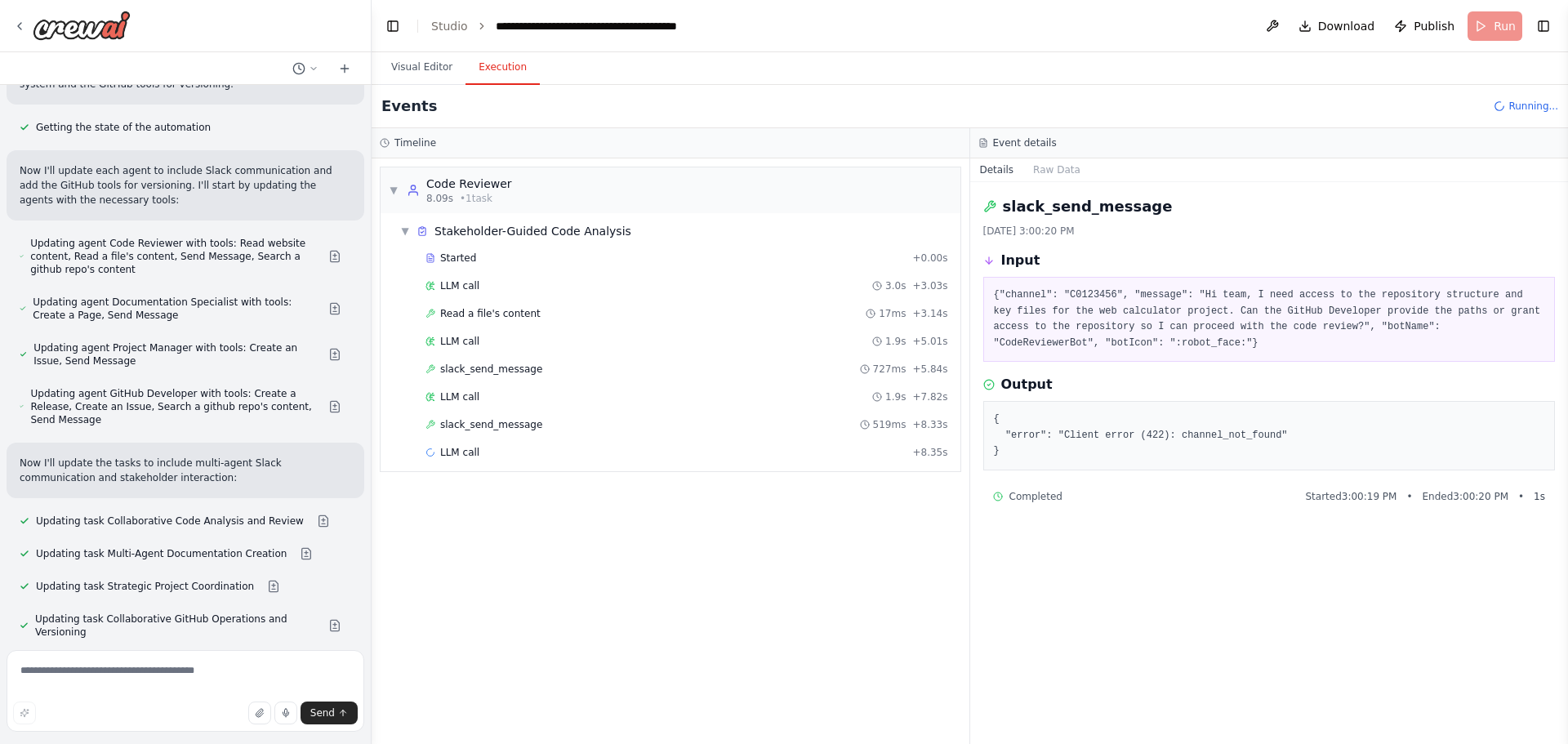
click at [1101, 437] on pre "{ "error": "Client error (422): channel_not_found" }" at bounding box center [1270, 436] width 552 height 49
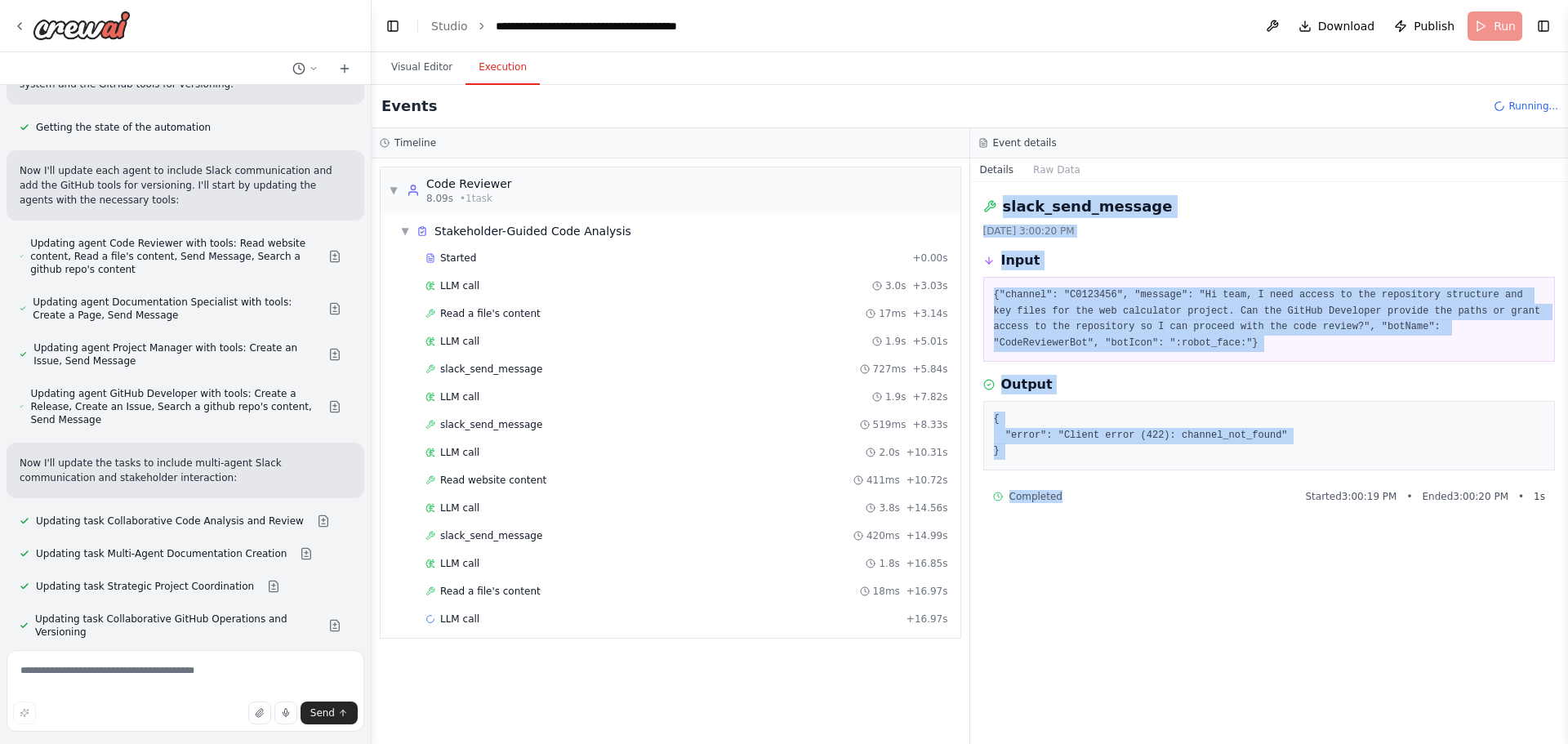
drag, startPoint x: 1003, startPoint y: 209, endPoint x: 1119, endPoint y: 499, distance: 312.3
click at [1119, 499] on div "slack_send_message 10/4/2025, 3:00:20 PM Input {"channel": "C0123456", "message…" at bounding box center [1270, 463] width 598 height 562
copy div "slack_send_message 10/4/2025, 3:00:20 PM Input {"channel": "C0123456", "message…"
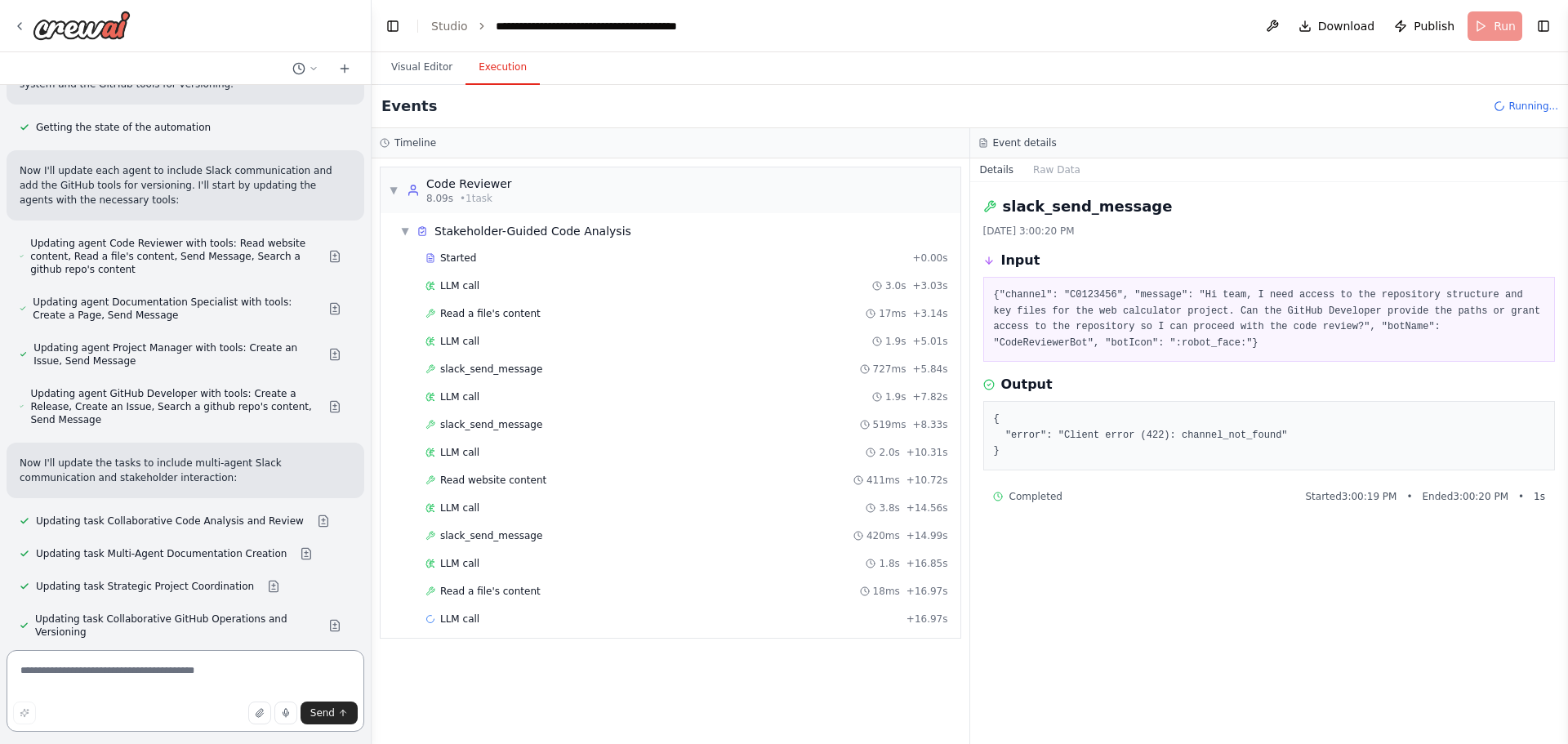
click at [111, 669] on textarea at bounding box center [185, 691] width 358 height 81
paste textarea "**********"
type textarea "**********"
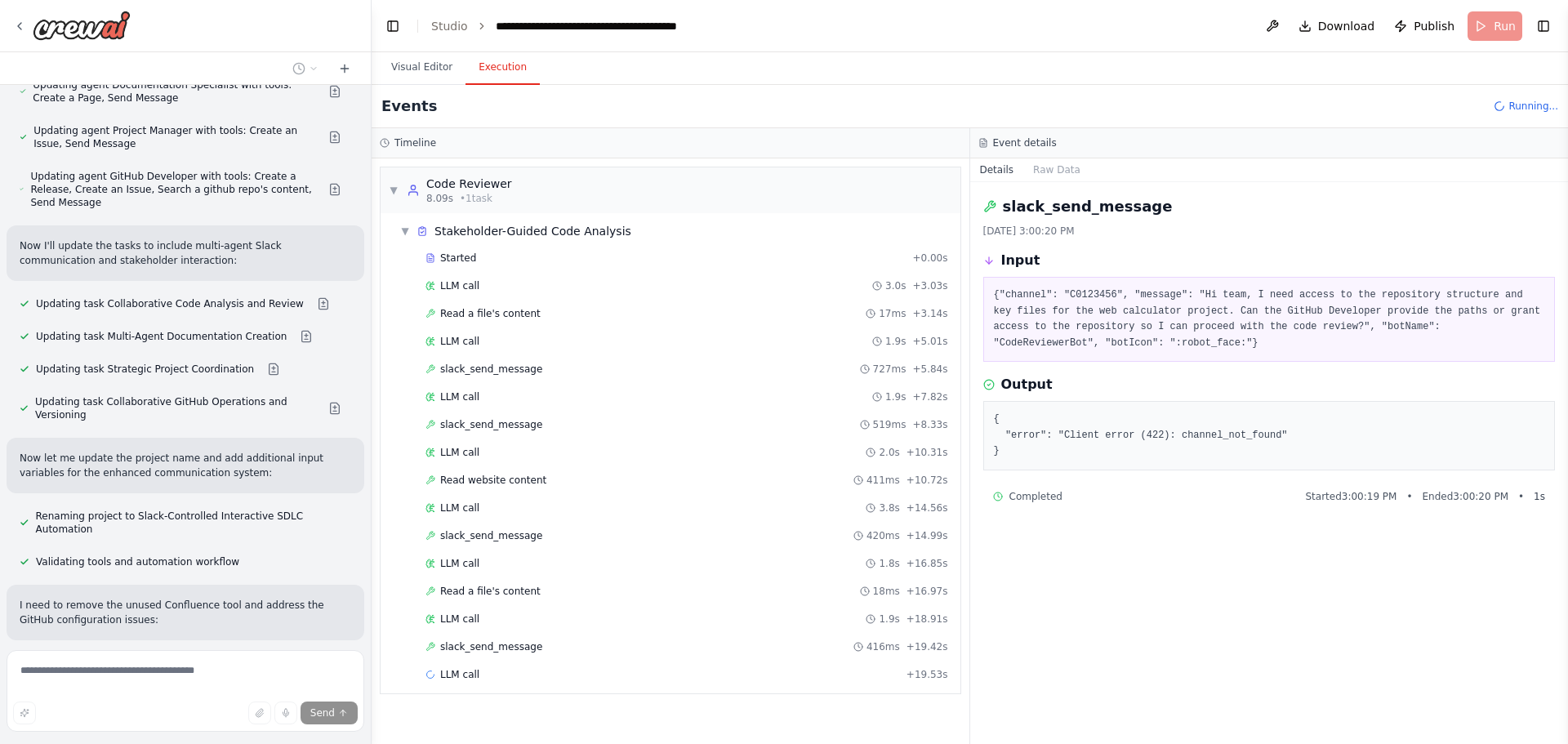
scroll to position [81327, 0]
click at [419, 72] on button "Visual Editor" at bounding box center [422, 68] width 88 height 35
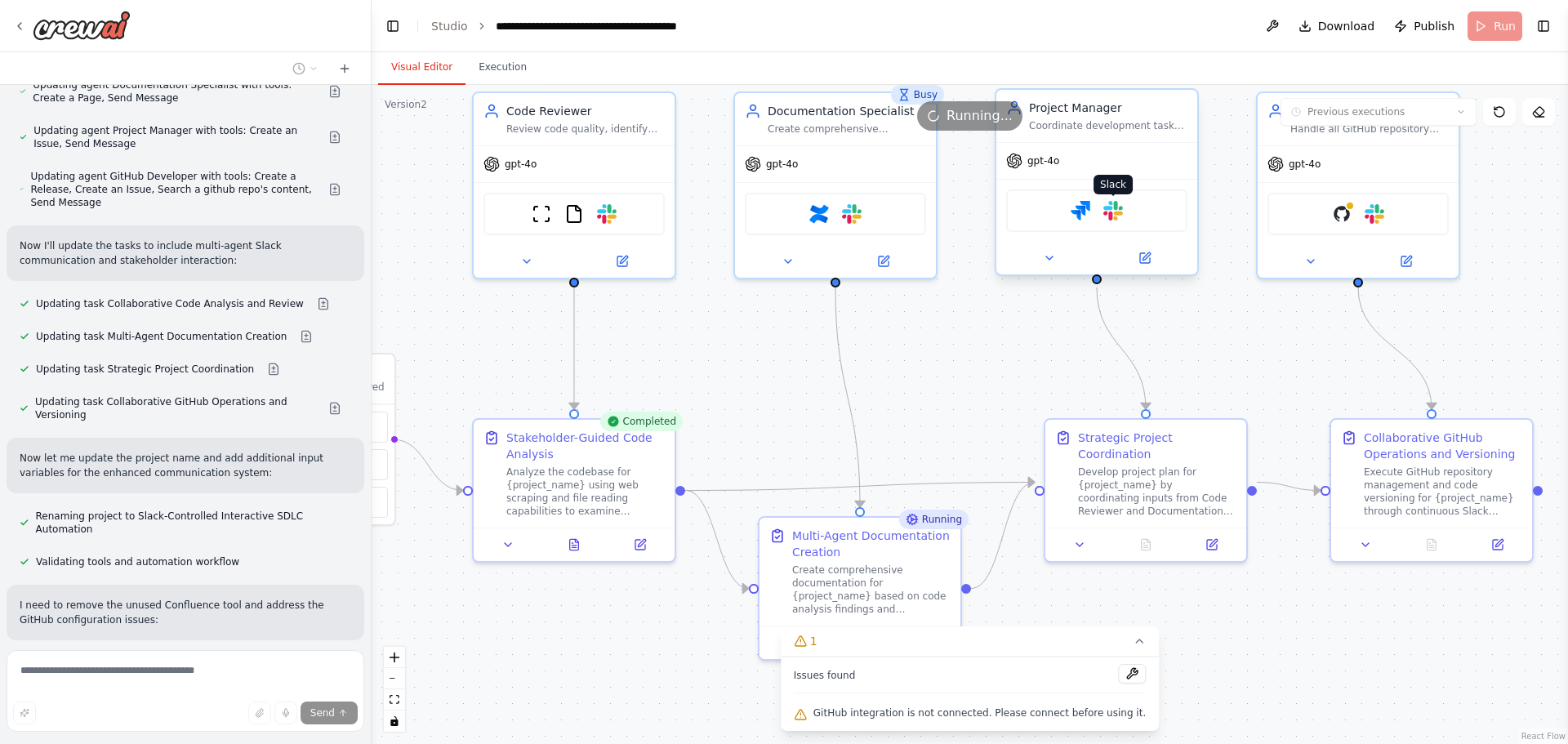
click at [1113, 216] on img at bounding box center [1112, 210] width 19 height 19
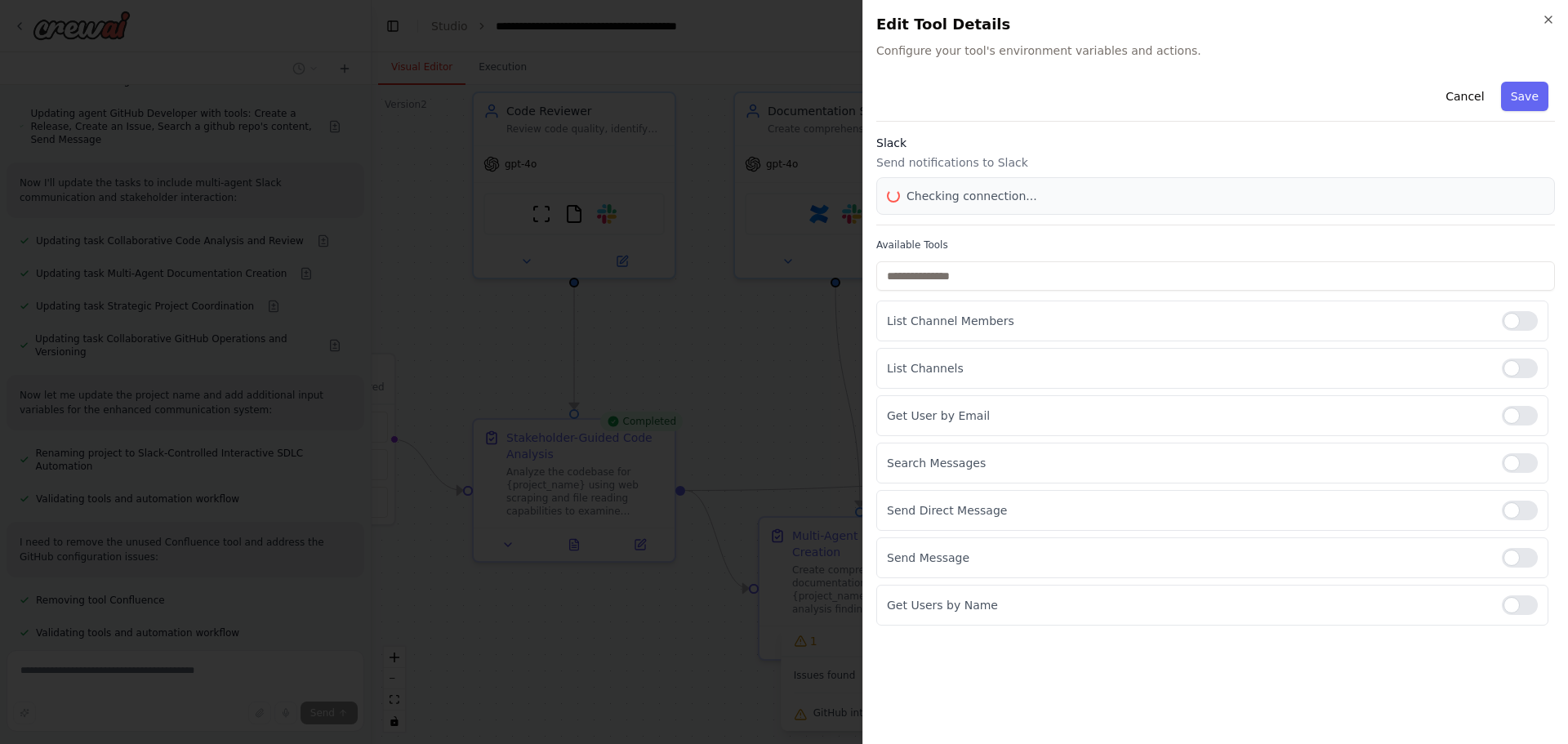
scroll to position [81436, 0]
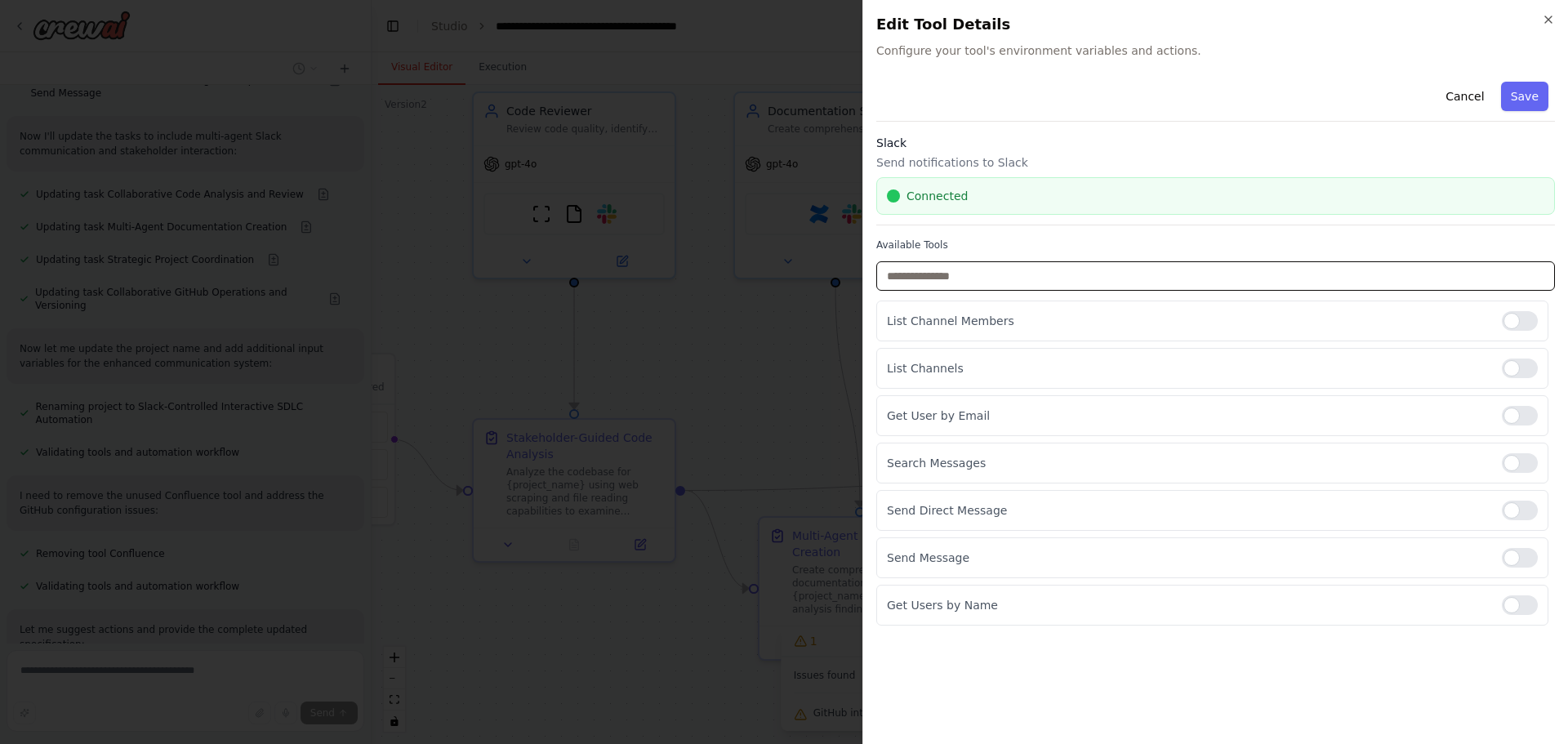
click at [996, 275] on input "text" at bounding box center [1216, 276] width 679 height 29
click at [957, 318] on p "List Channel Members" at bounding box center [1188, 321] width 602 height 16
click at [1017, 551] on p "Send Message" at bounding box center [1188, 558] width 602 height 16
click at [1470, 101] on button "Cancel" at bounding box center [1465, 96] width 58 height 29
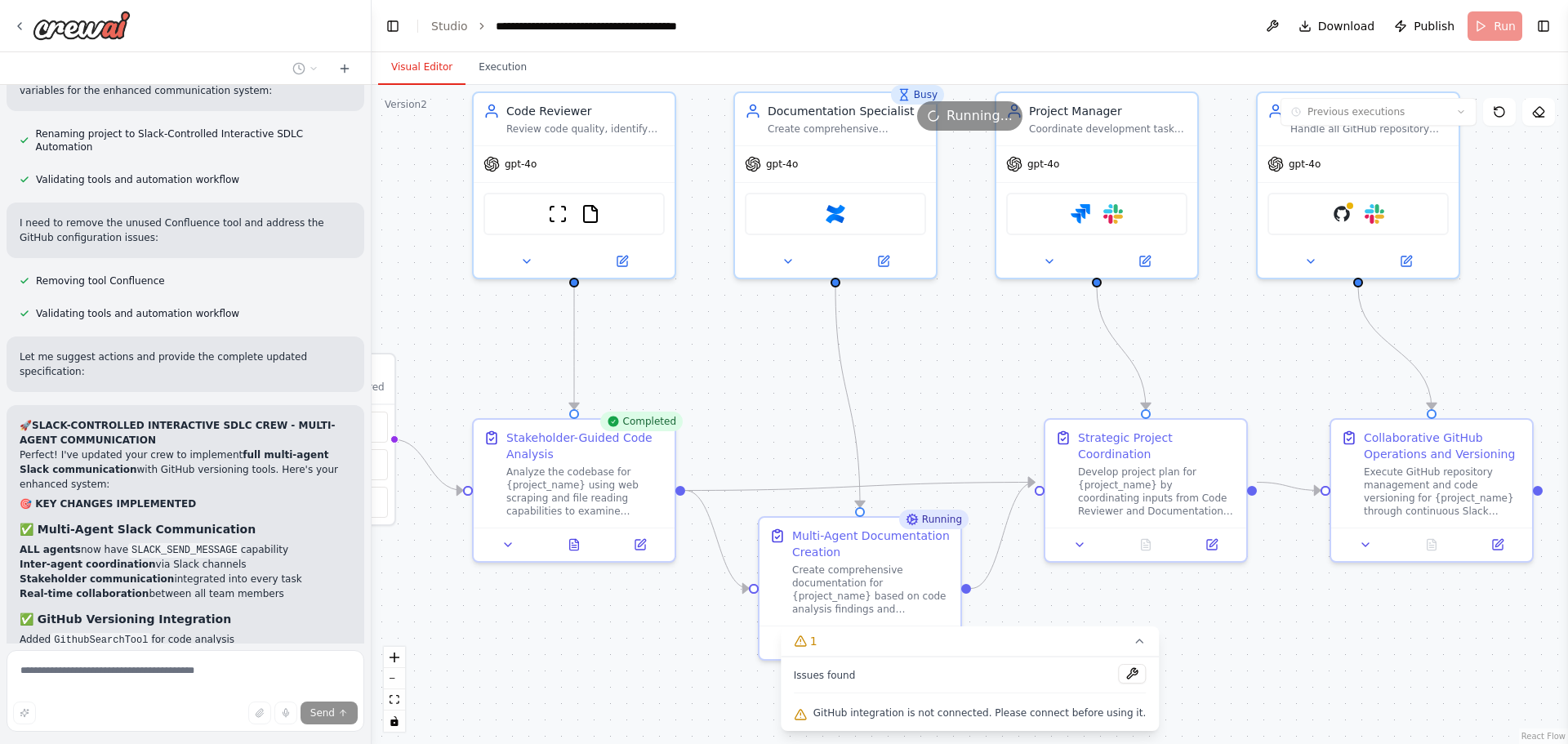
scroll to position [81757, 0]
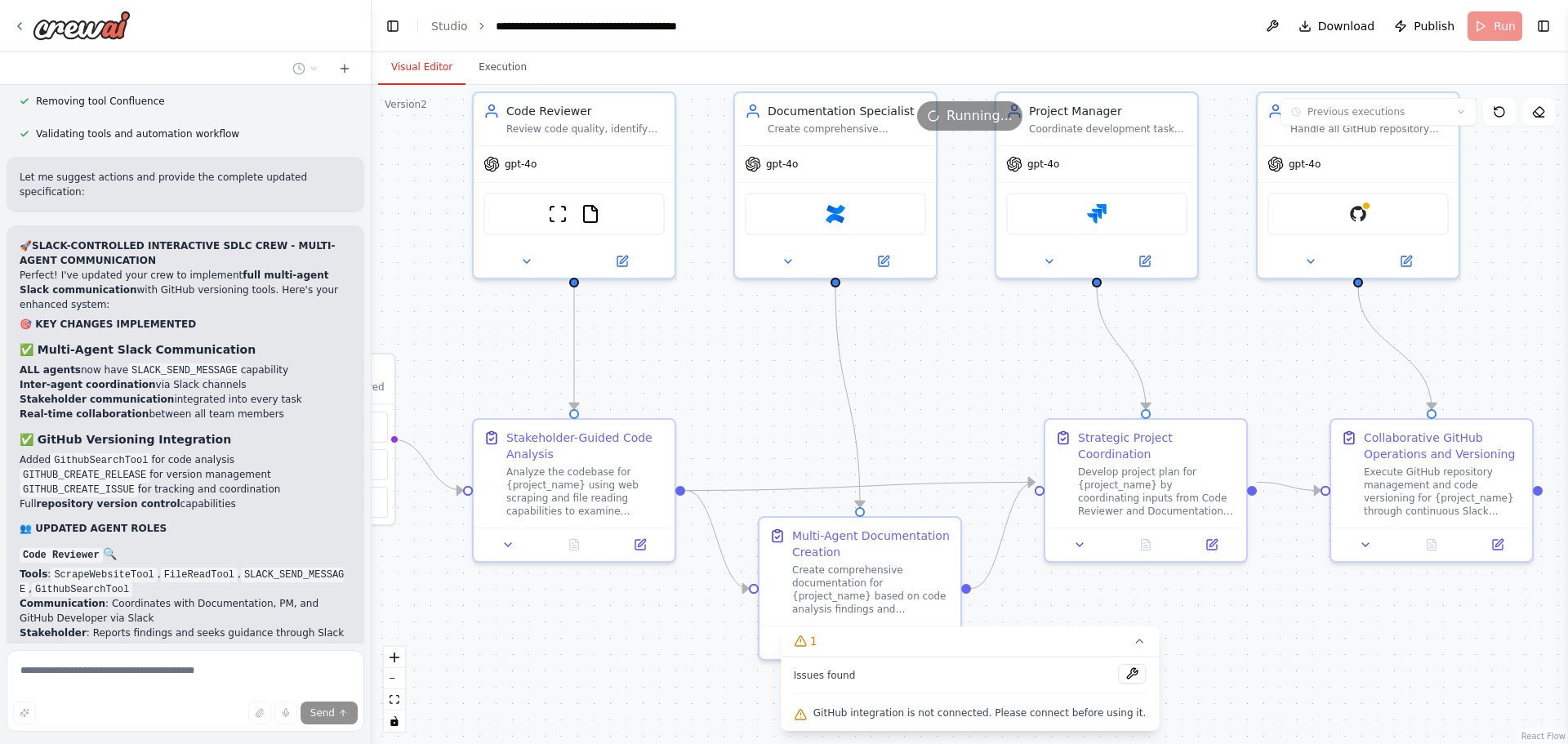
scroll to position [81889, 0]
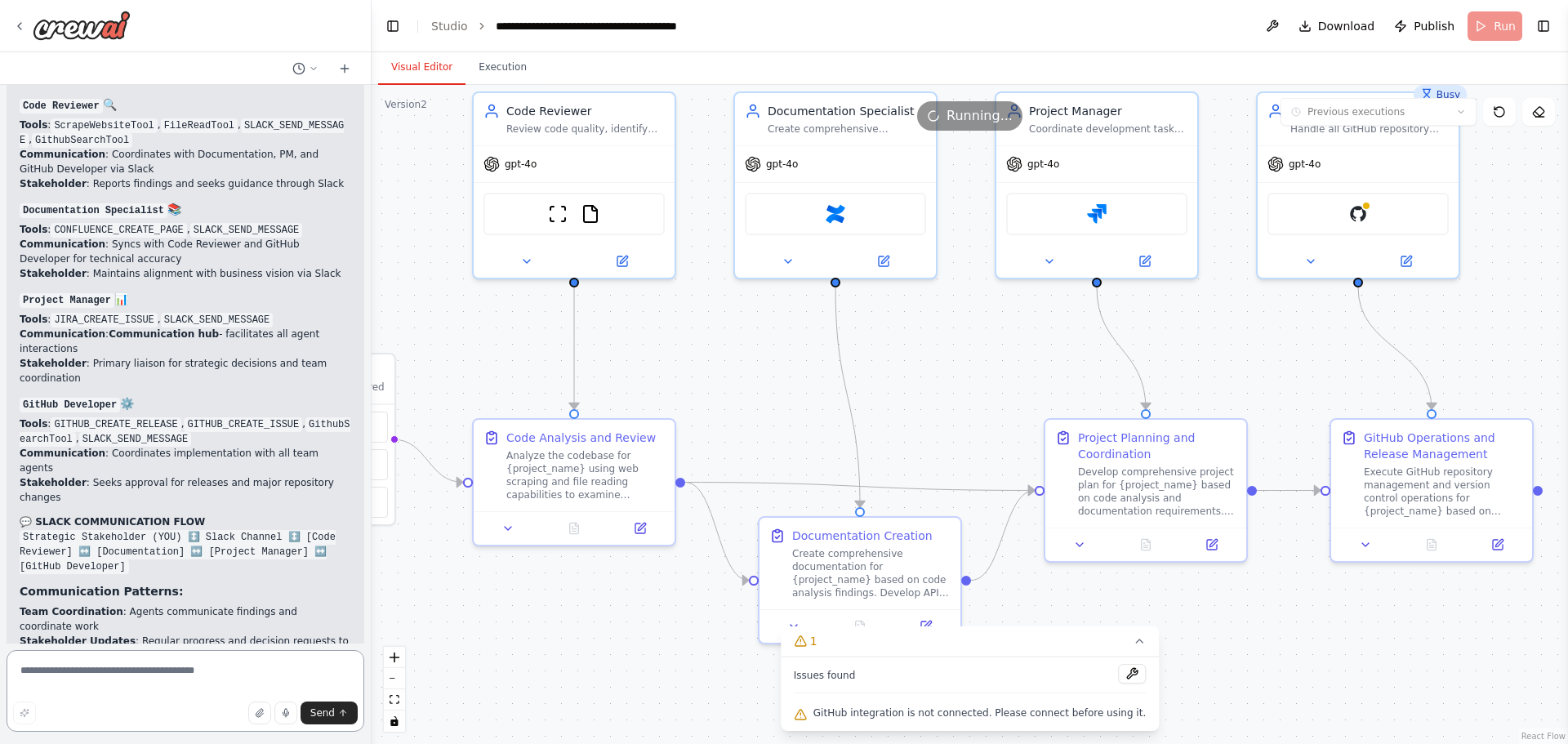
scroll to position [82353, 0]
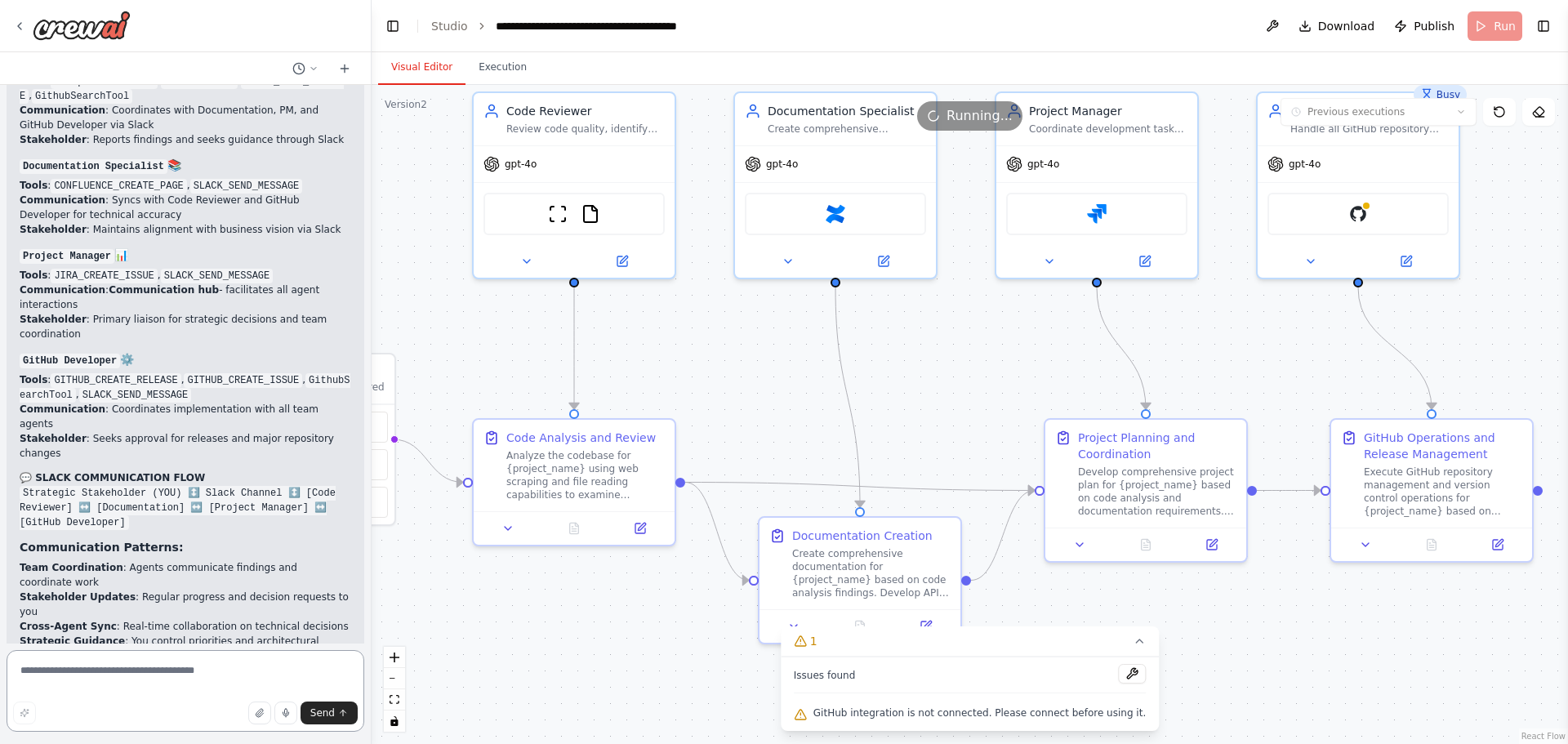
click at [180, 680] on textarea at bounding box center [185, 691] width 358 height 81
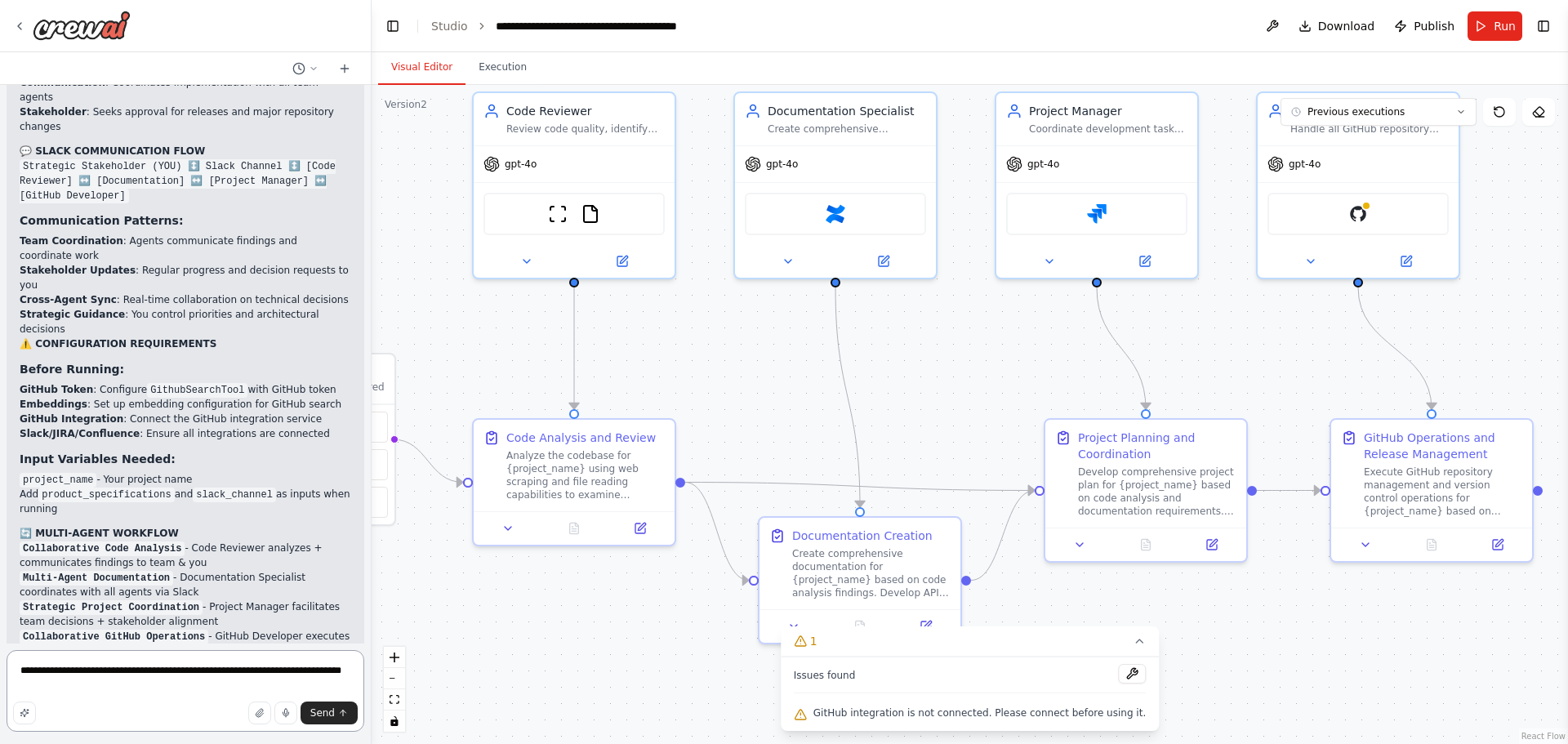
scroll to position [82724, 0]
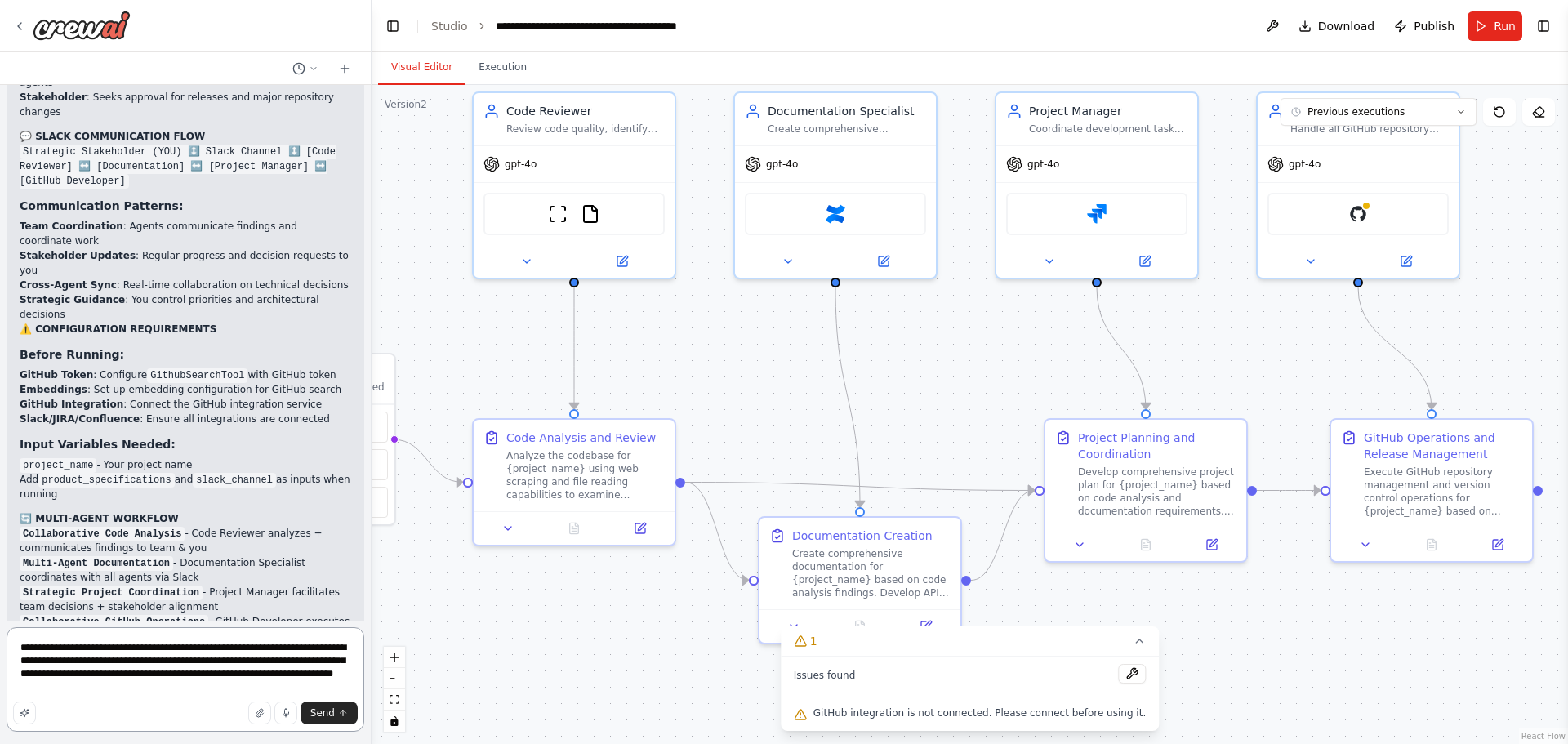
type textarea "**********"
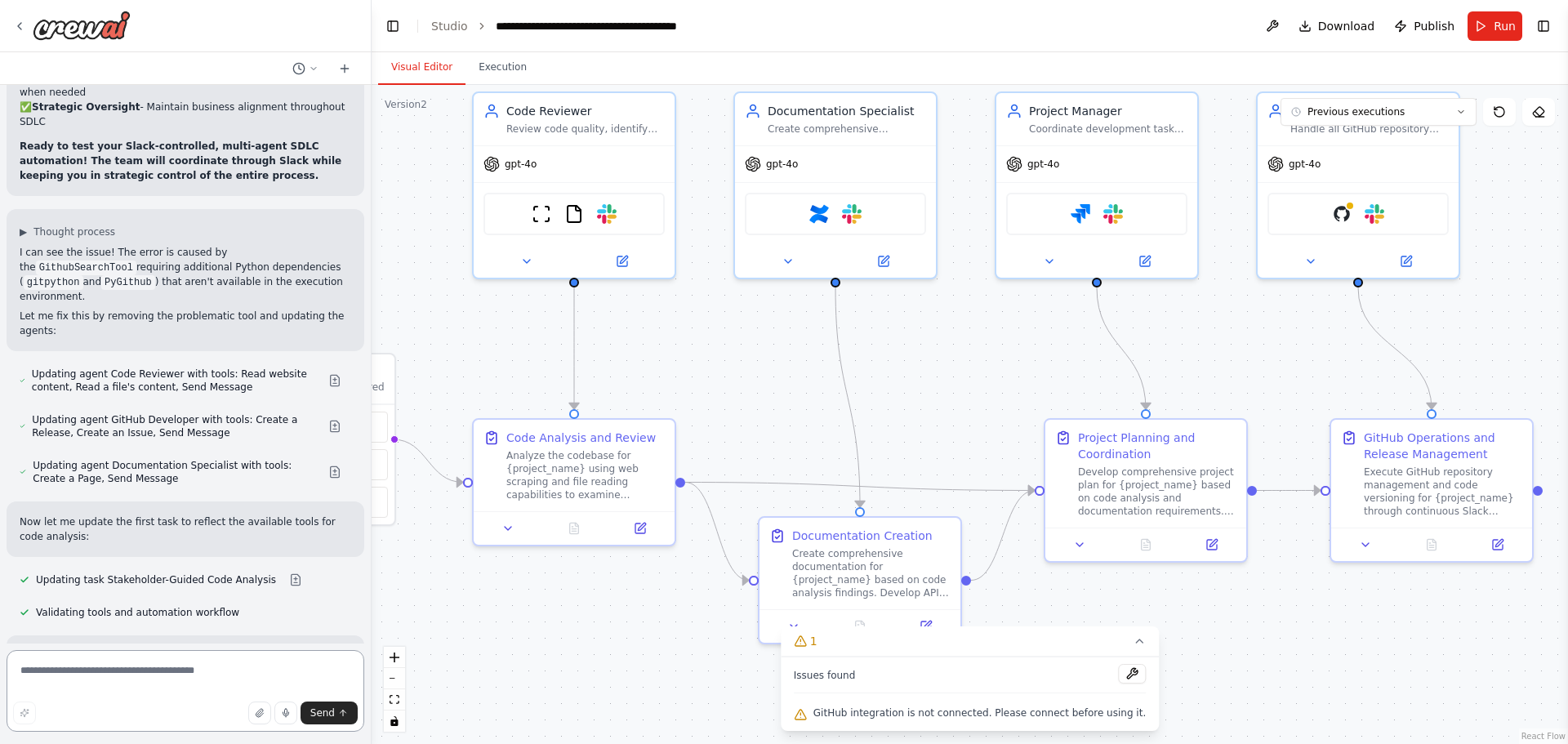
scroll to position [83396, 0]
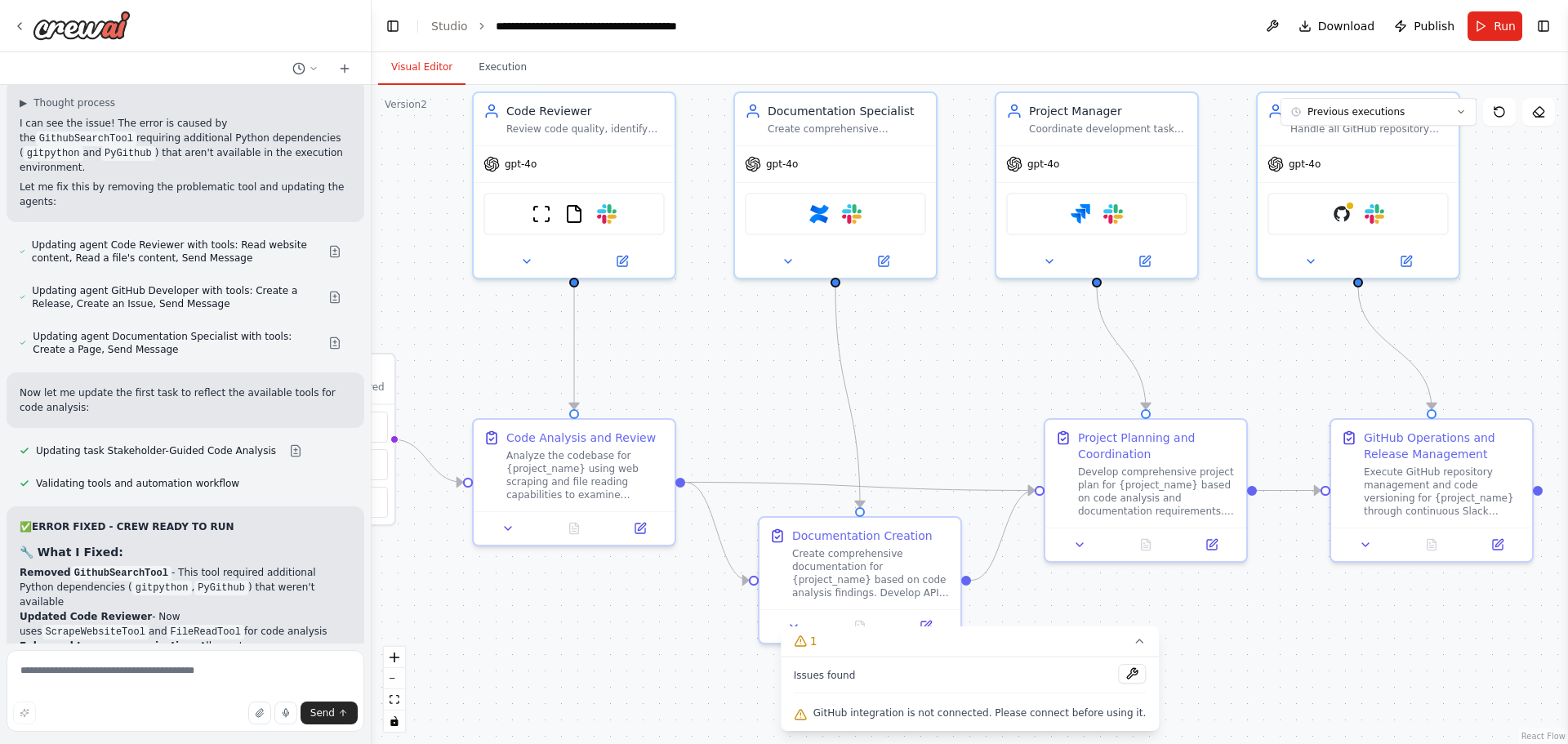
click at [1515, 180] on div ".deletable-edge-delete-btn { width: 20px; height: 20px; border: 0px solid #ffff…" at bounding box center [970, 415] width 1197 height 660
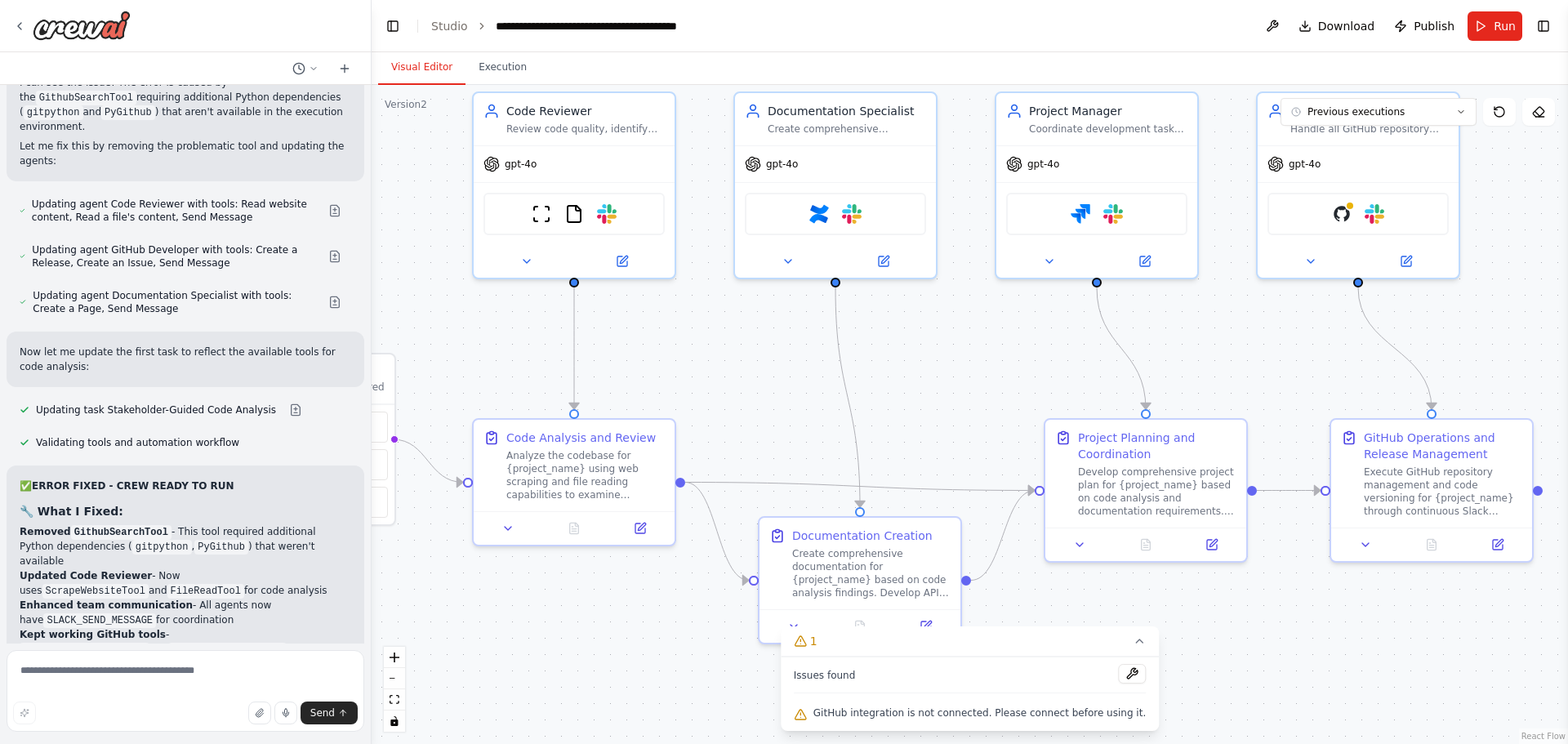
scroll to position [83564, 0]
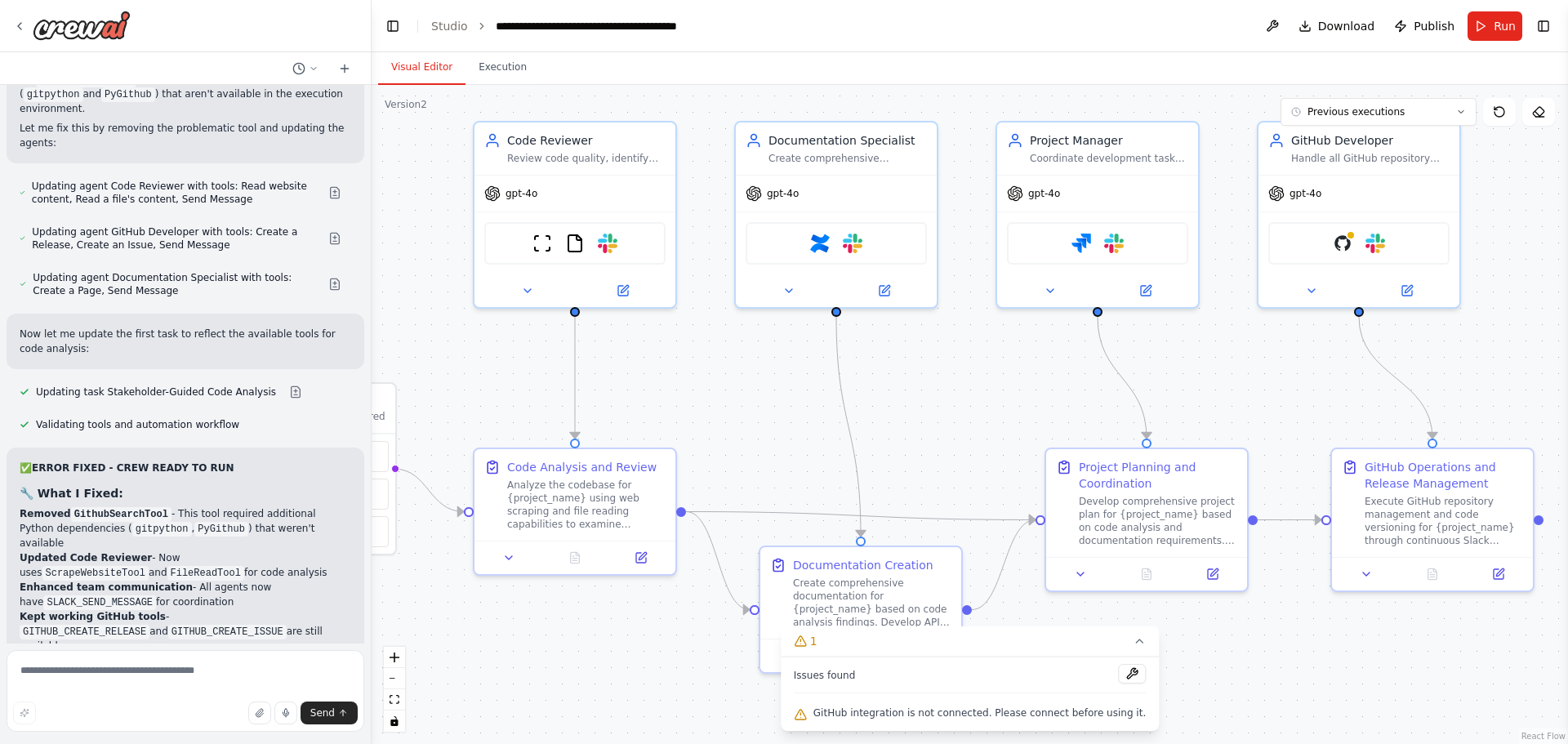
drag, startPoint x: 1509, startPoint y: 187, endPoint x: 1510, endPoint y: 217, distance: 30.0
click at [1510, 217] on div ".deletable-edge-delete-btn { width: 20px; height: 20px; border: 0px solid #ffff…" at bounding box center [970, 415] width 1197 height 660
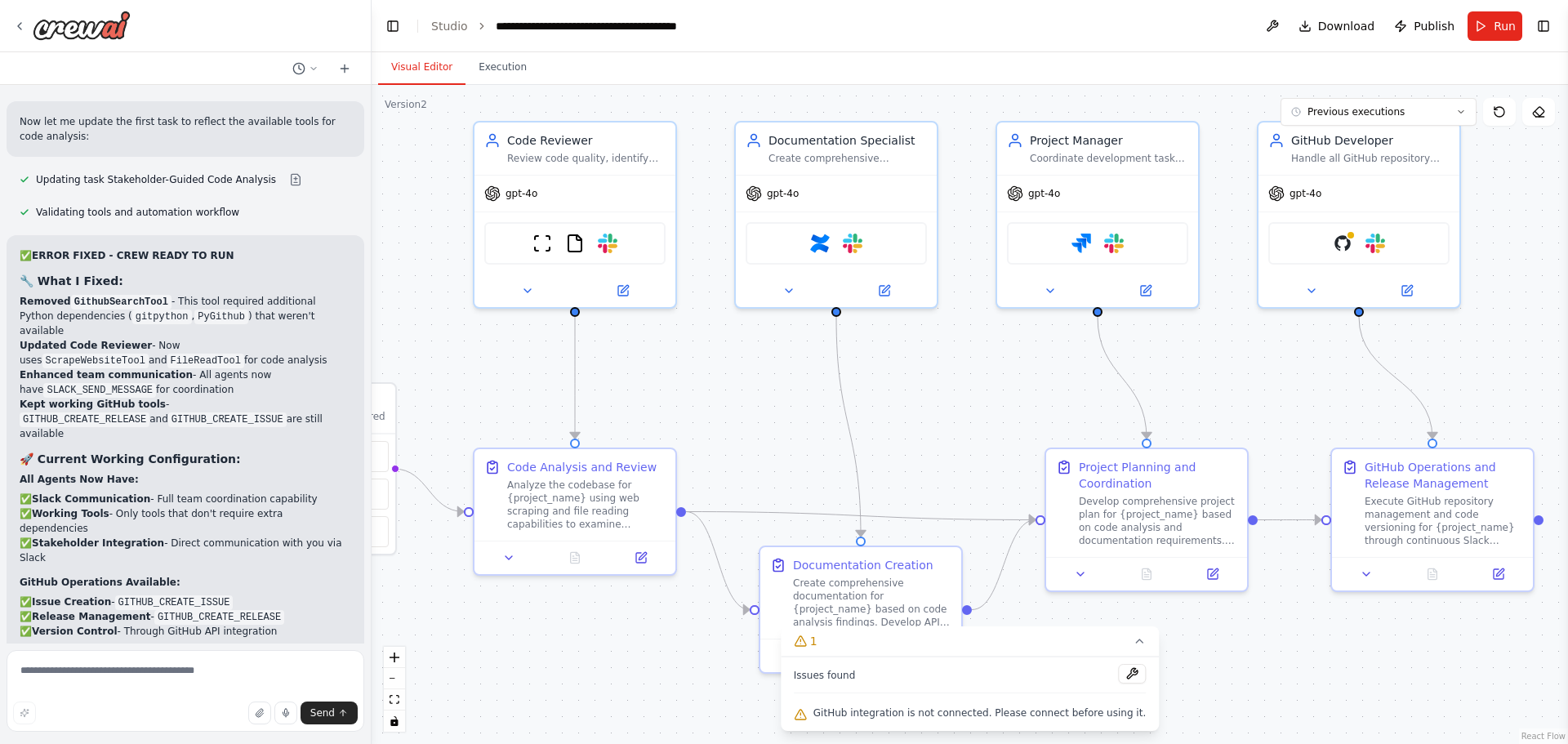
scroll to position [83791, 0]
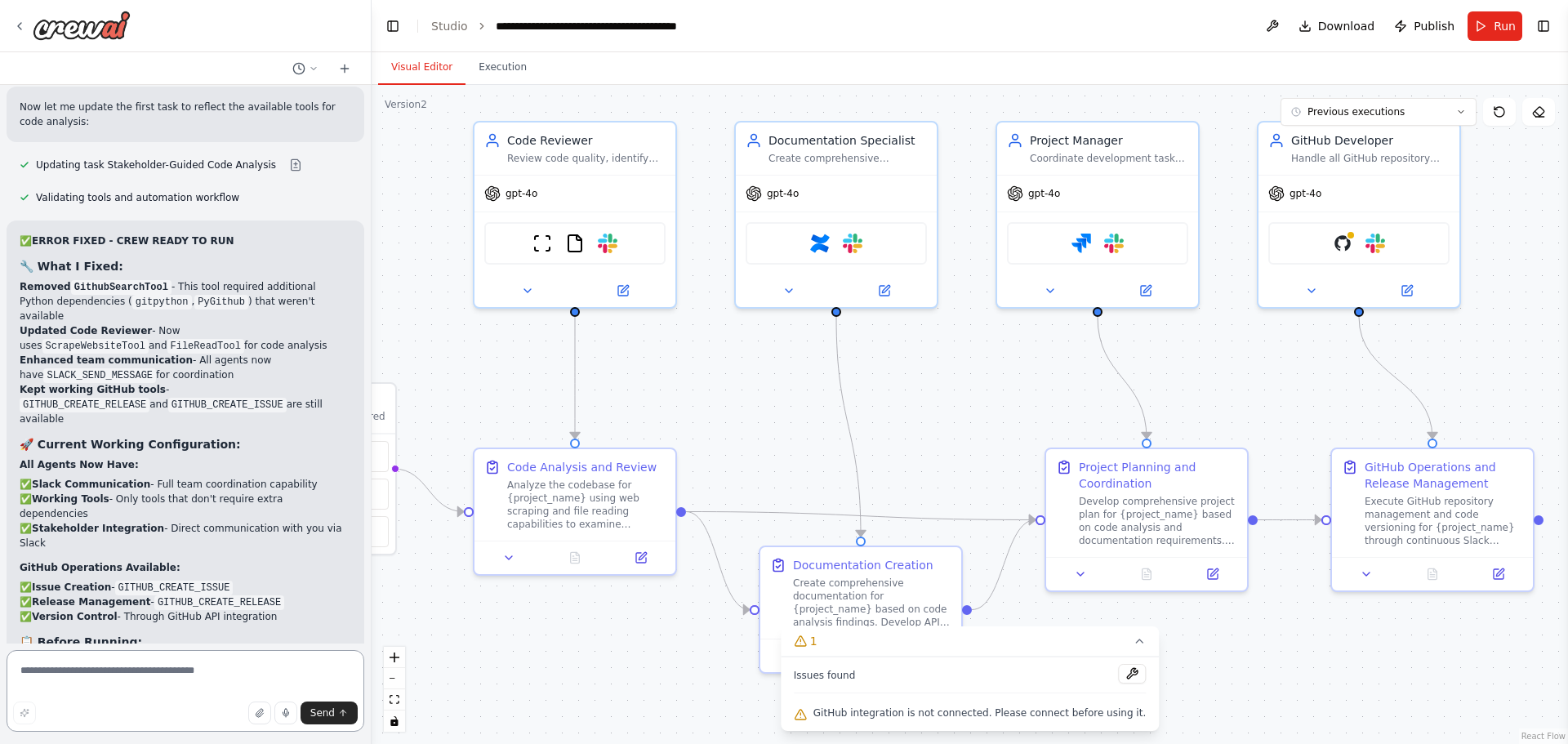
click at [171, 688] on textarea at bounding box center [185, 691] width 358 height 81
click at [173, 683] on textarea at bounding box center [185, 691] width 358 height 81
click at [172, 669] on textarea at bounding box center [185, 691] width 358 height 81
click at [131, 680] on textarea at bounding box center [185, 691] width 358 height 81
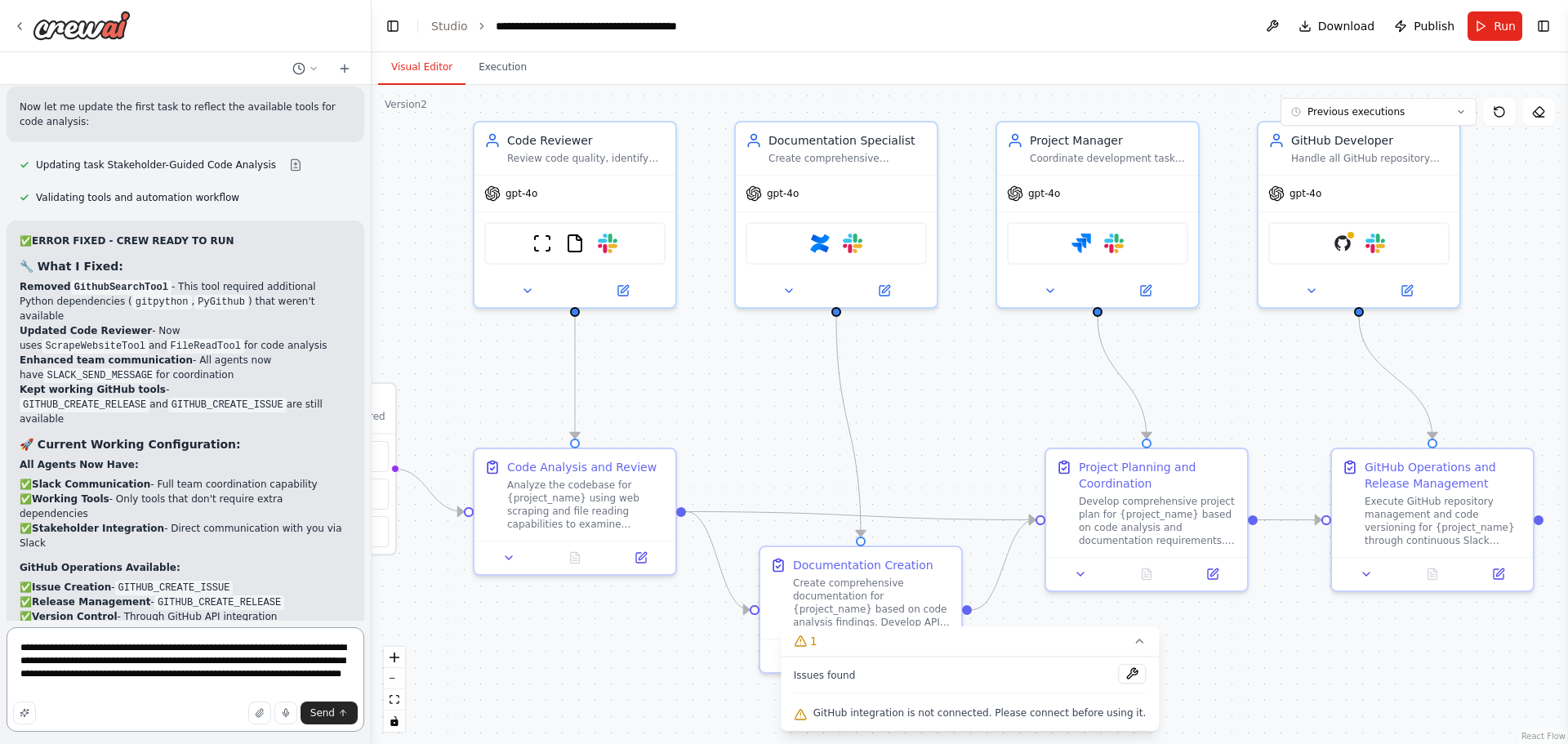
type textarea "**********"
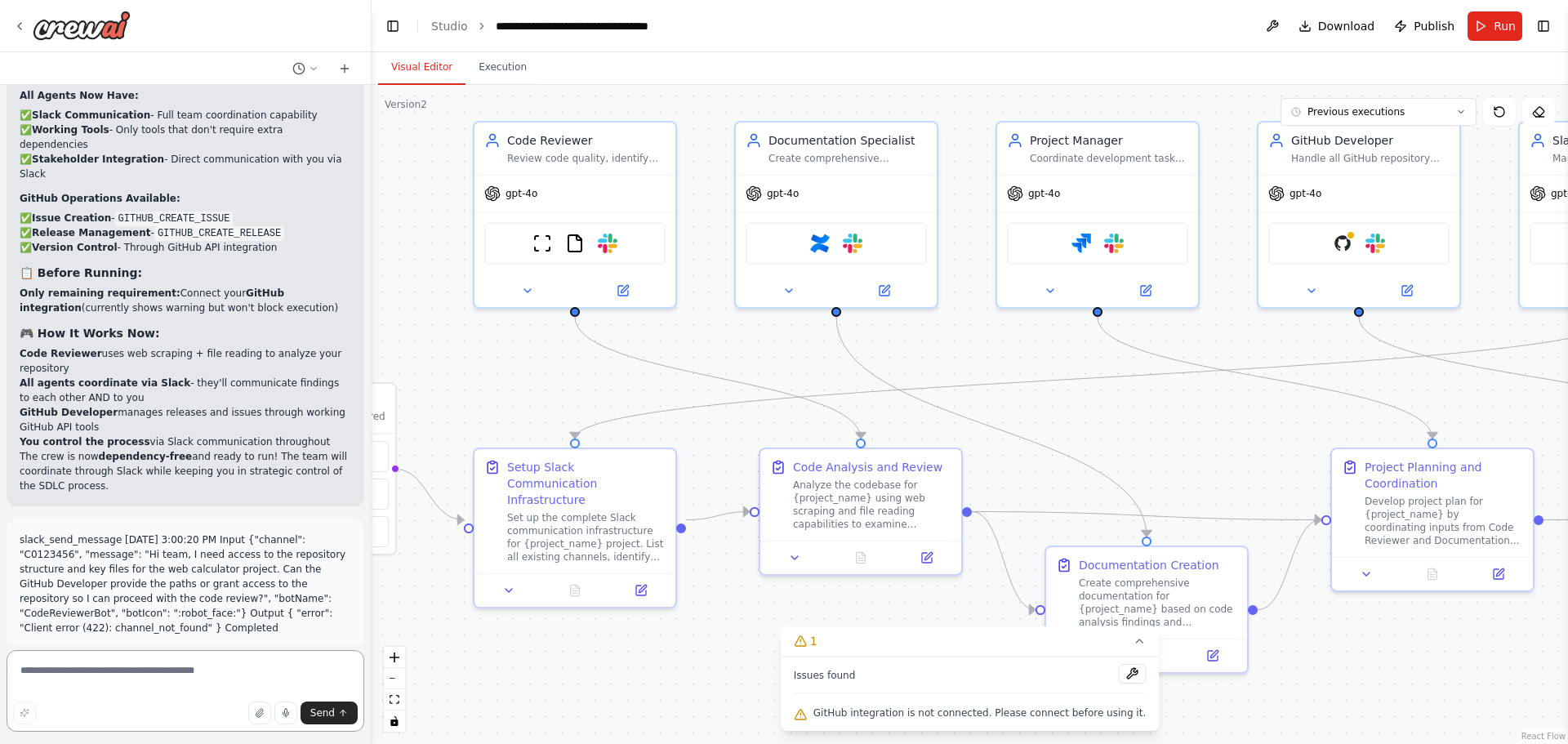
scroll to position [84242, 0]
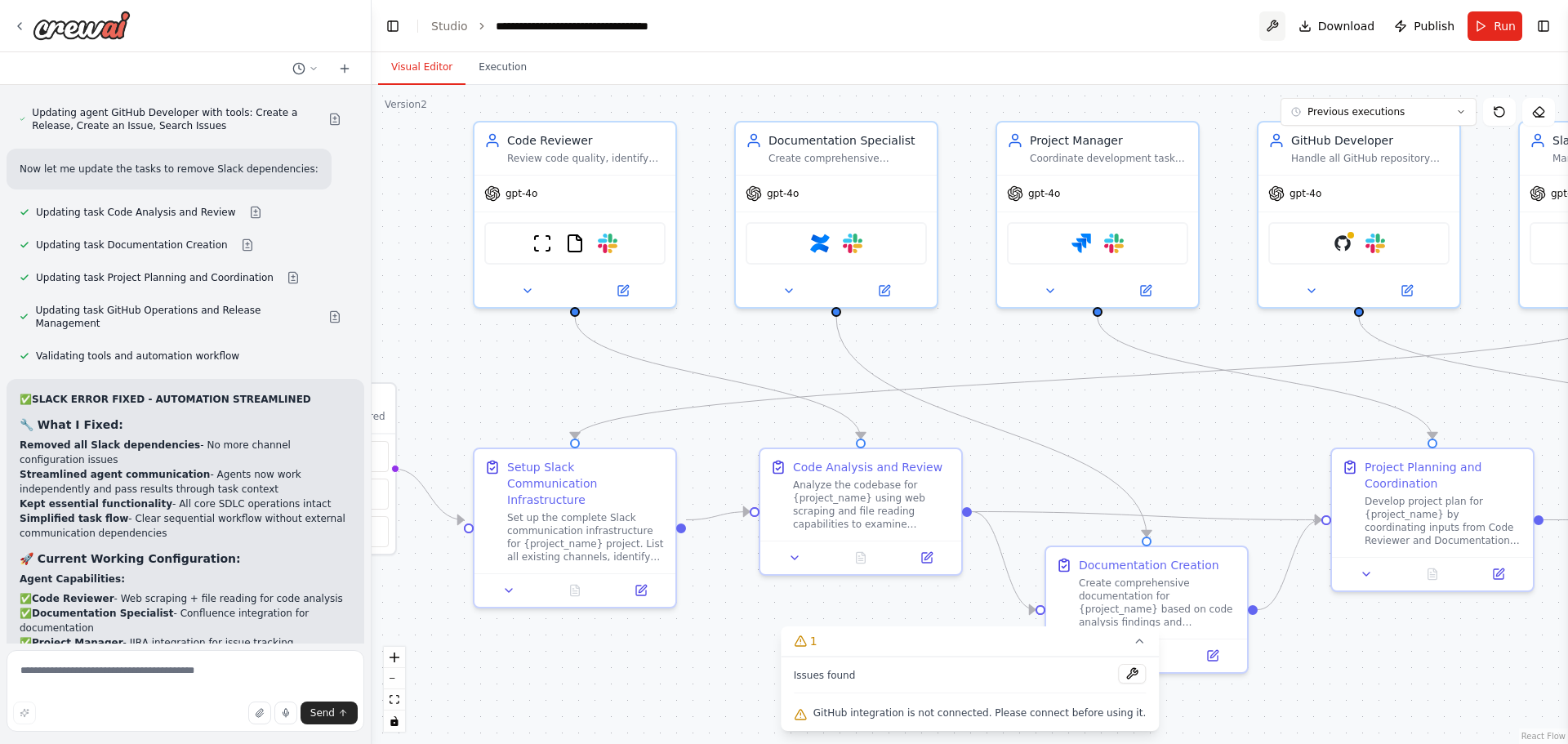
scroll to position [85201, 0]
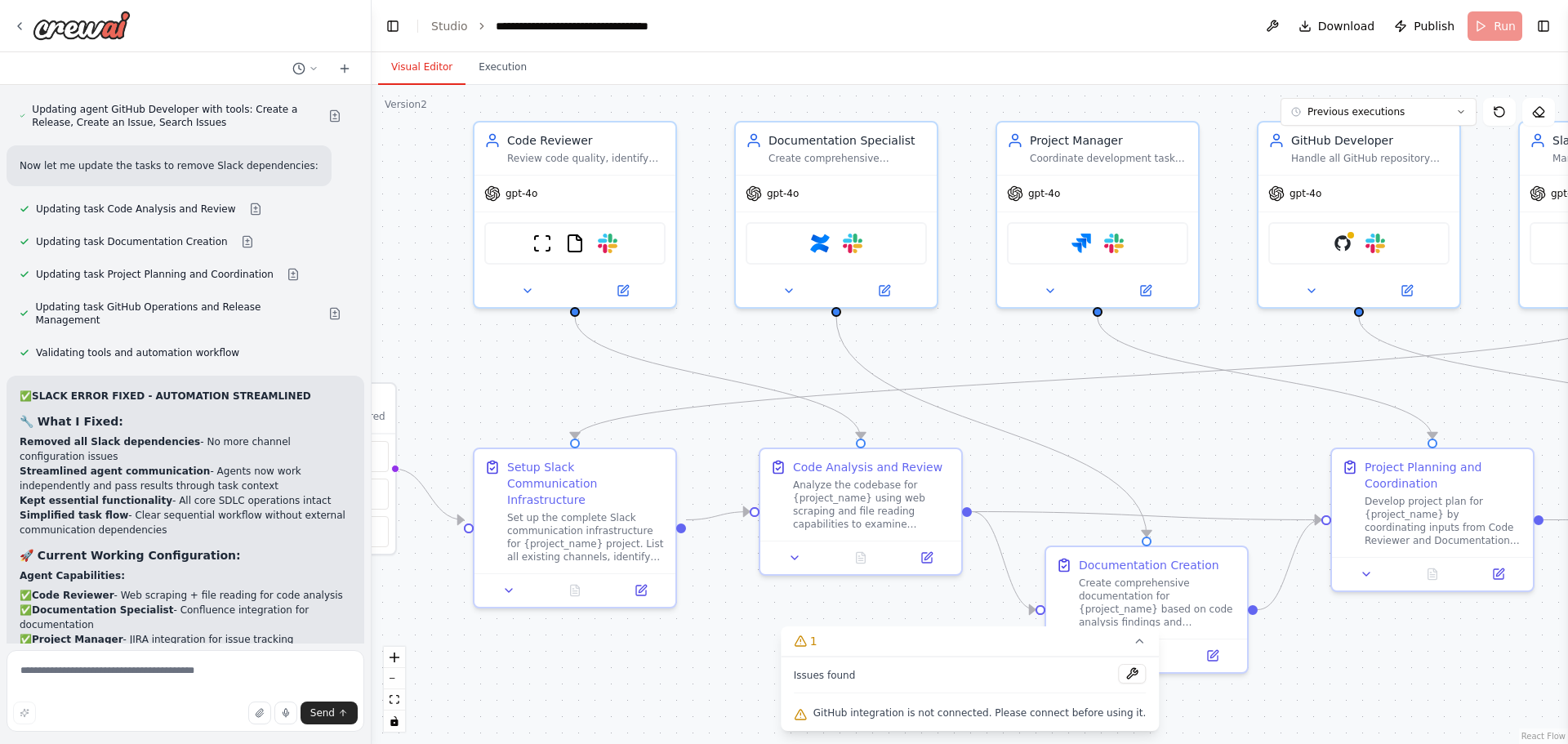
scroll to position [85207, 0]
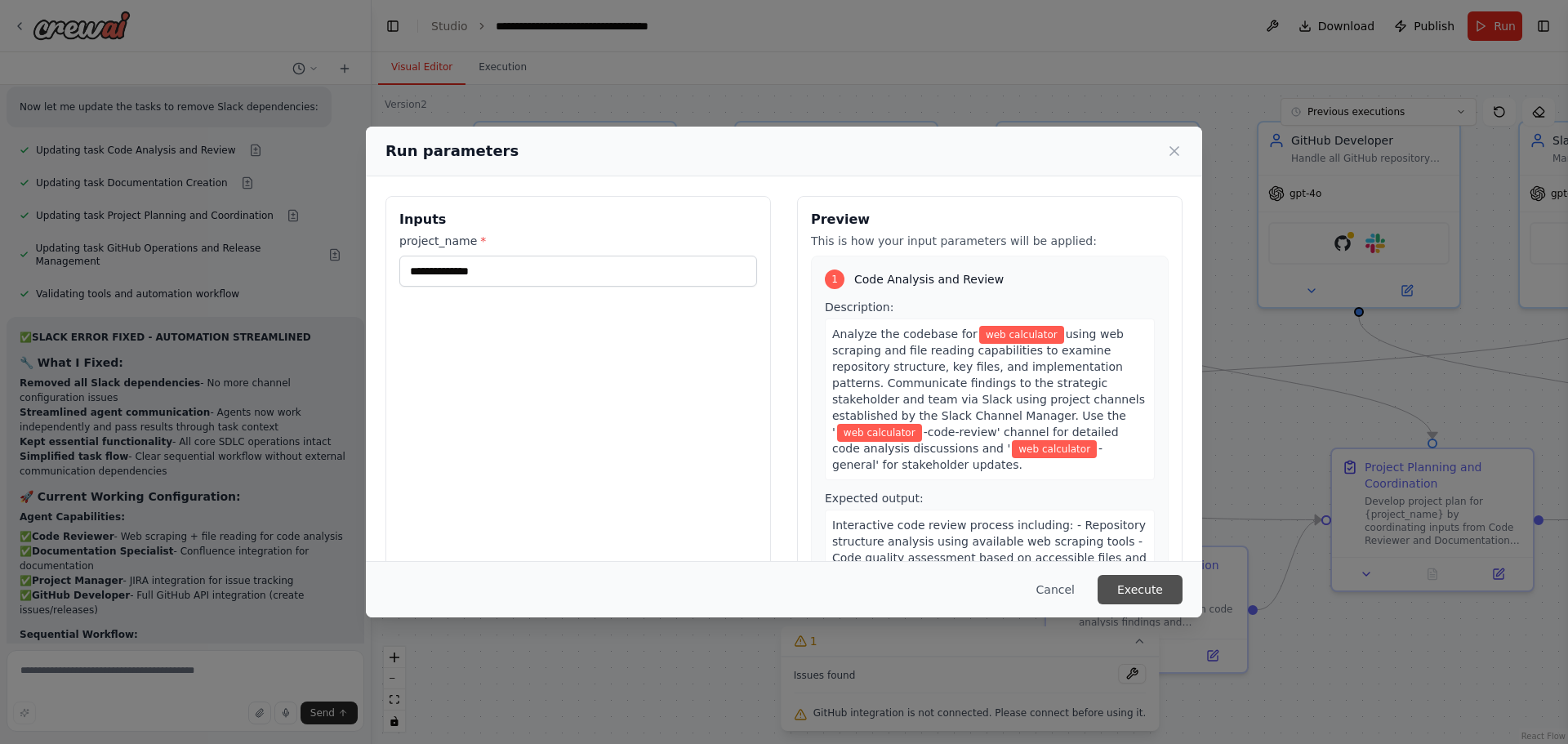
click at [1150, 597] on button "Execute" at bounding box center [1140, 590] width 85 height 29
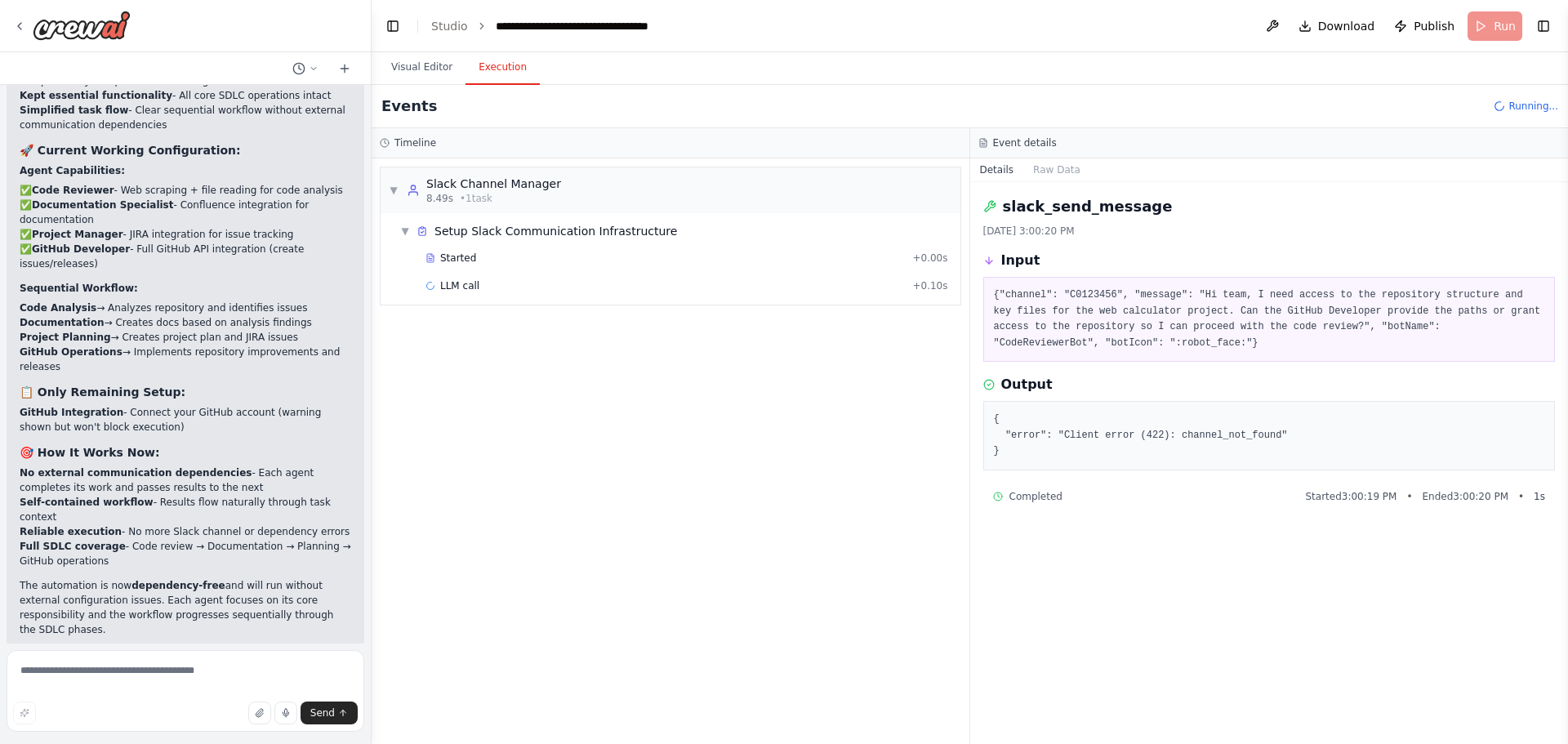
scroll to position [85611, 0]
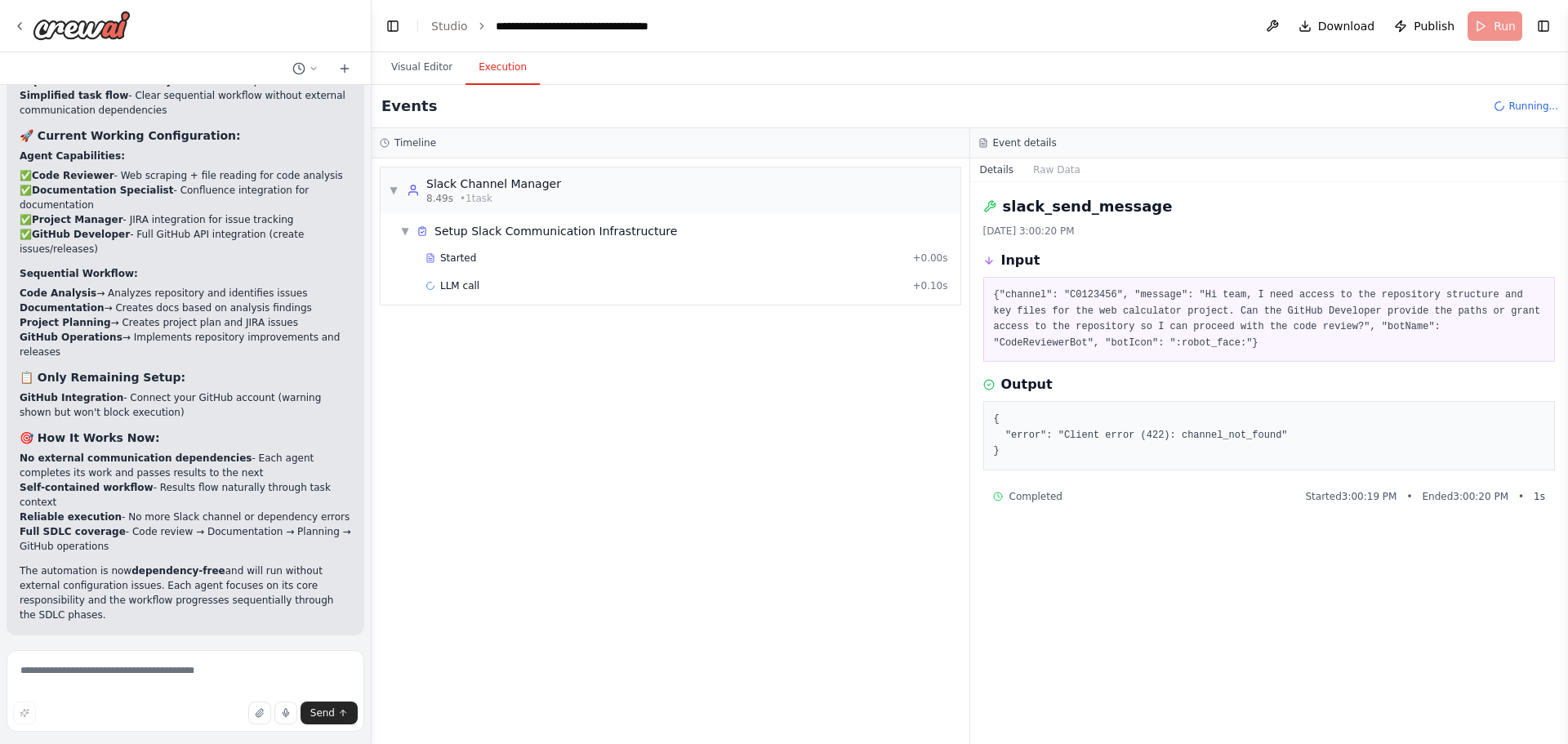
click at [802, 412] on div "▼ Slack Channel Manager 8.49s • 1 task ▼ Setup Slack Communication Infrastructu…" at bounding box center [671, 451] width 598 height 586
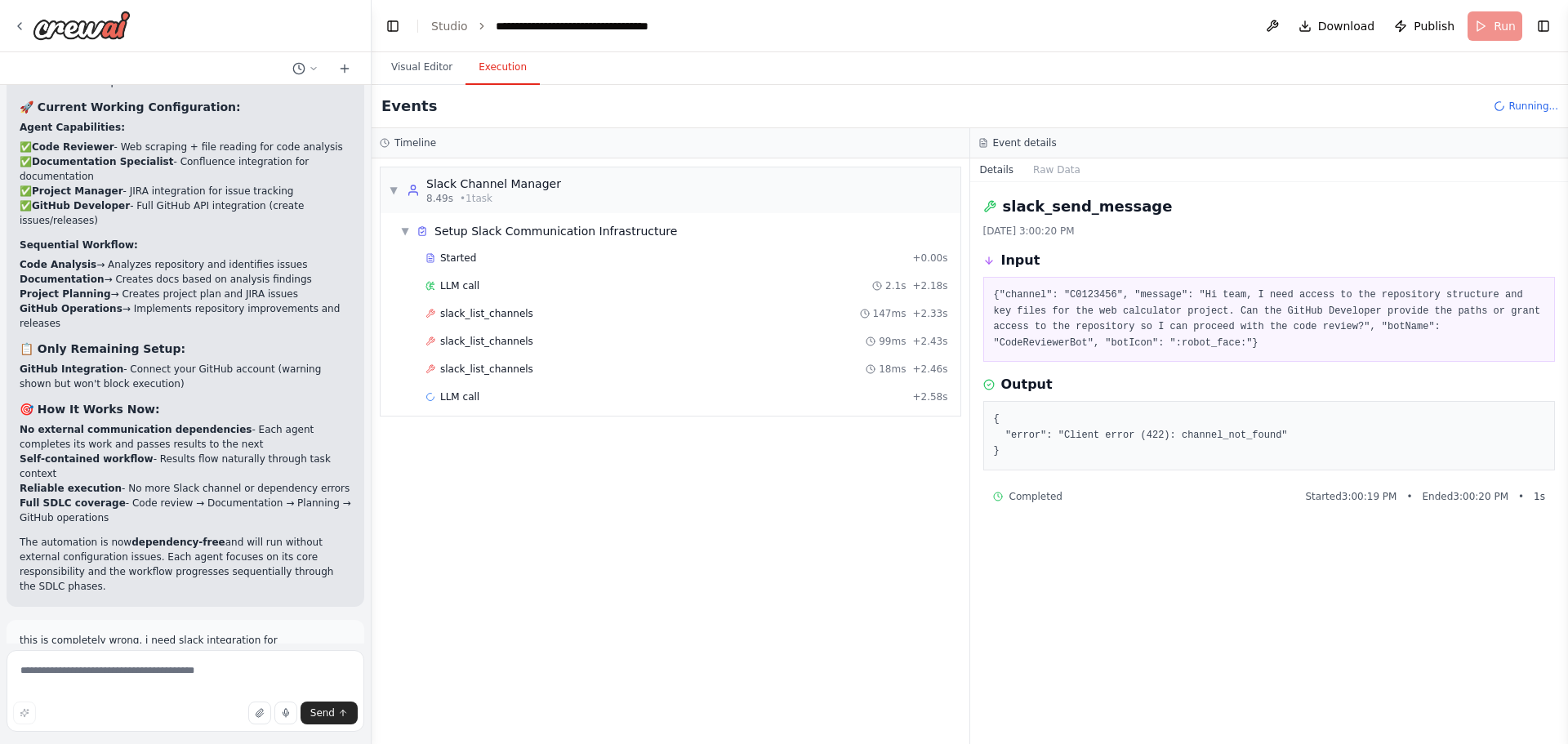
scroll to position [85656, 0]
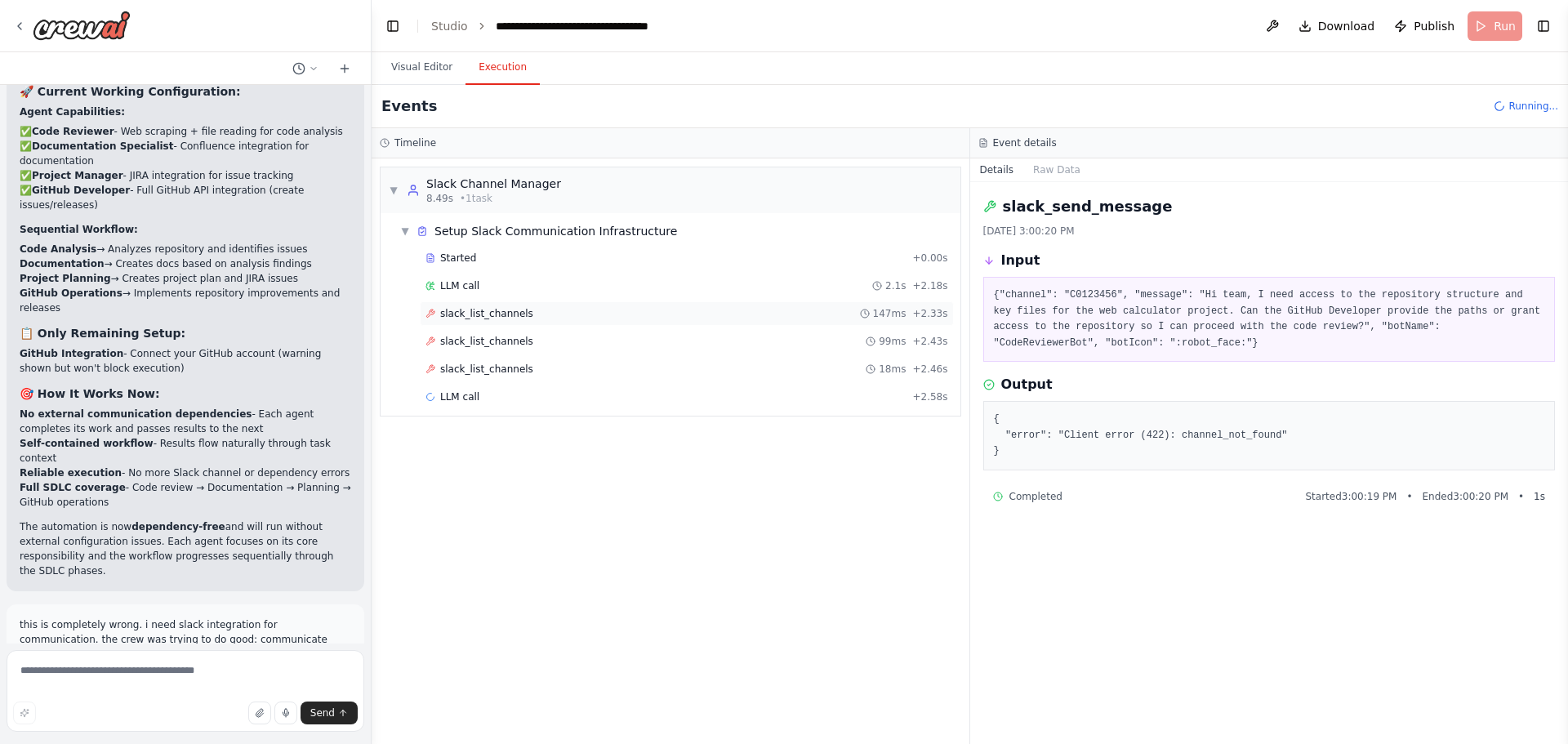
click at [602, 314] on div "slack_list_channels 147ms + 2.33s" at bounding box center [686, 314] width 522 height 13
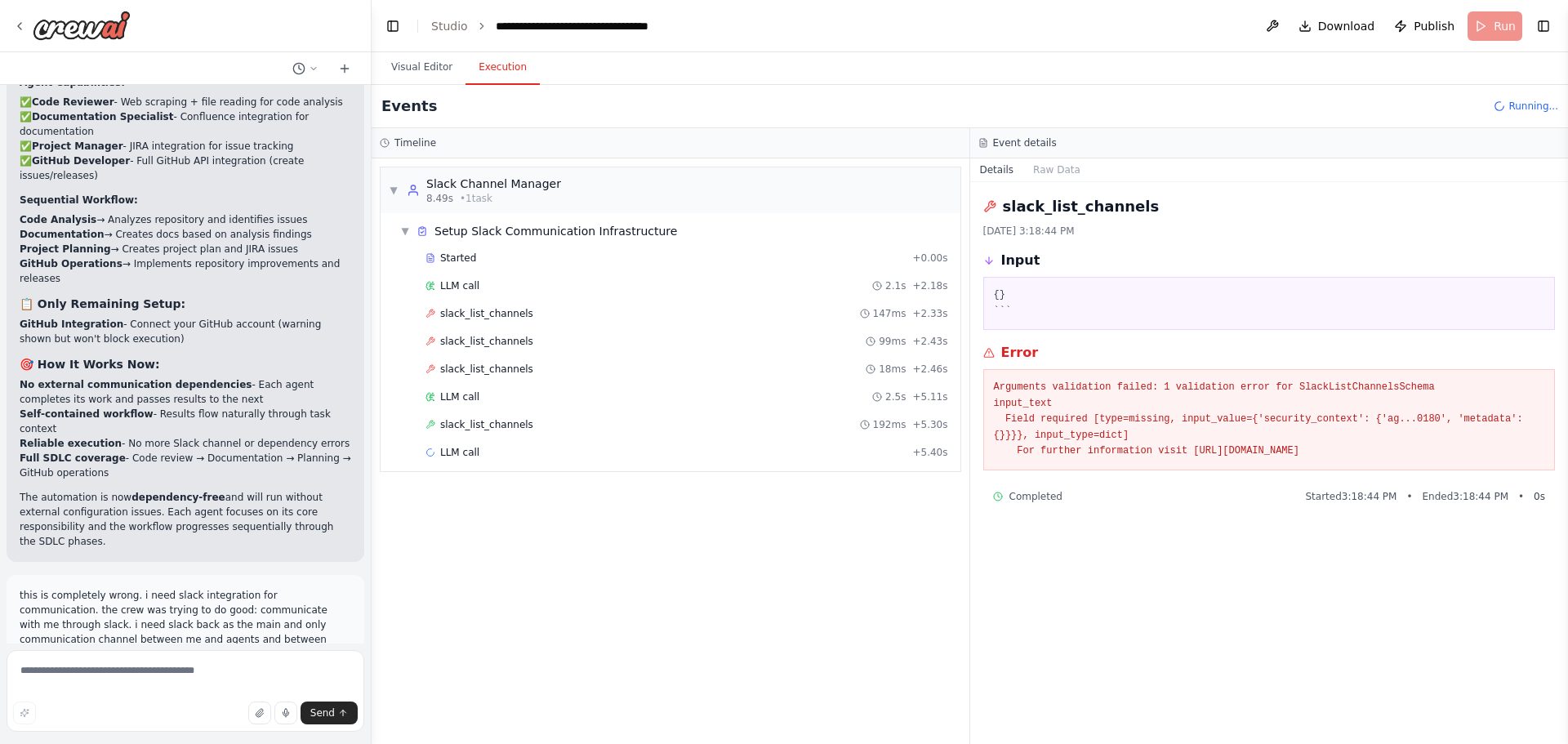
scroll to position [85700, 0]
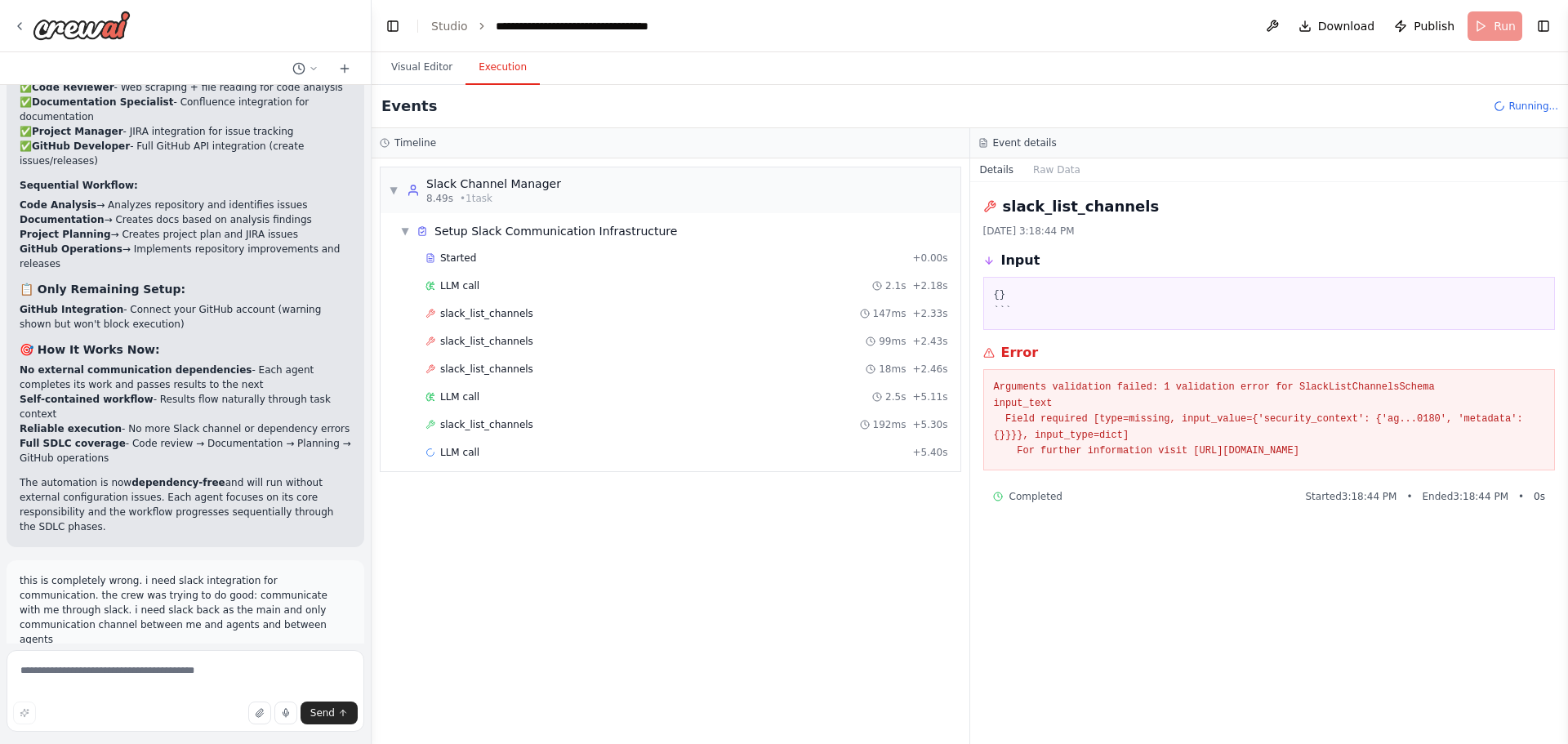
drag, startPoint x: 1002, startPoint y: 203, endPoint x: 1425, endPoint y: 456, distance: 492.9
click at [1425, 456] on div "slack_list_channels 10/4/2025, 3:18:44 PM Input {} ``` Error Arguments validati…" at bounding box center [1270, 463] width 598 height 562
copy div "slack_list_channels 10/4/2025, 3:18:44 PM Input {} ``` Error Arguments validati…"
click at [175, 683] on textarea at bounding box center [185, 691] width 358 height 81
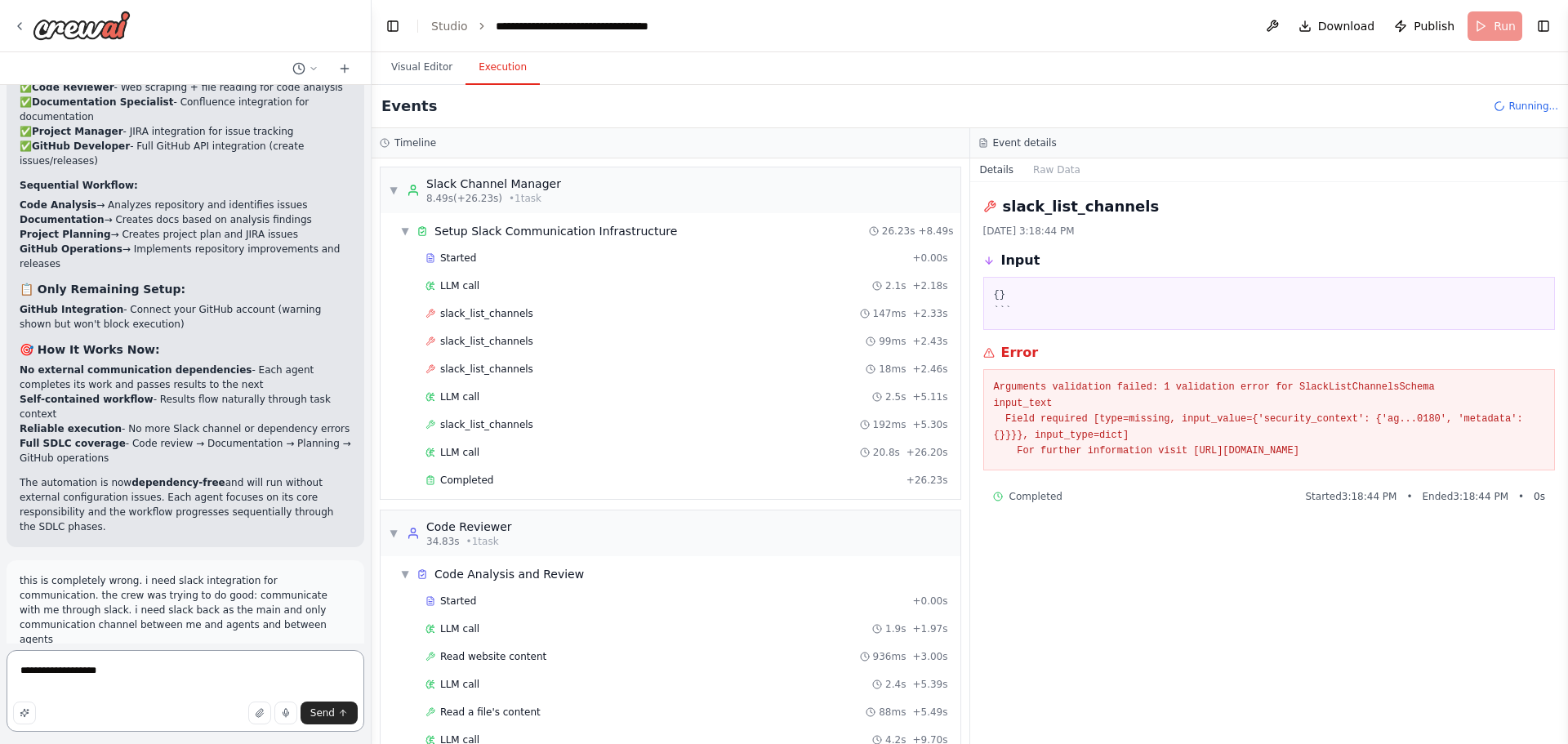
paste textarea "**********"
type textarea "**********"
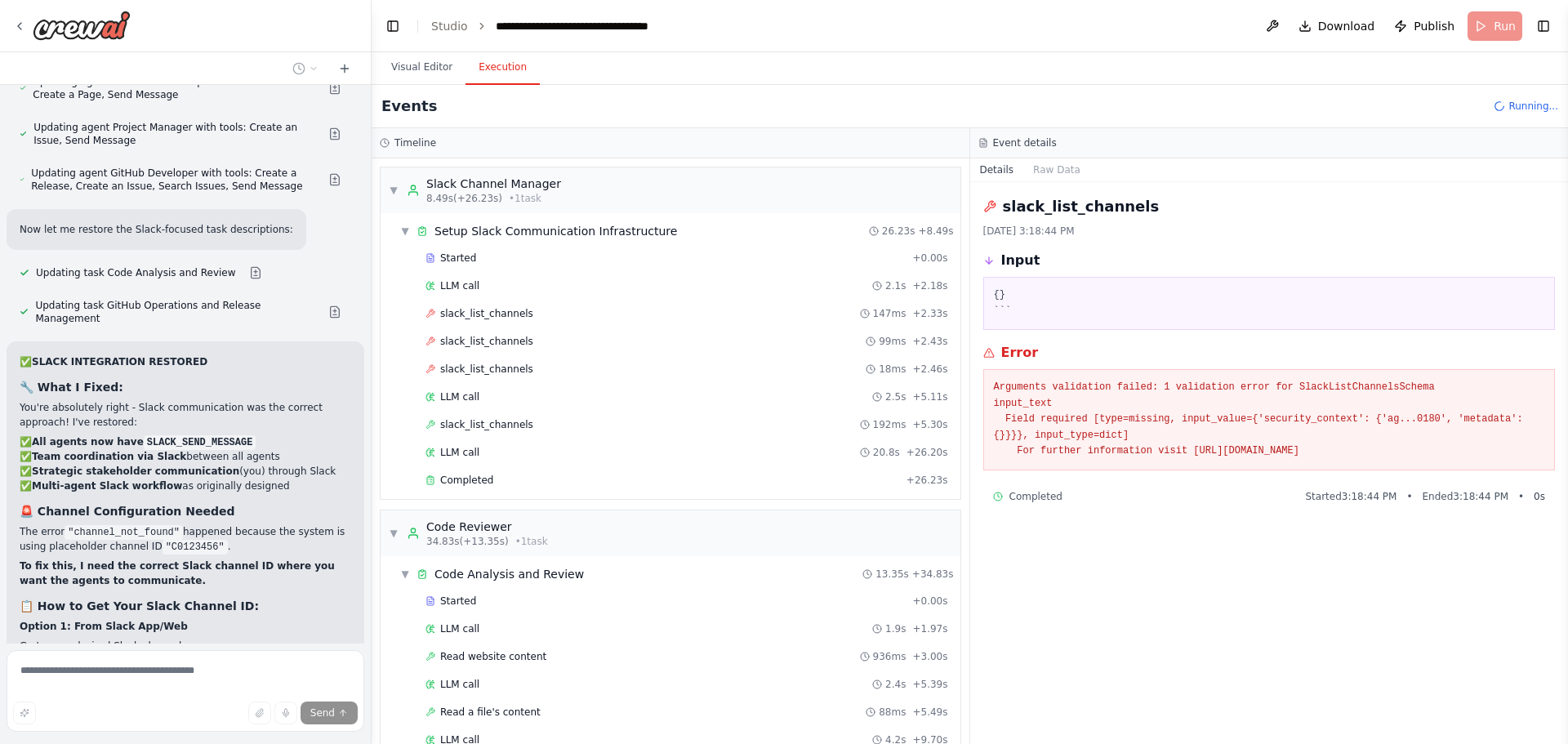
scroll to position [86484, 0]
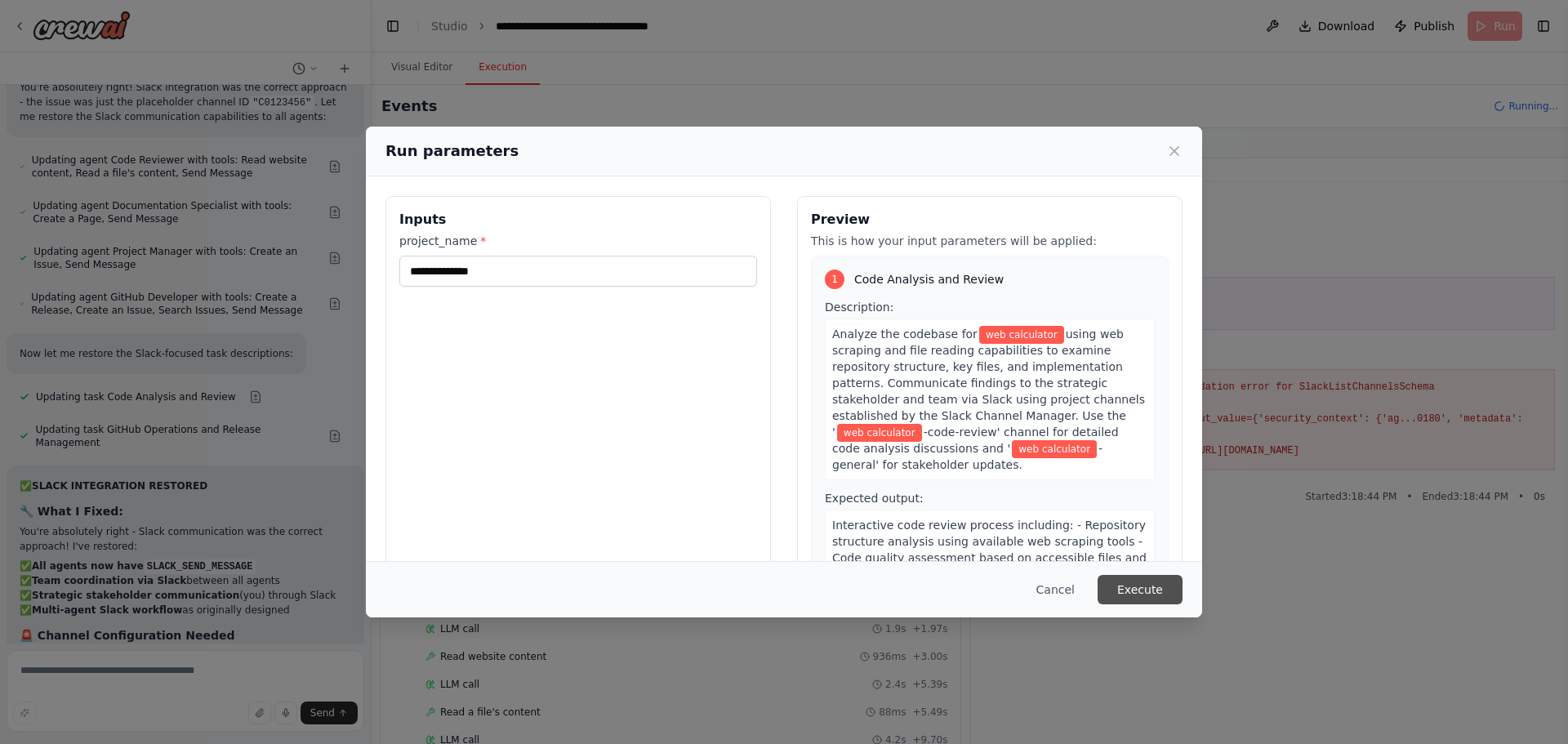
click at [1138, 584] on button "Execute" at bounding box center [1140, 590] width 85 height 29
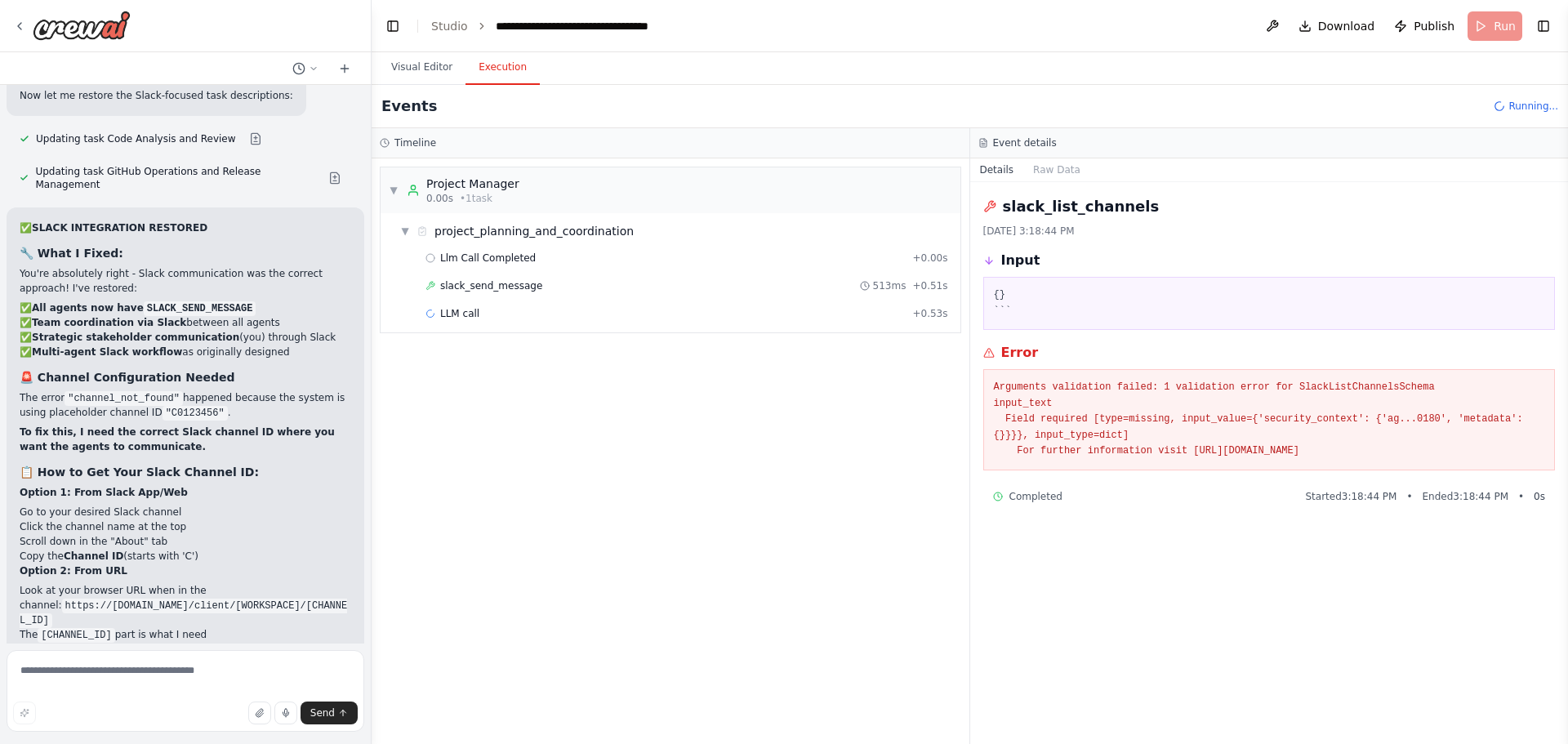
scroll to position [86632, 0]
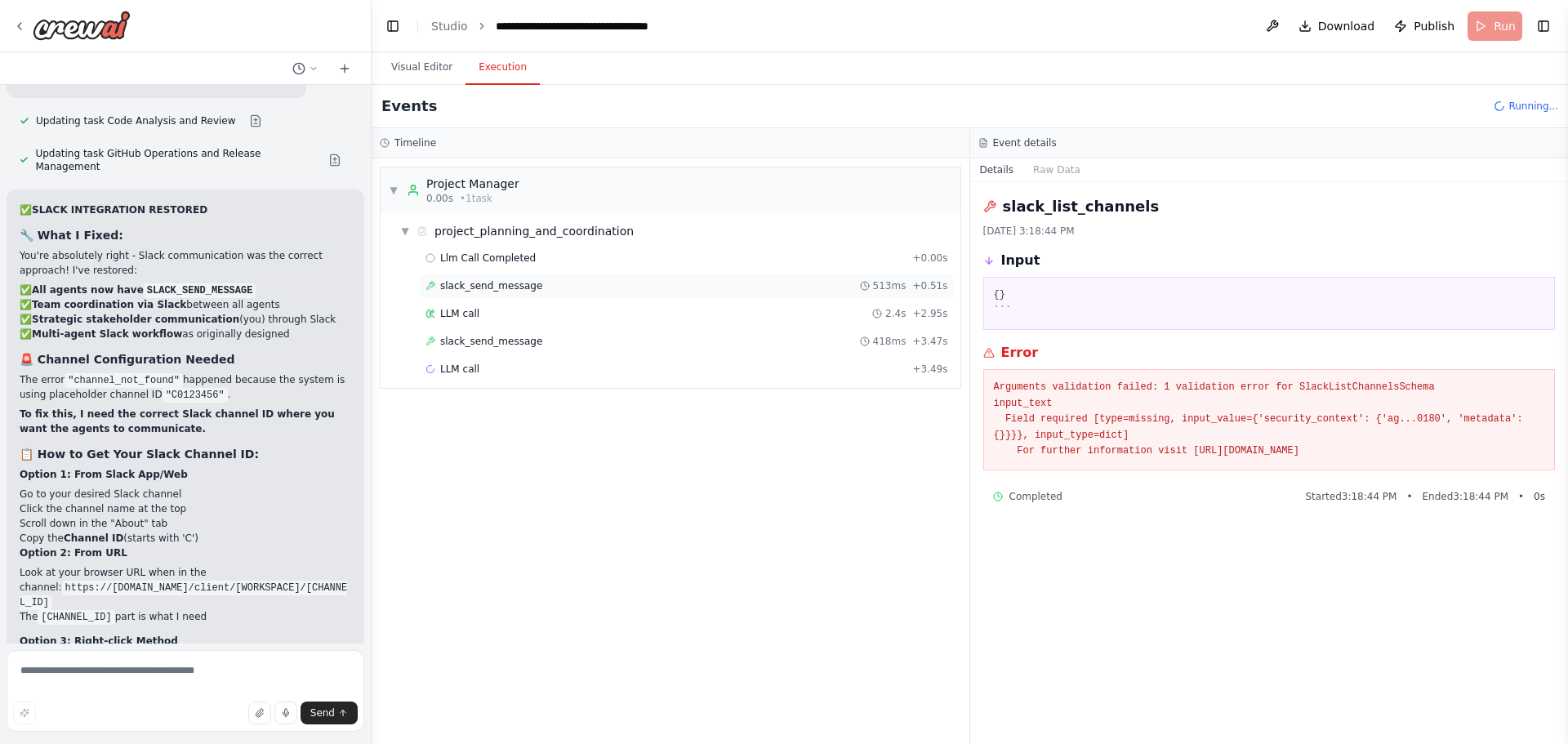
click at [524, 287] on span "slack_send_message" at bounding box center [491, 286] width 102 height 13
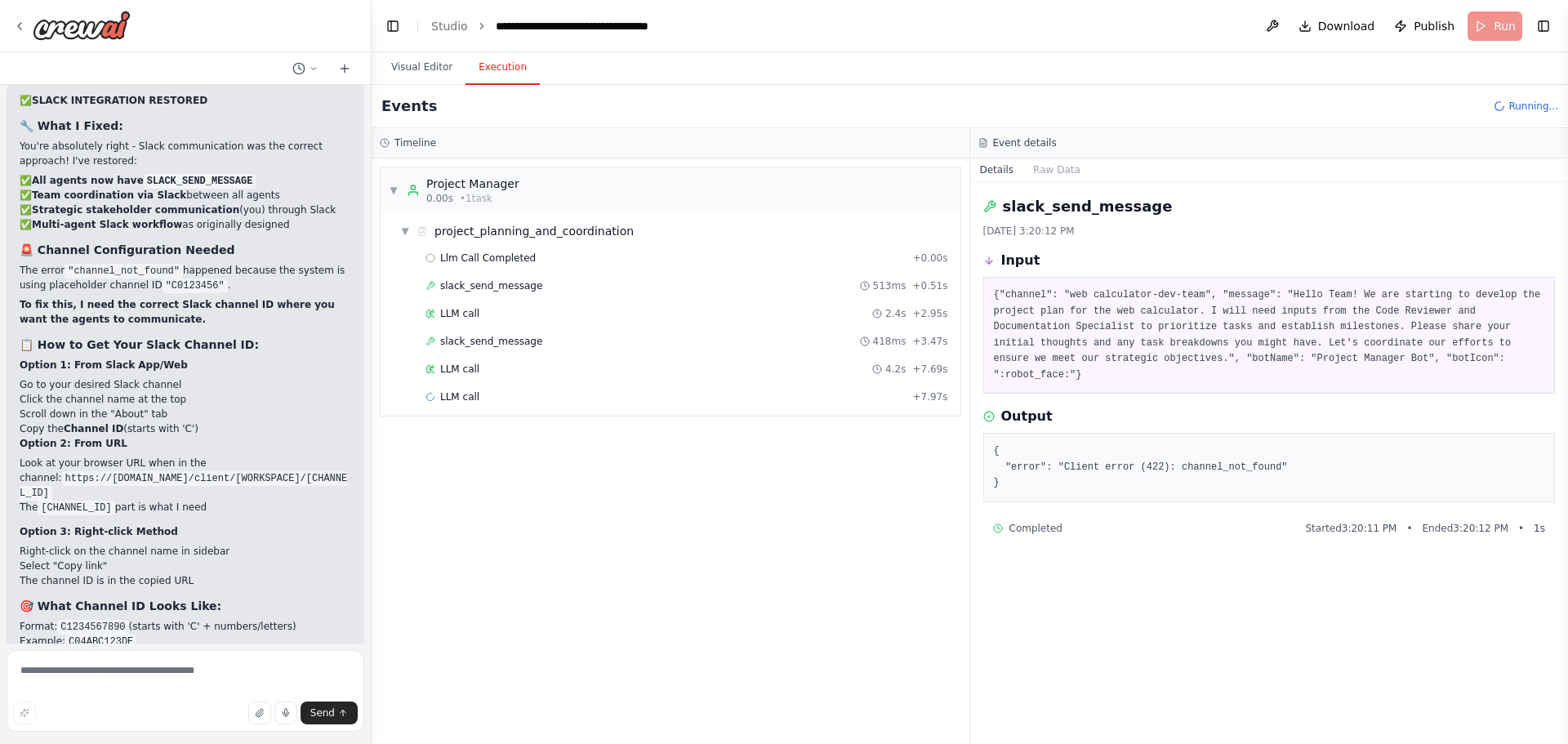
scroll to position [86755, 0]
